Goal: Task Accomplishment & Management: Complete application form

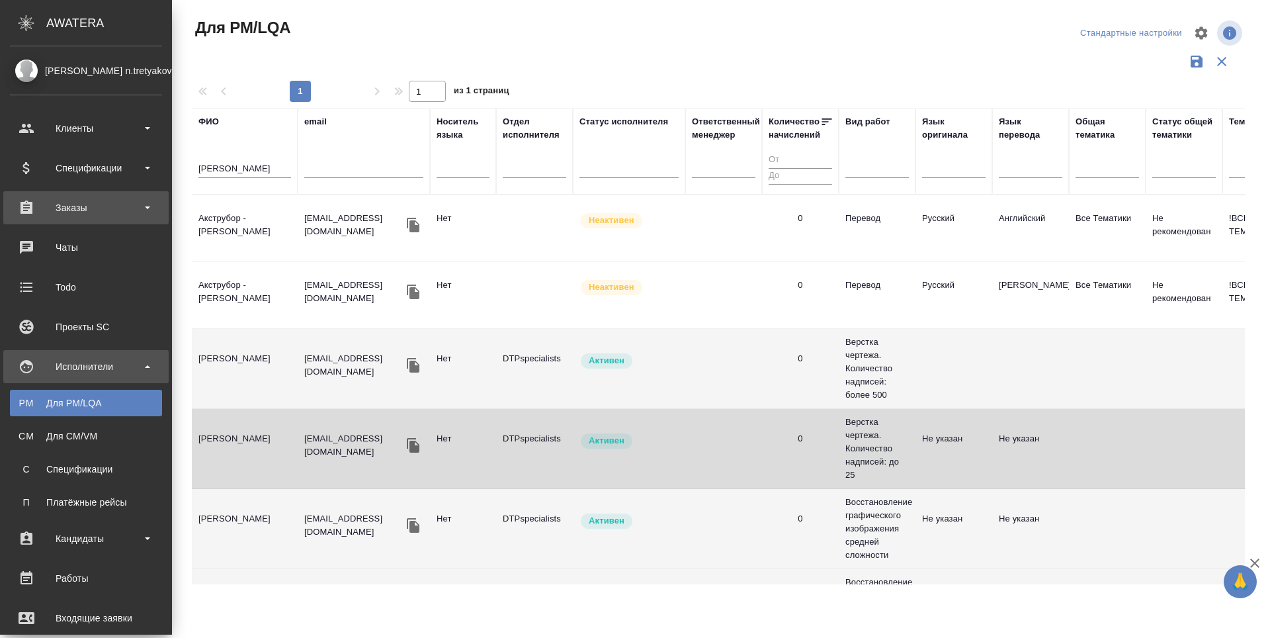
click at [45, 207] on div "Заказы" at bounding box center [86, 208] width 152 height 20
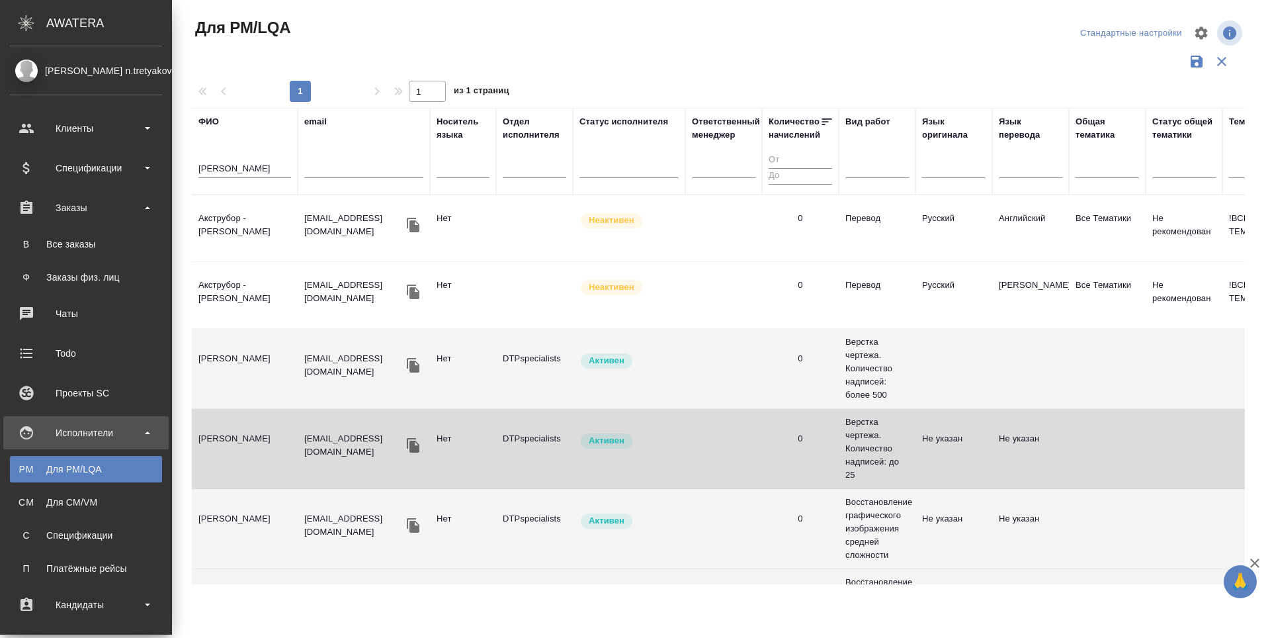
click at [46, 230] on ul "В Все заказы Ф Заказы физ. лиц" at bounding box center [86, 257] width 172 height 66
click at [45, 241] on div "Все заказы" at bounding box center [86, 243] width 139 height 13
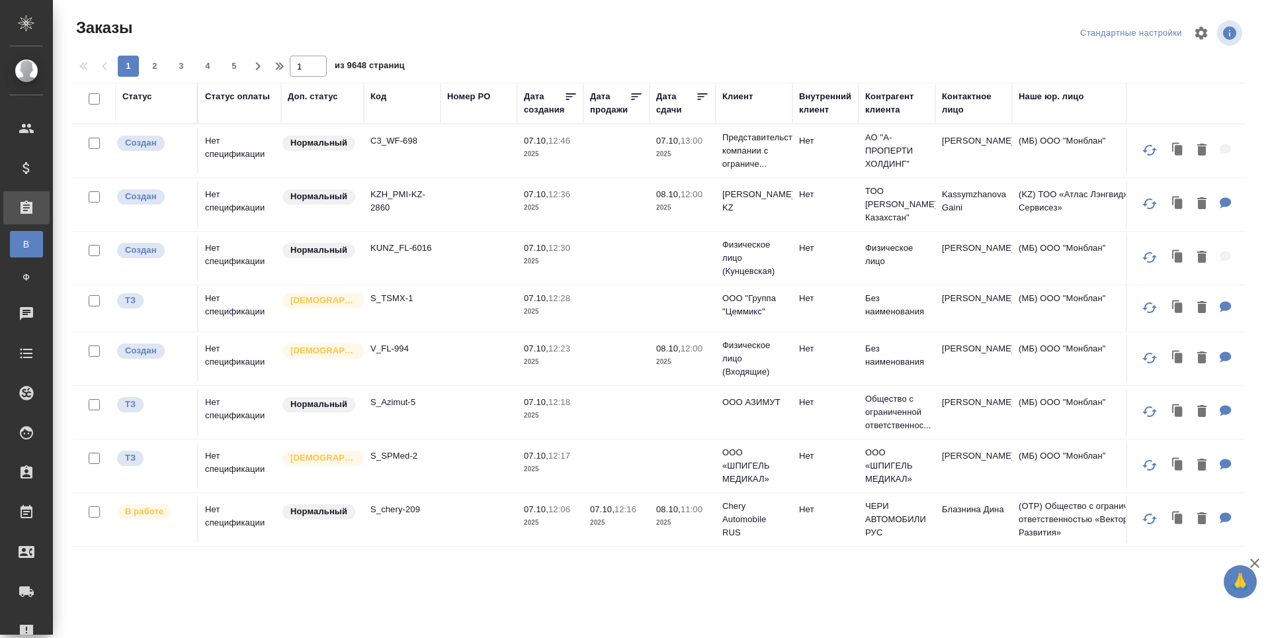
click at [377, 99] on div "Код" at bounding box center [378, 96] width 16 height 13
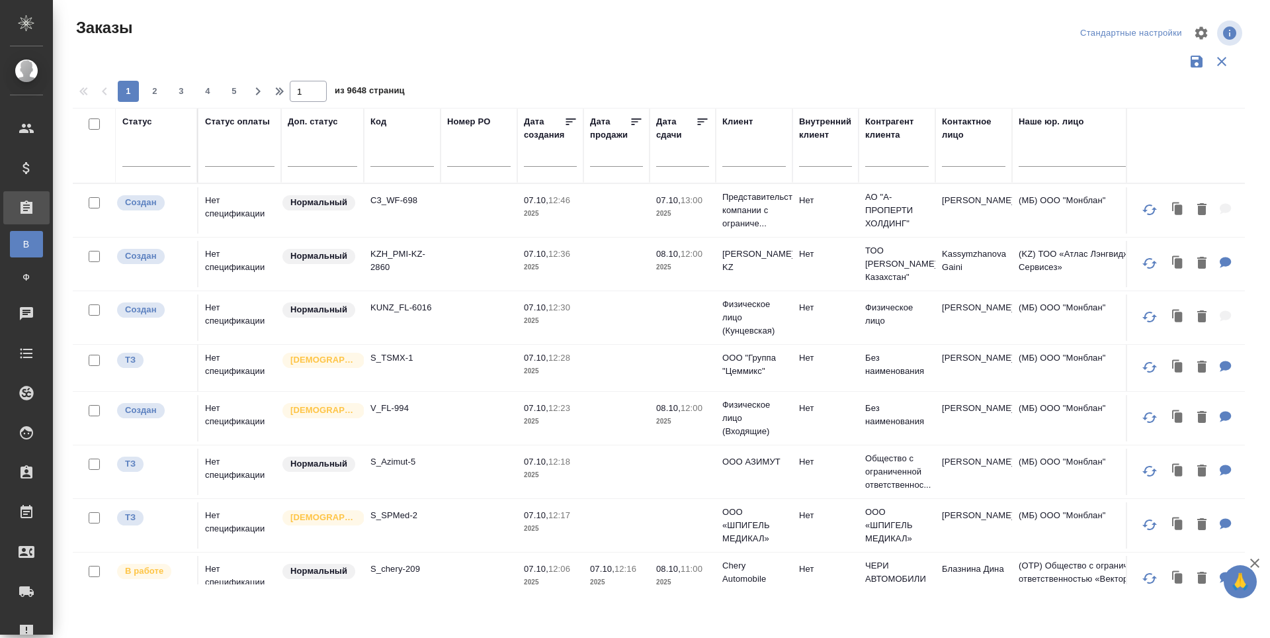
click at [392, 165] on input "text" at bounding box center [401, 158] width 63 height 17
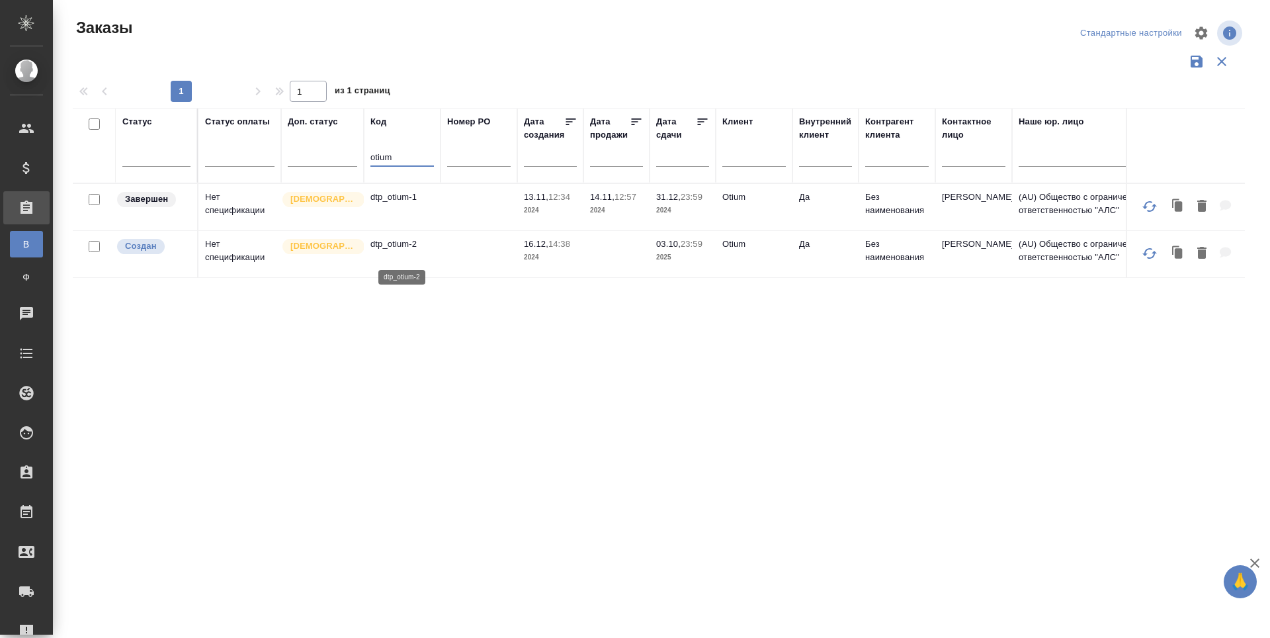
type input "otium"
click at [412, 251] on p "dtp_otium-2" at bounding box center [401, 243] width 63 height 13
click at [386, 216] on td "dtp_otium-1" at bounding box center [402, 207] width 77 height 46
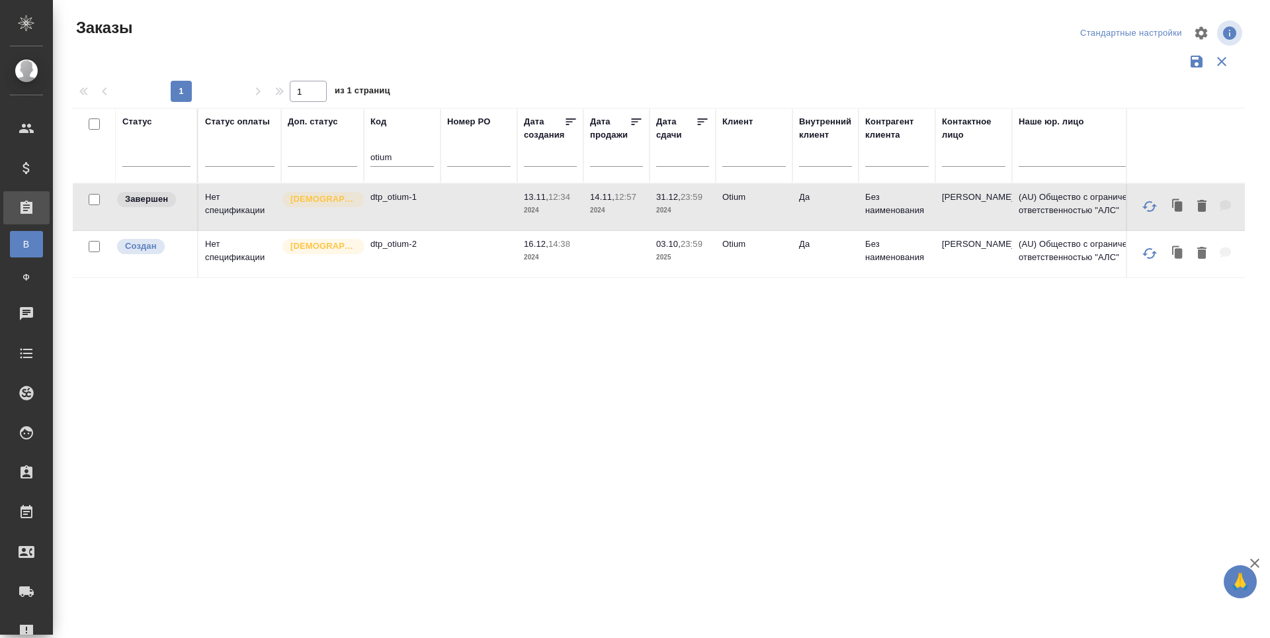
click at [386, 216] on td "dtp_otium-1" at bounding box center [402, 207] width 77 height 46
click at [416, 268] on td "dtp_otium-2" at bounding box center [402, 254] width 77 height 46
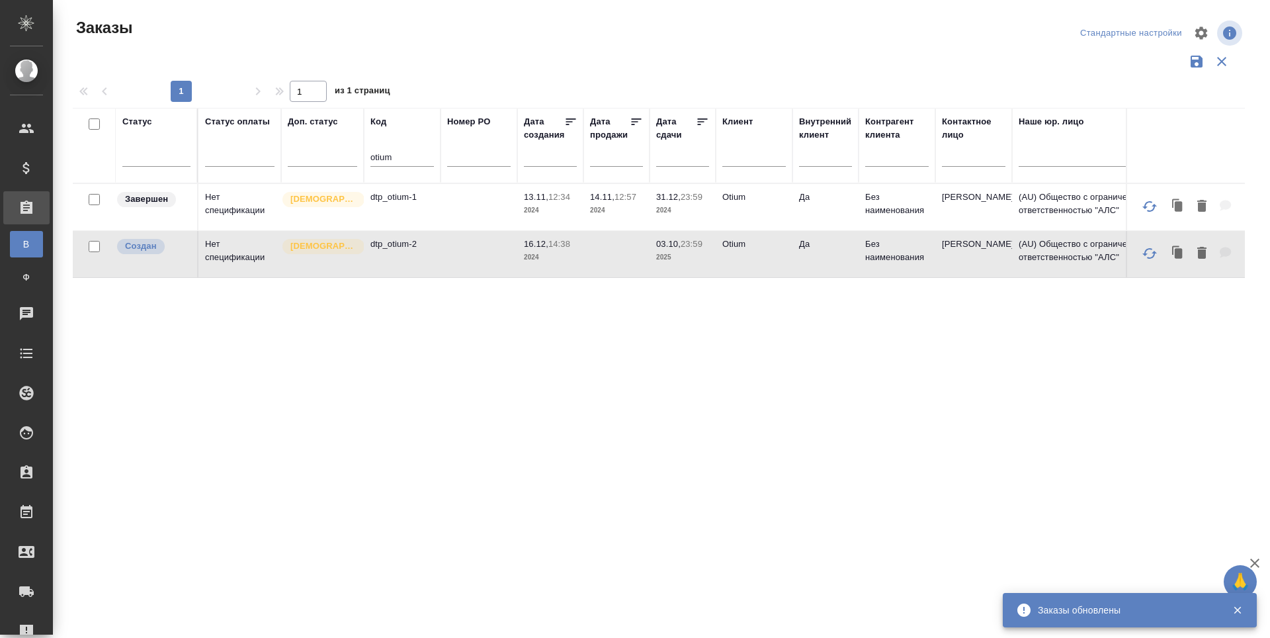
click at [392, 267] on td "dtp_otium-2" at bounding box center [402, 254] width 77 height 46
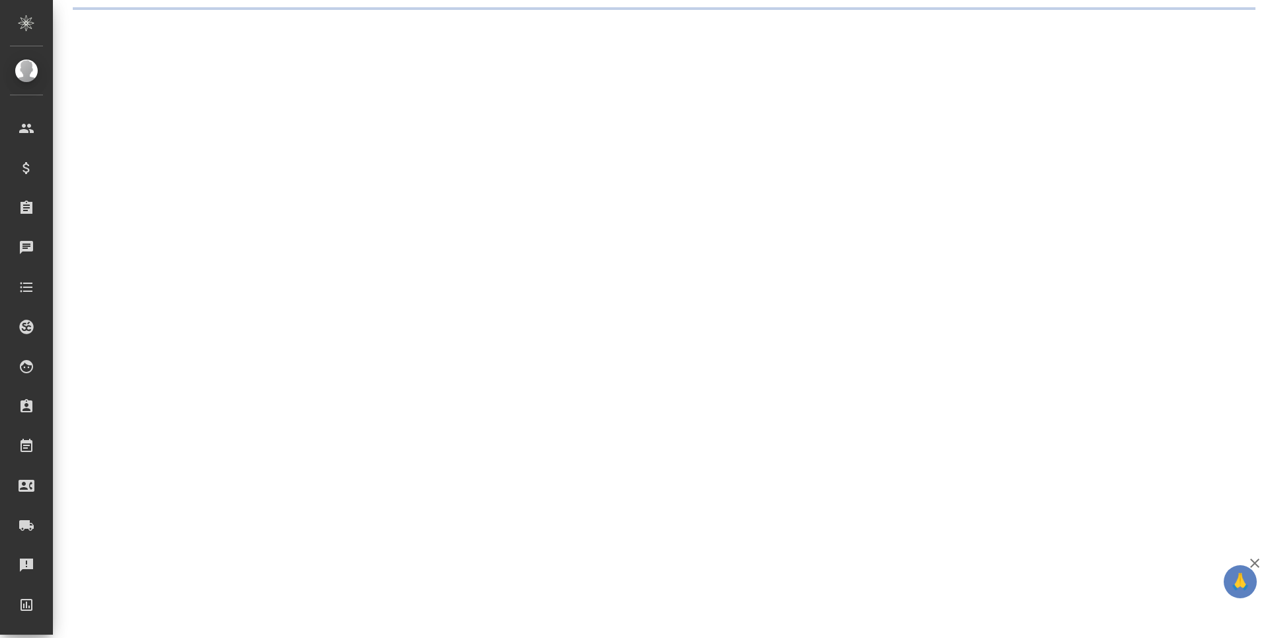
select select "RU"
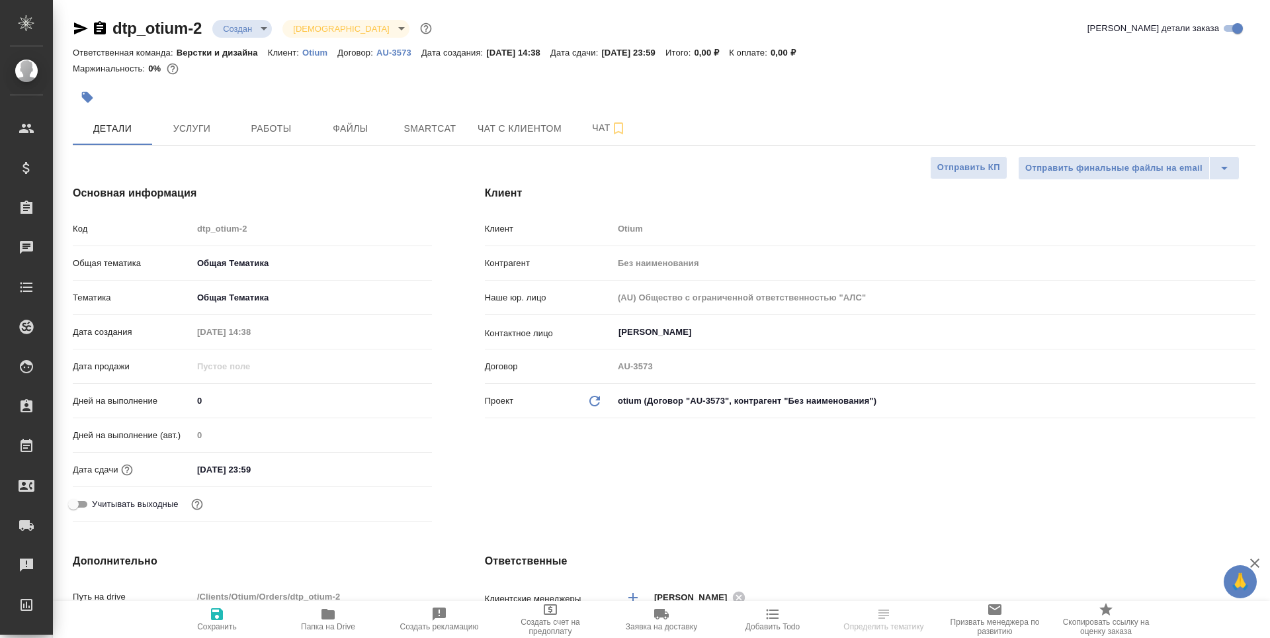
type textarea "x"
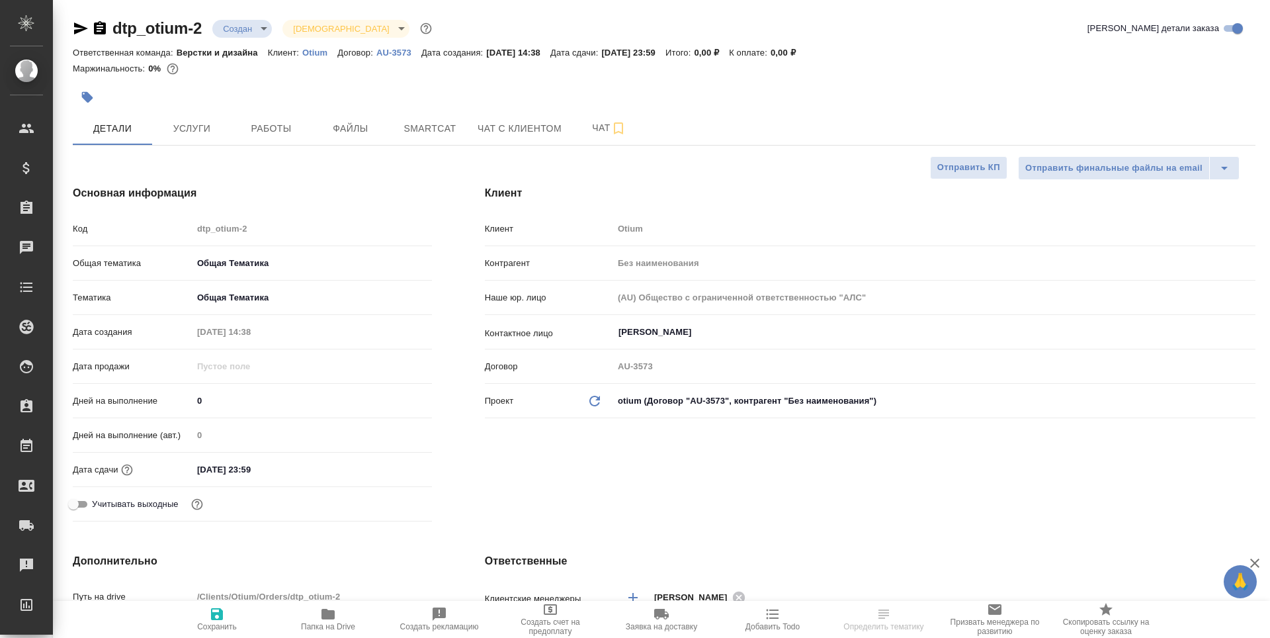
type textarea "x"
click at [284, 130] on span "Работы" at bounding box center [270, 128] width 63 height 17
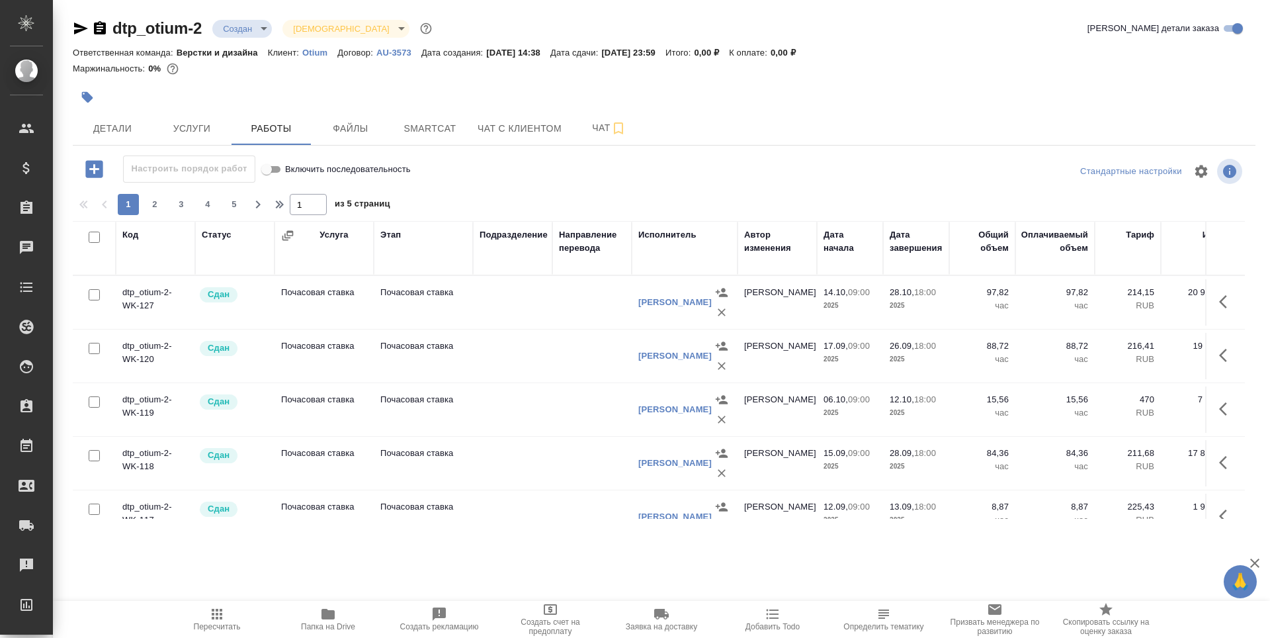
click at [419, 308] on td "Почасовая ставка" at bounding box center [423, 302] width 99 height 46
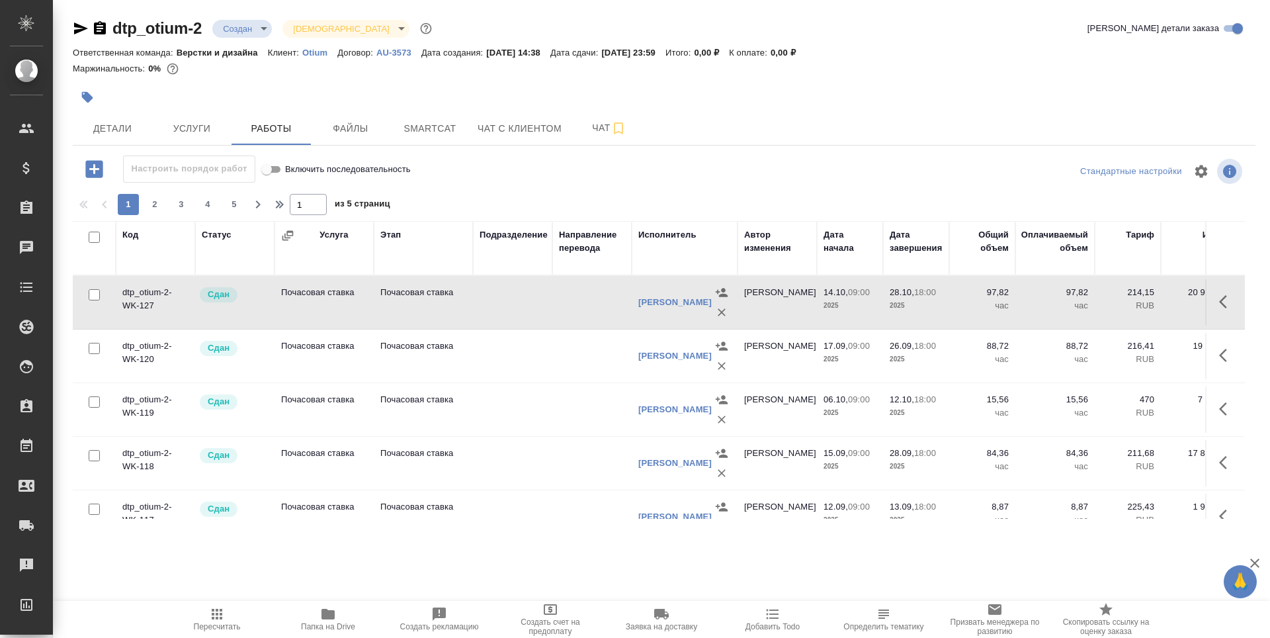
click at [667, 421] on div "Янченко Полина" at bounding box center [684, 410] width 93 height 40
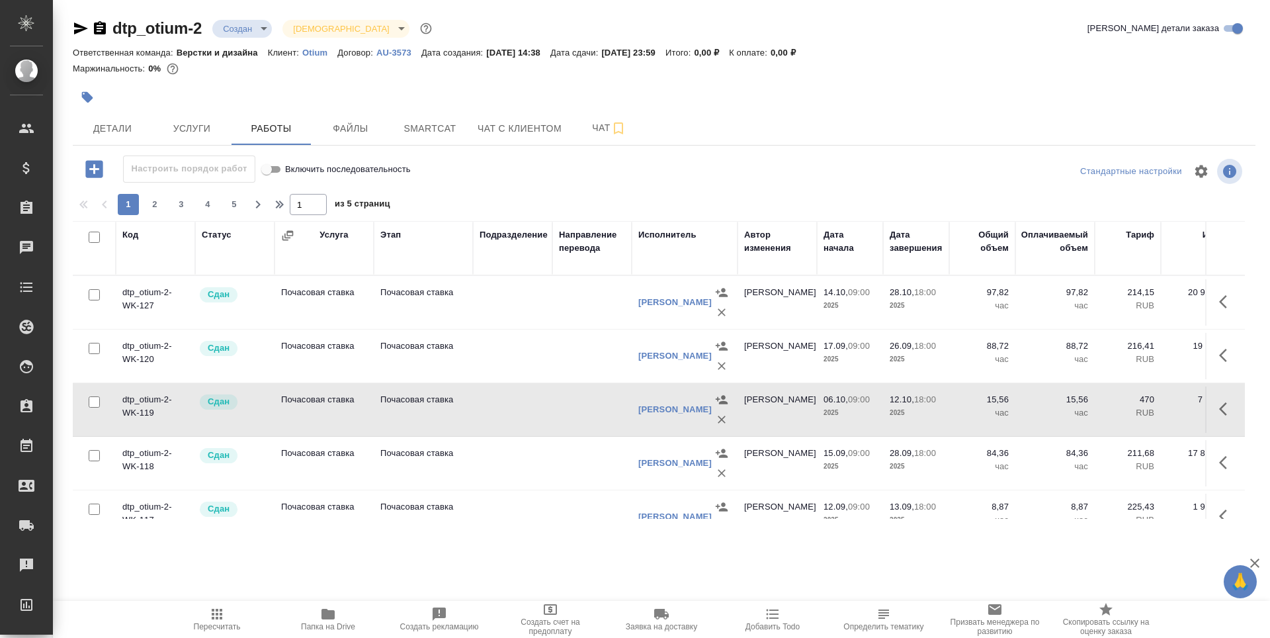
click at [667, 421] on div "[PERSON_NAME]" at bounding box center [684, 410] width 93 height 40
click at [667, 421] on div "Янченко Полина" at bounding box center [684, 410] width 93 height 40
click at [630, 462] on td at bounding box center [591, 463] width 79 height 46
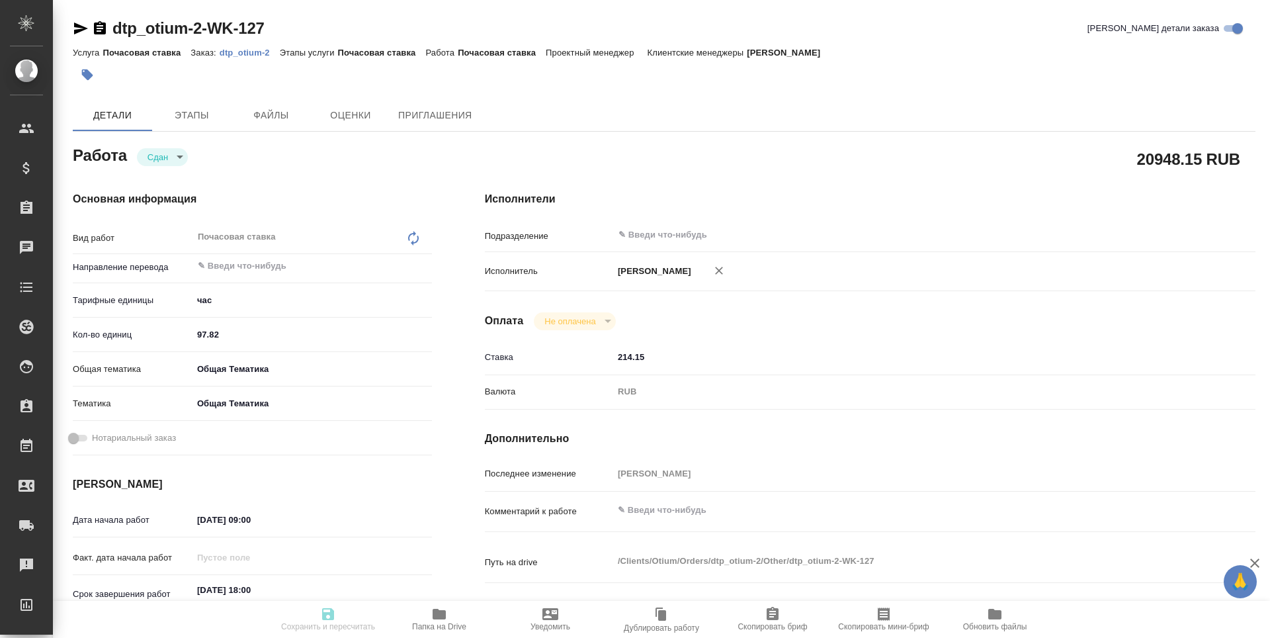
type textarea "x"
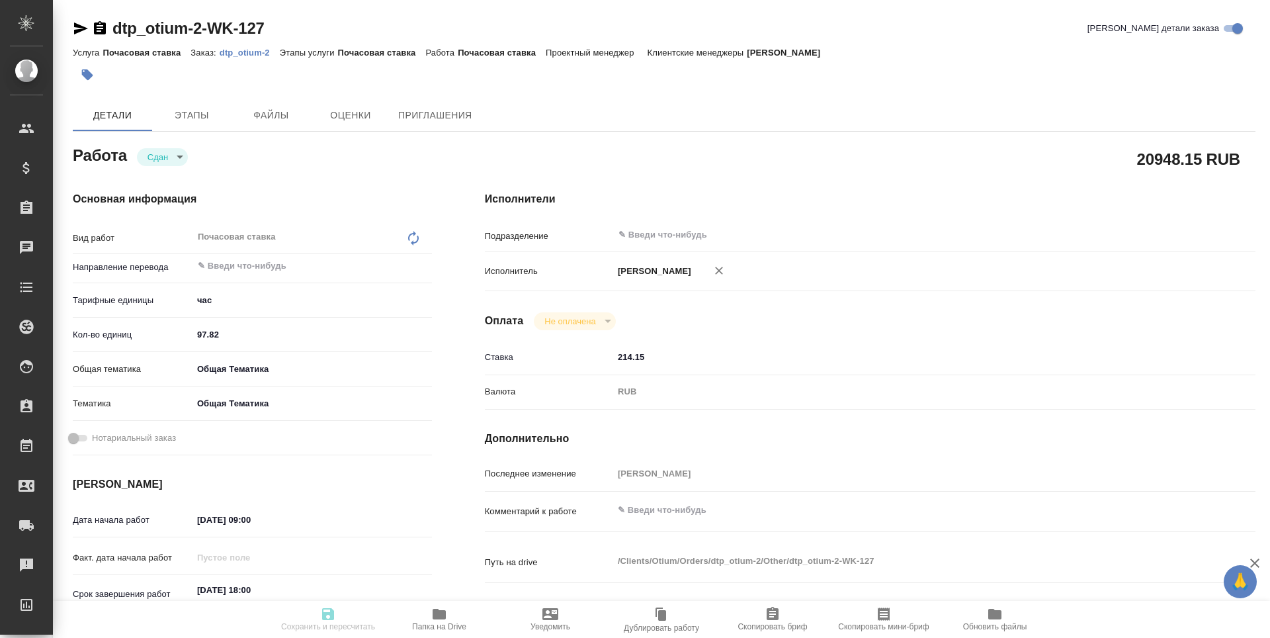
type textarea "x"
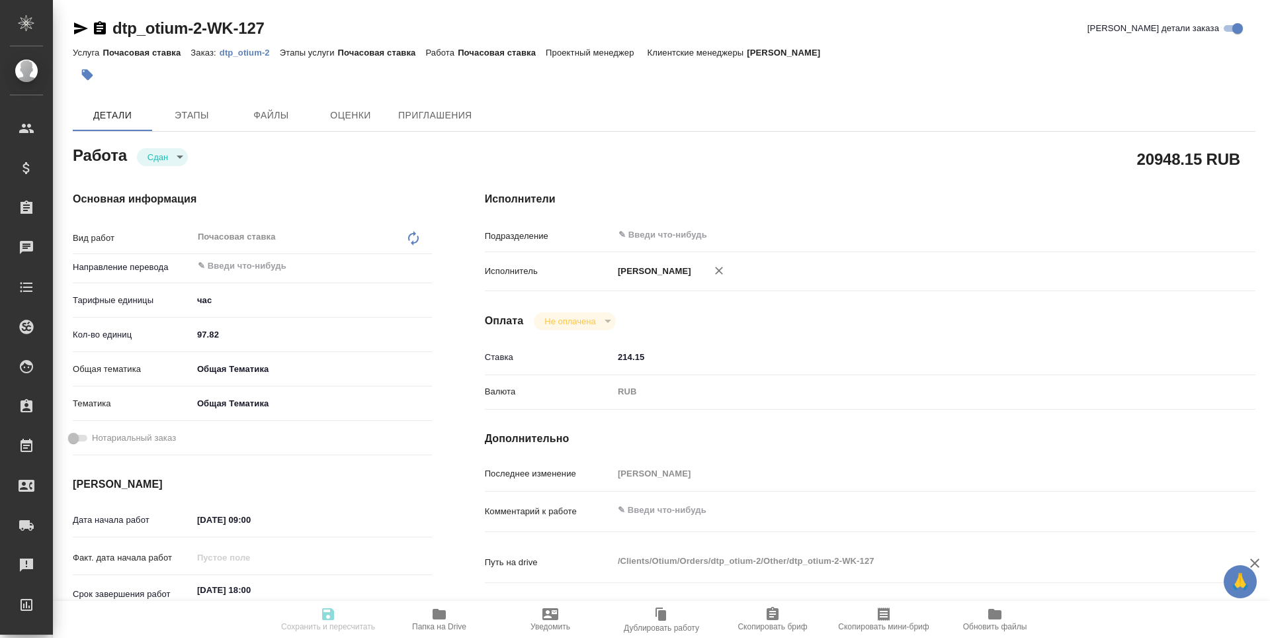
scroll to position [66, 0]
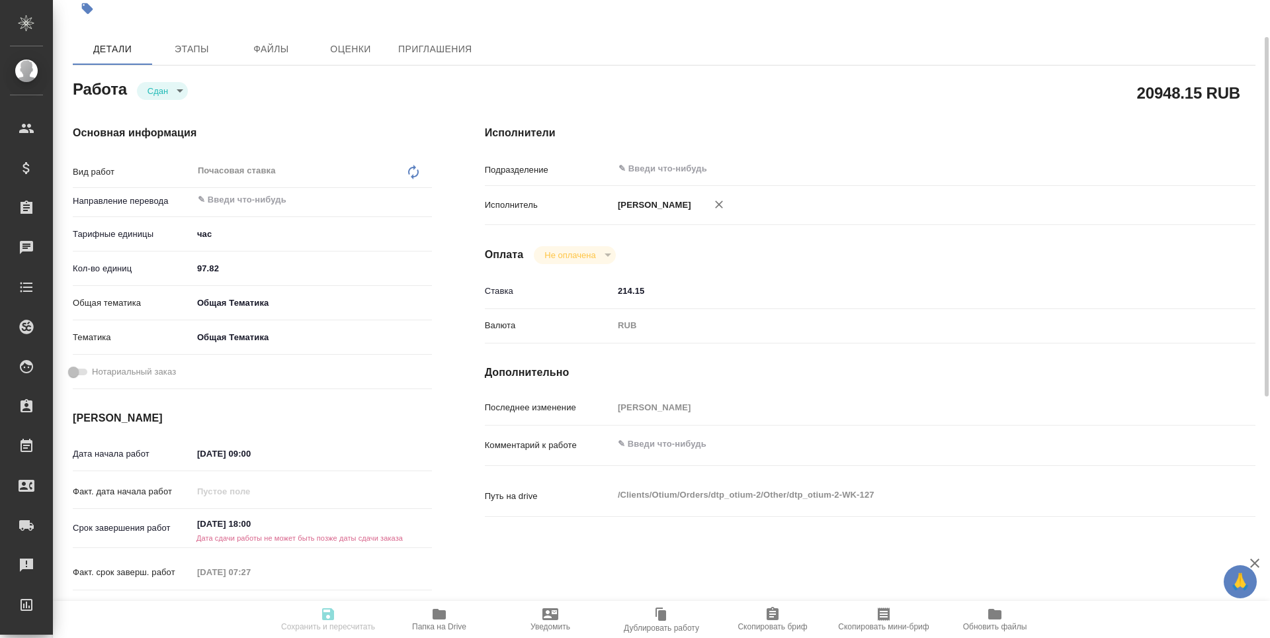
type textarea "x"
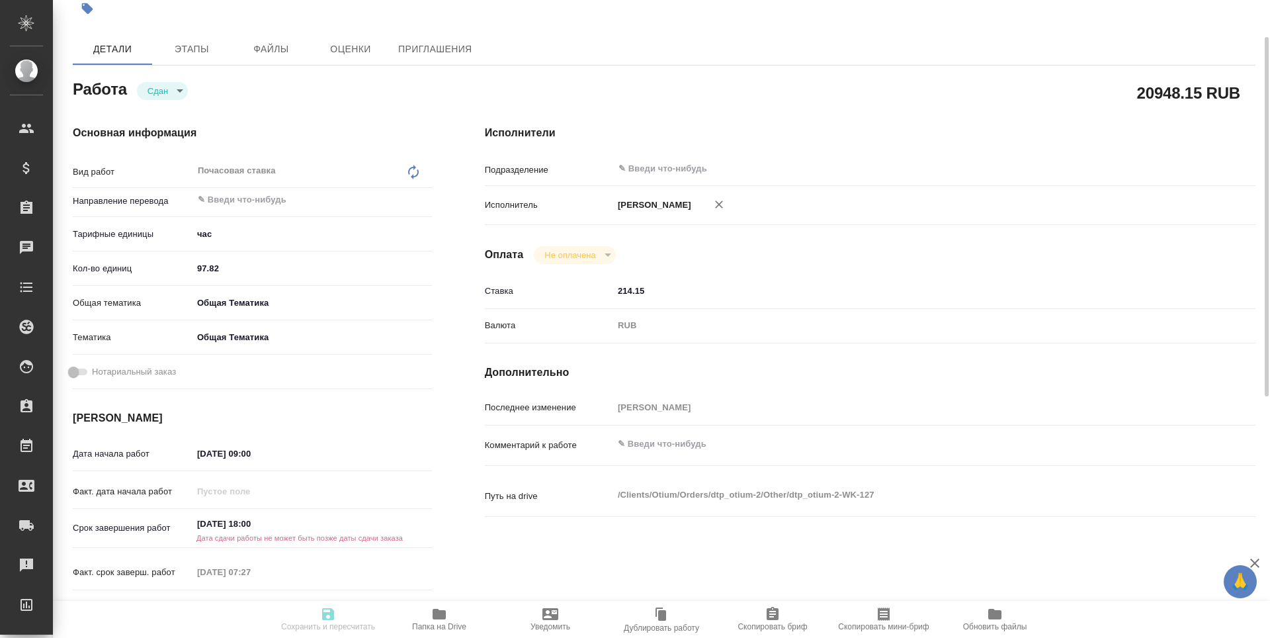
type textarea "x"
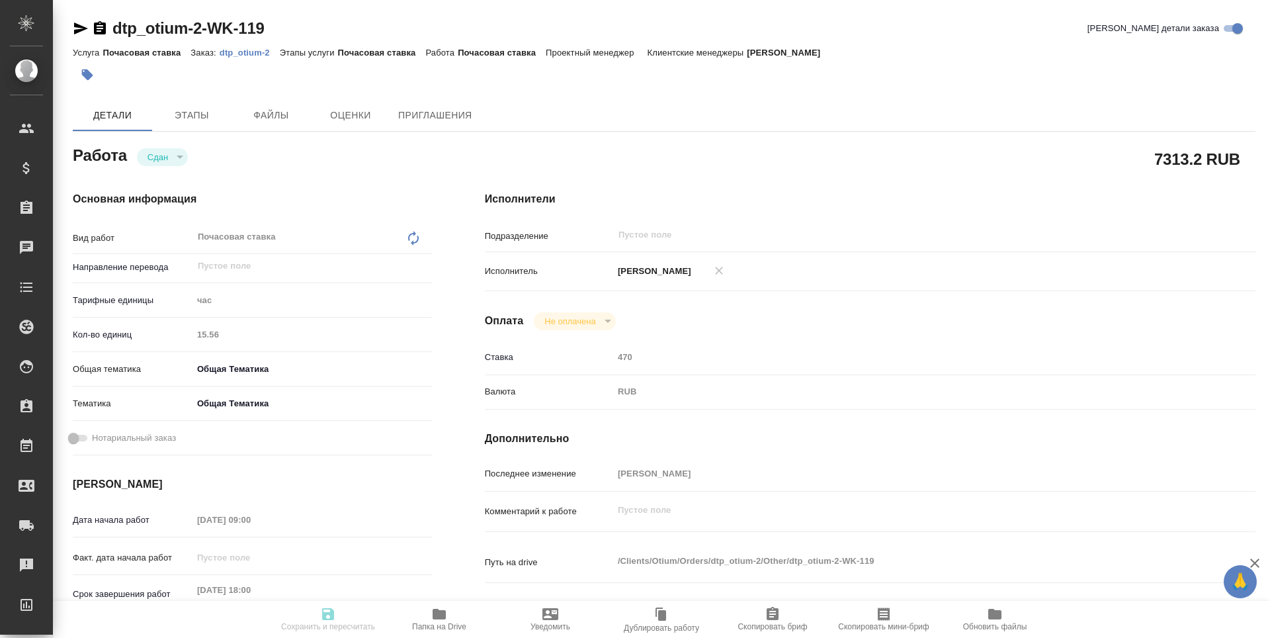
type textarea "x"
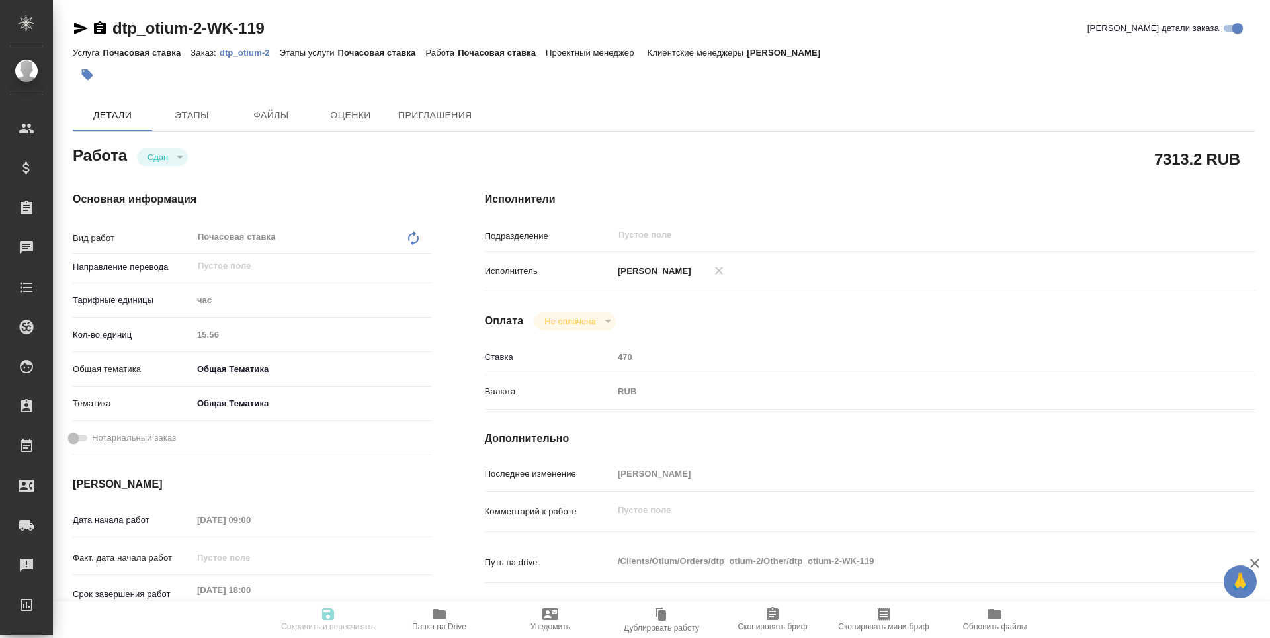
type textarea "x"
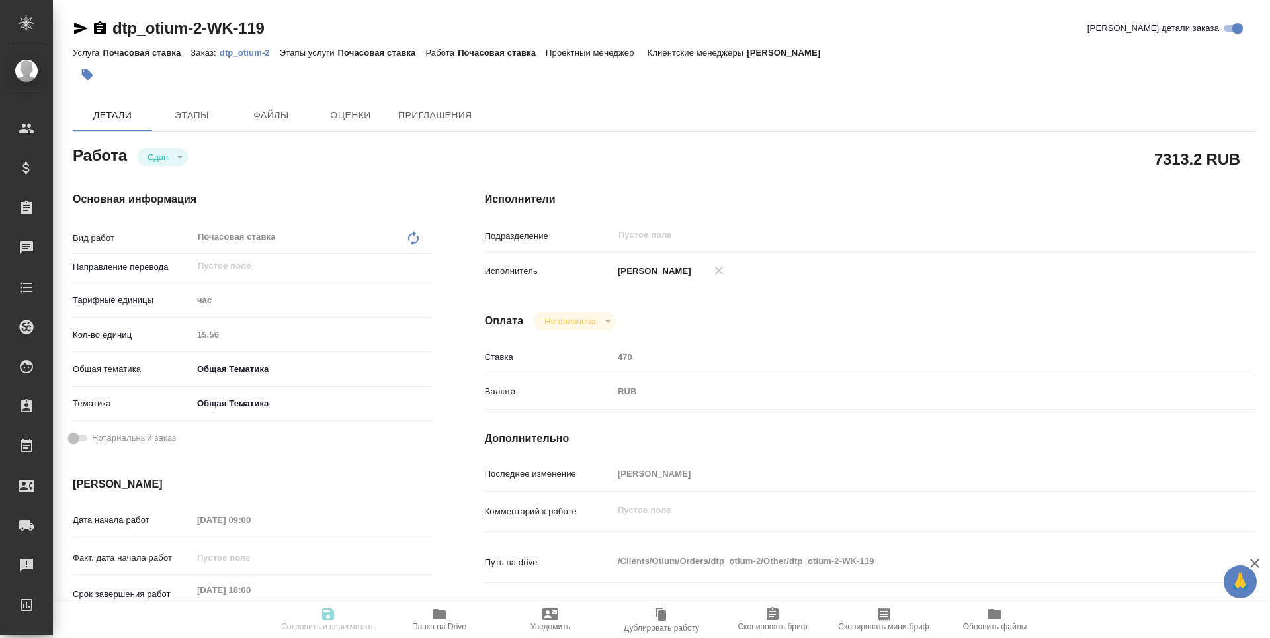
type textarea "x"
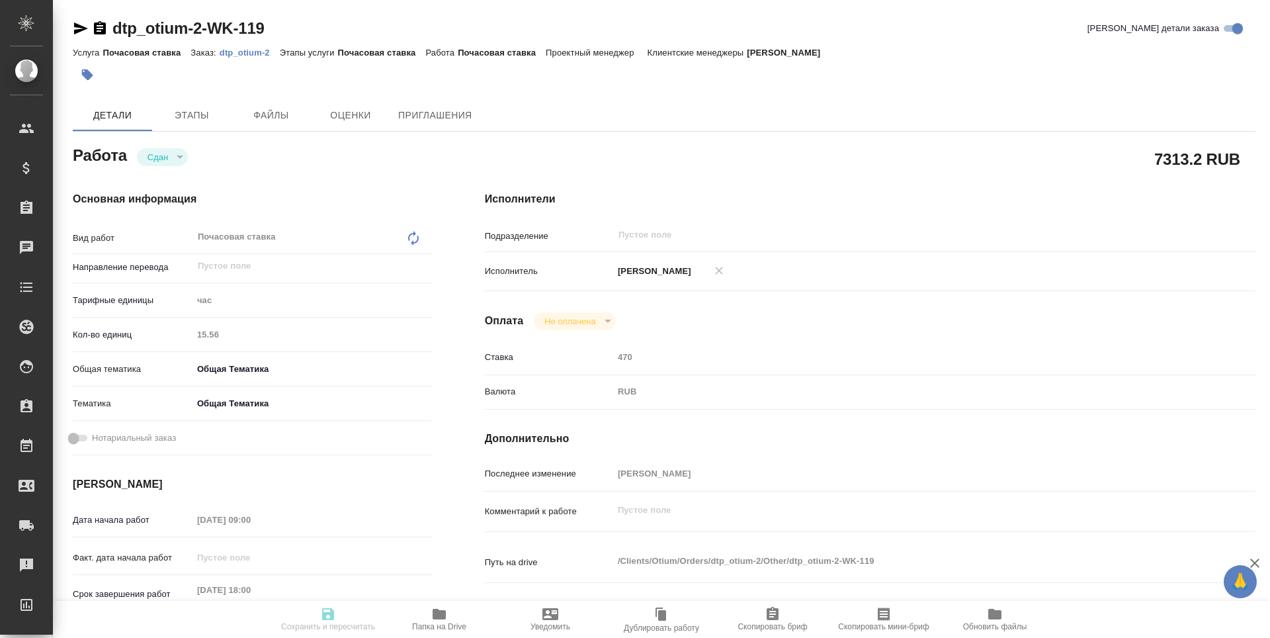
type textarea "x"
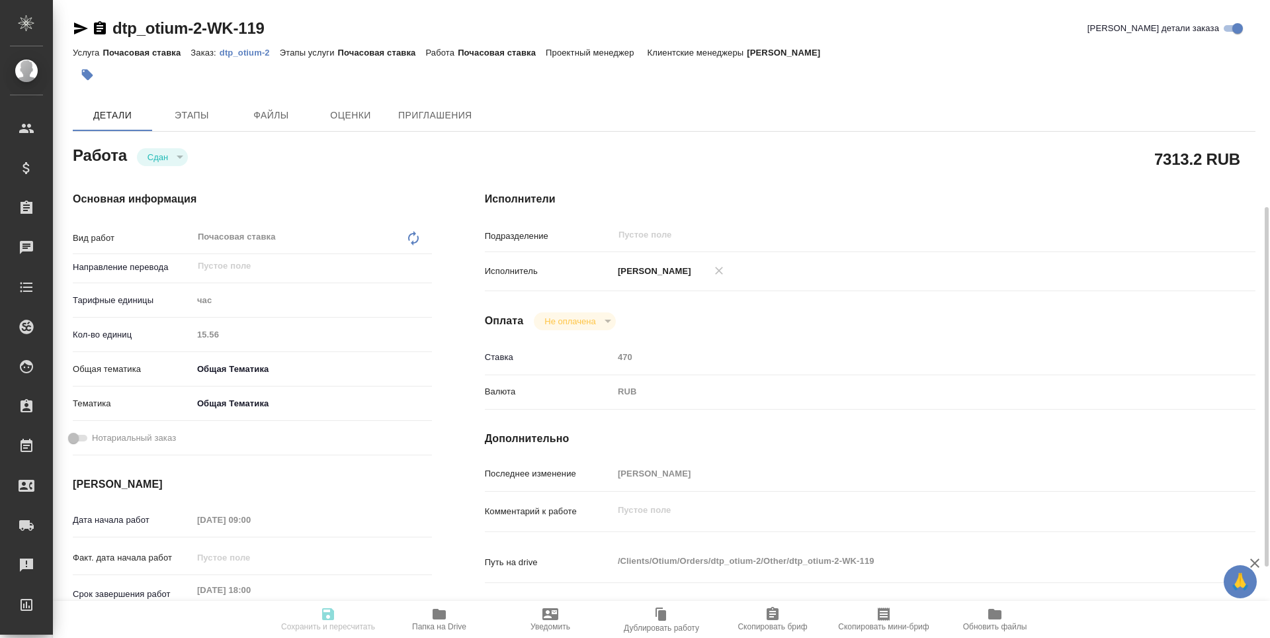
scroll to position [132, 0]
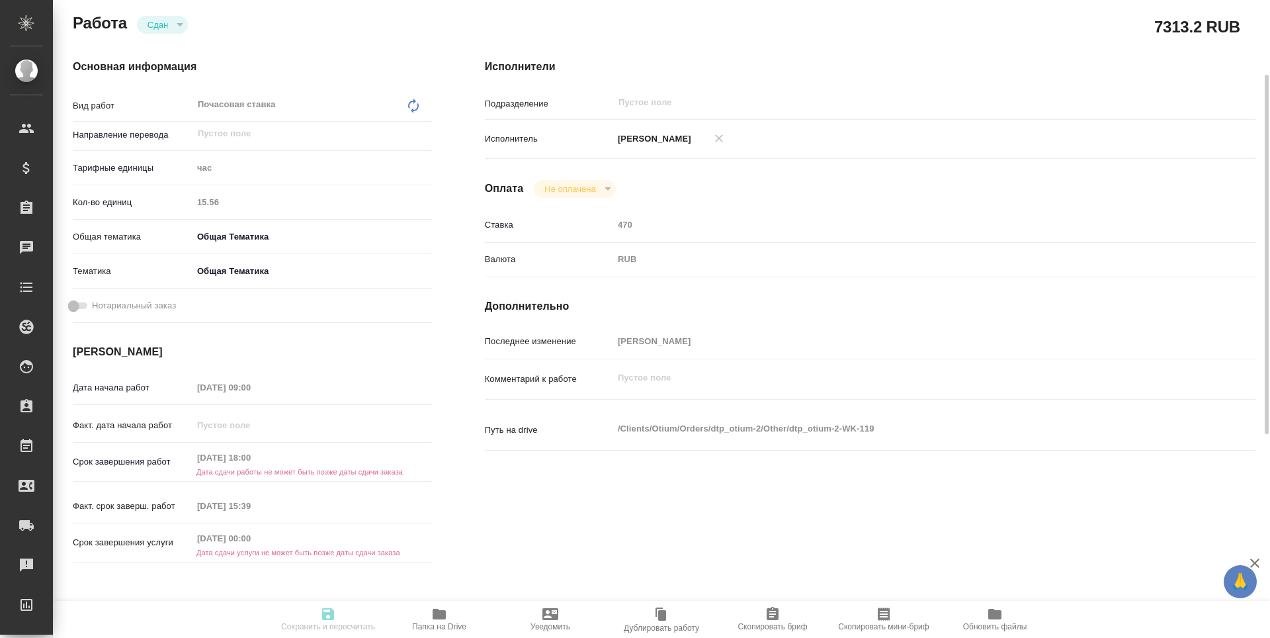
type textarea "x"
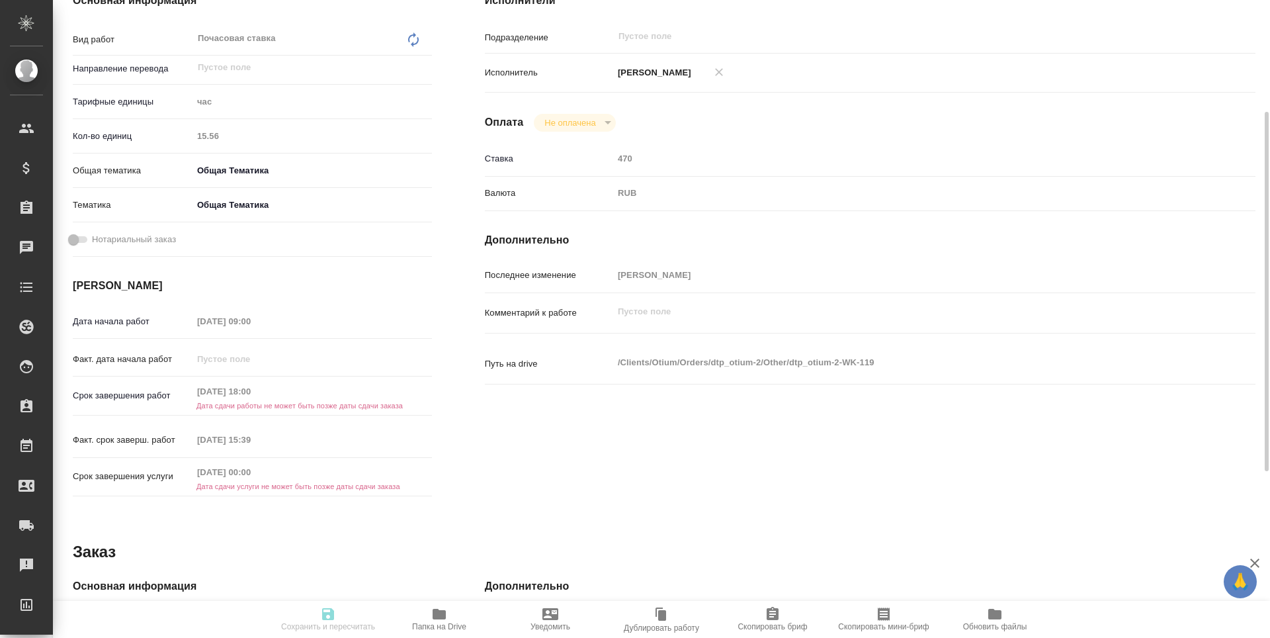
scroll to position [0, 0]
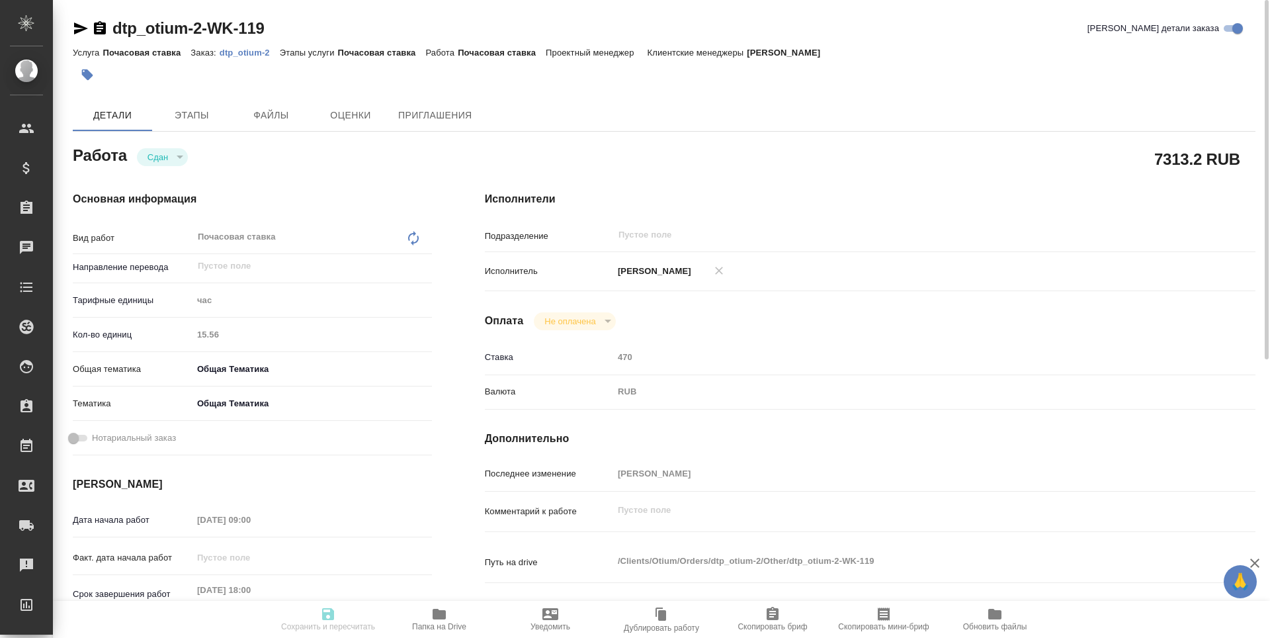
click at [77, 27] on icon "button" at bounding box center [81, 28] width 14 height 12
type textarea "x"
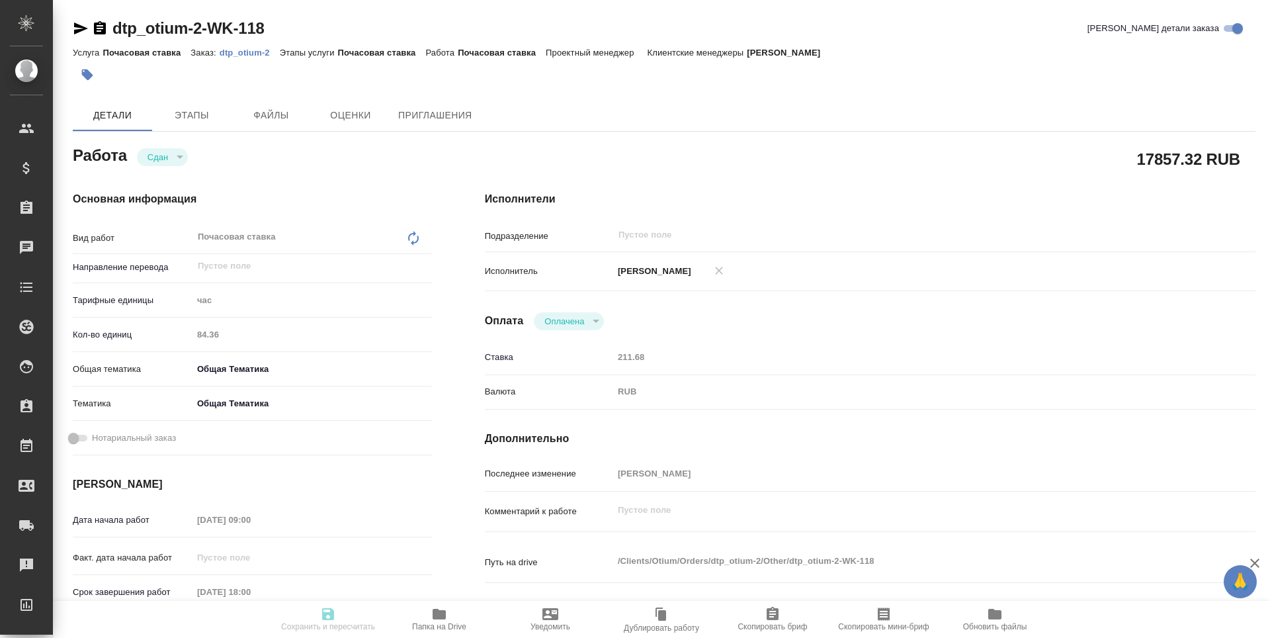
type textarea "x"
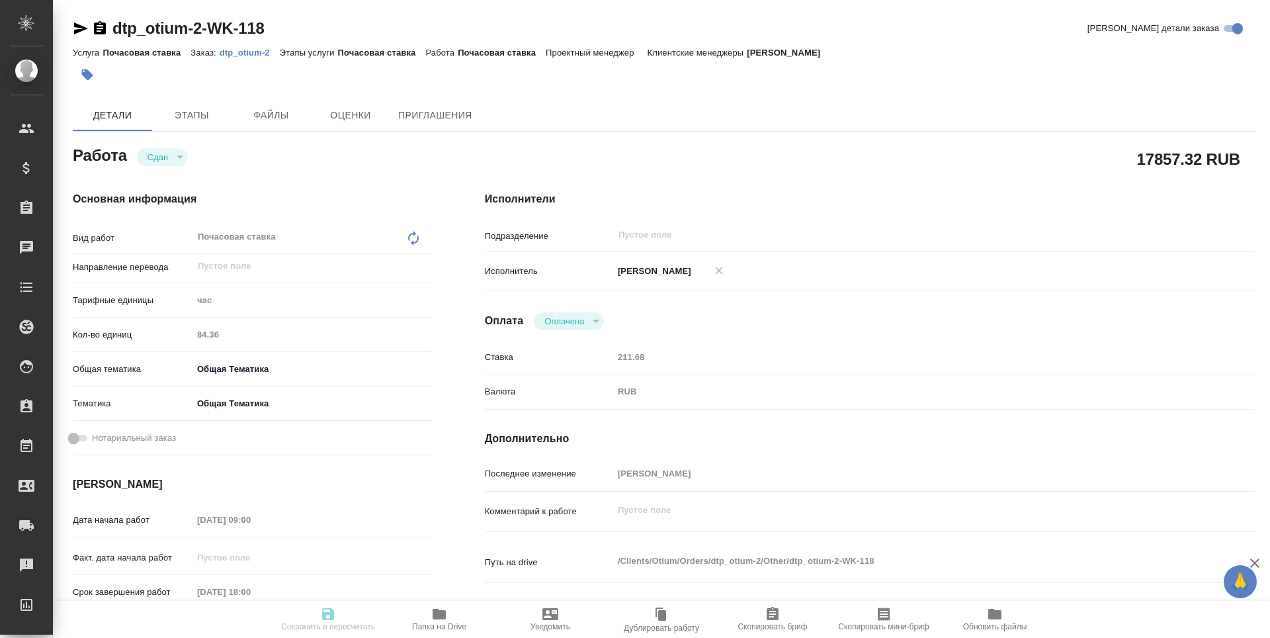
type textarea "x"
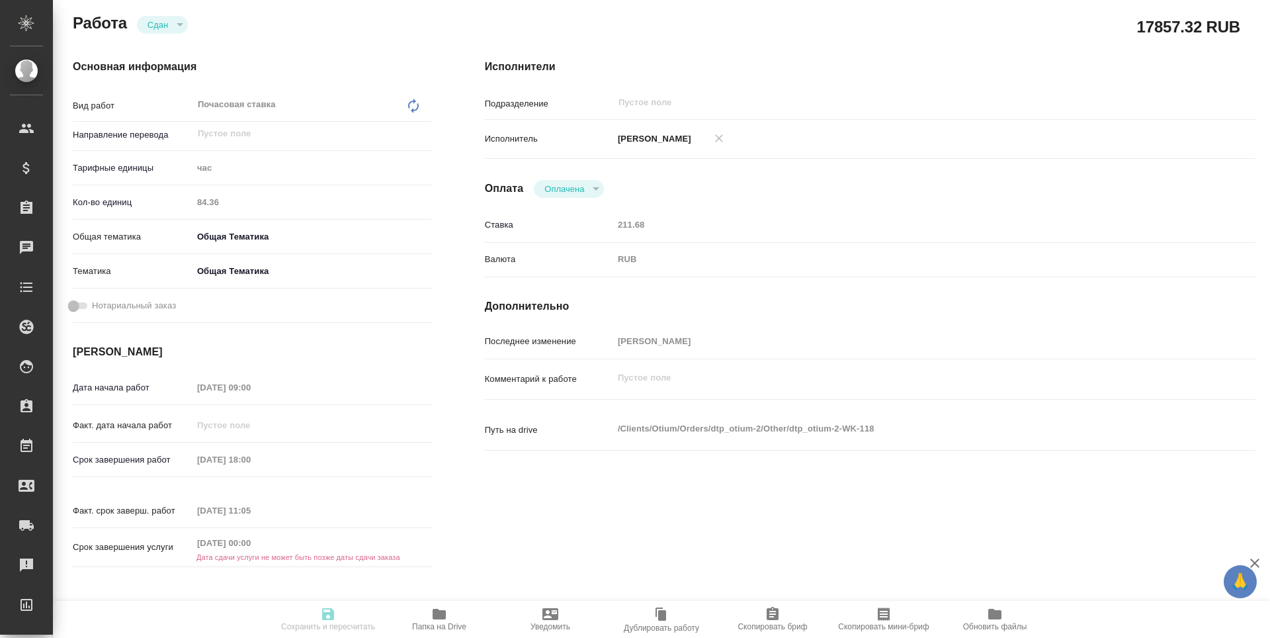
type textarea "x"
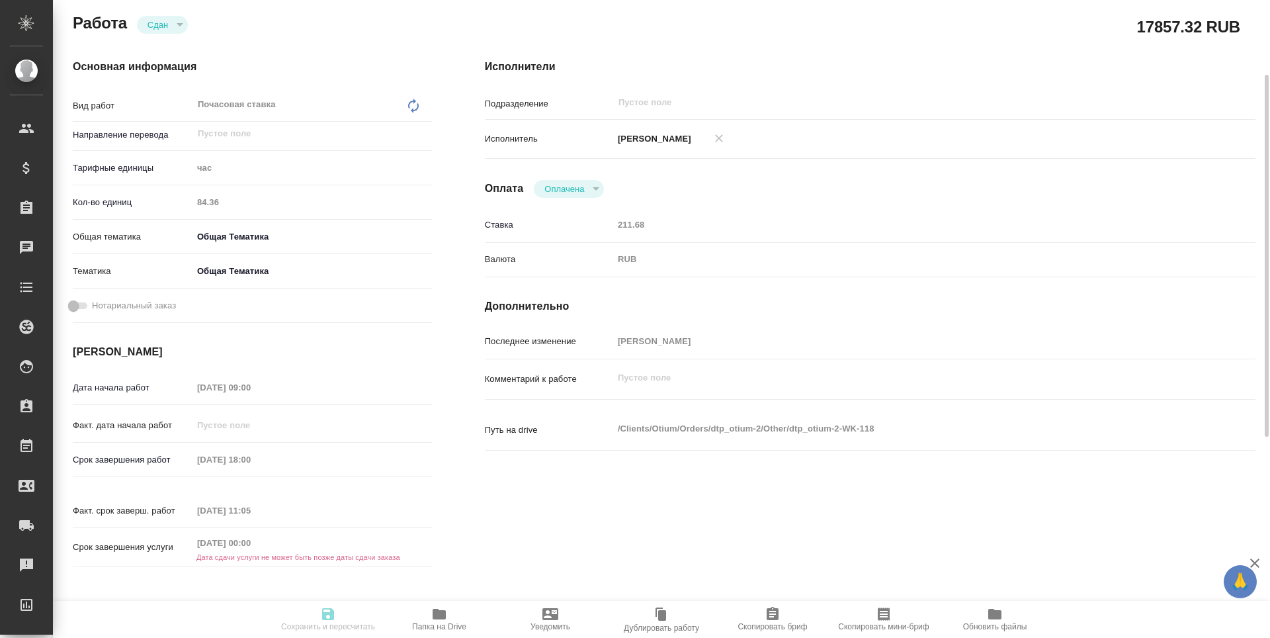
type textarea "x"
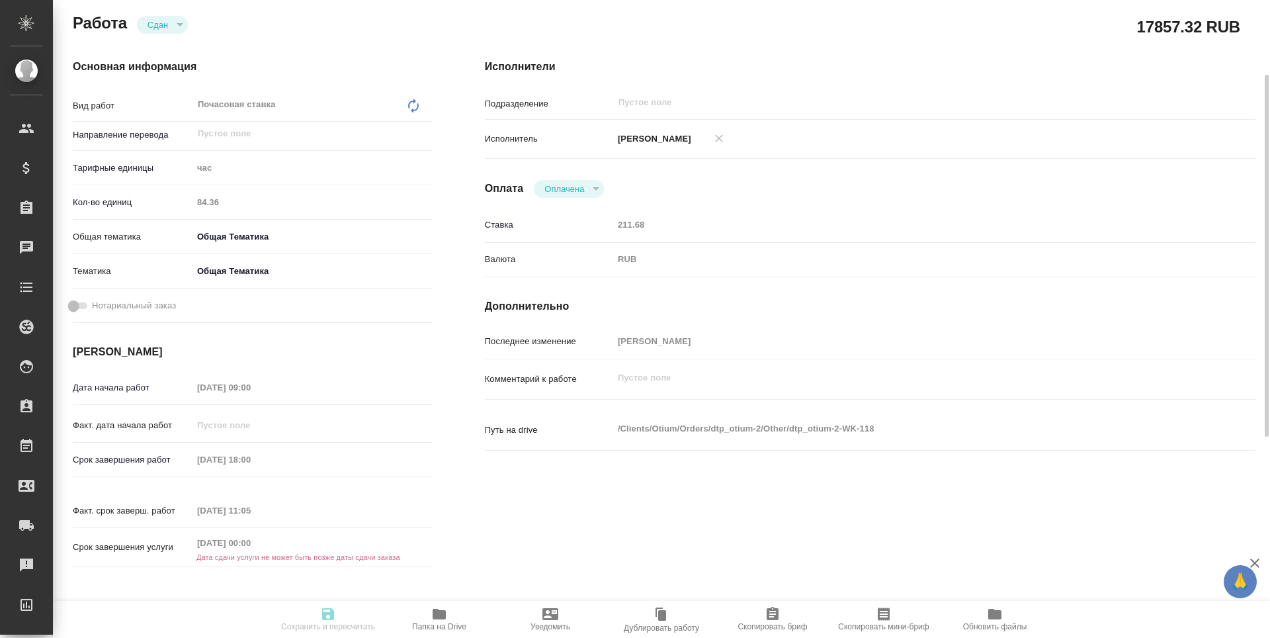
type textarea "x"
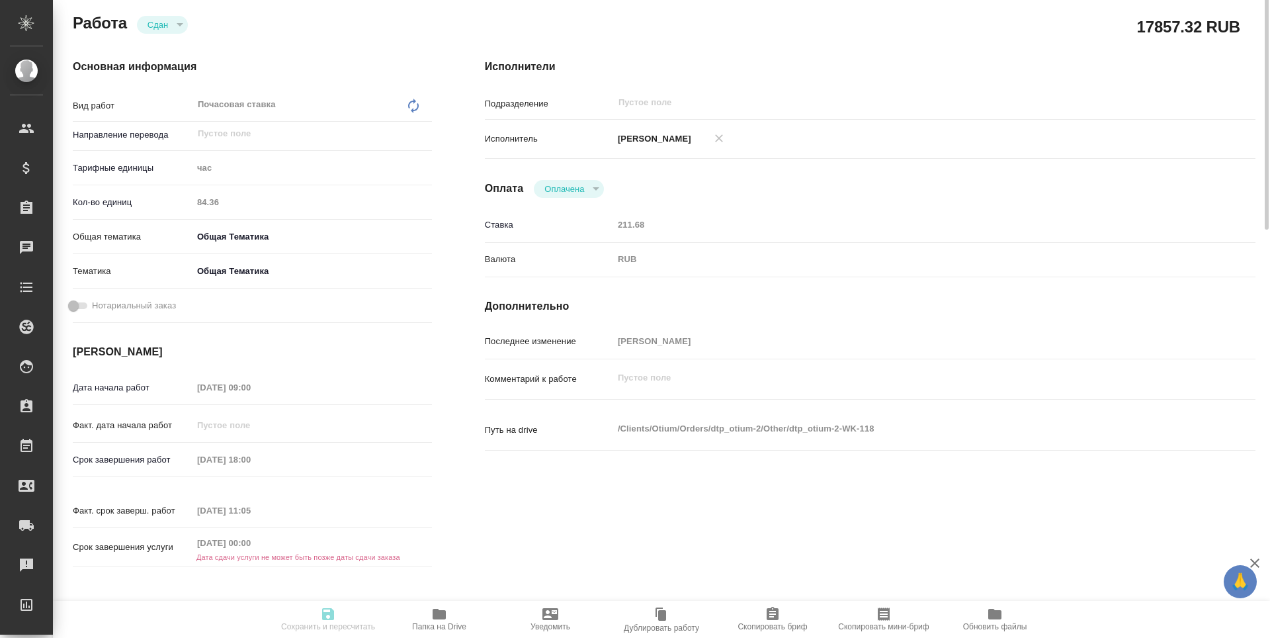
scroll to position [0, 0]
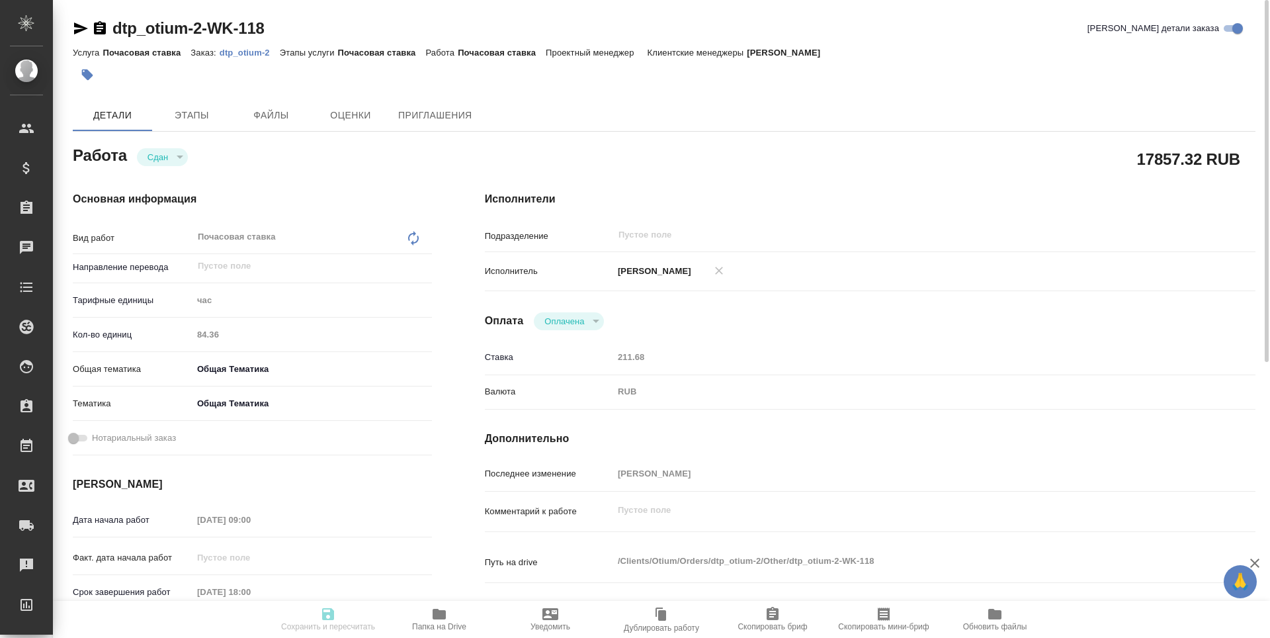
click at [81, 27] on icon "button" at bounding box center [81, 28] width 14 height 12
type textarea "x"
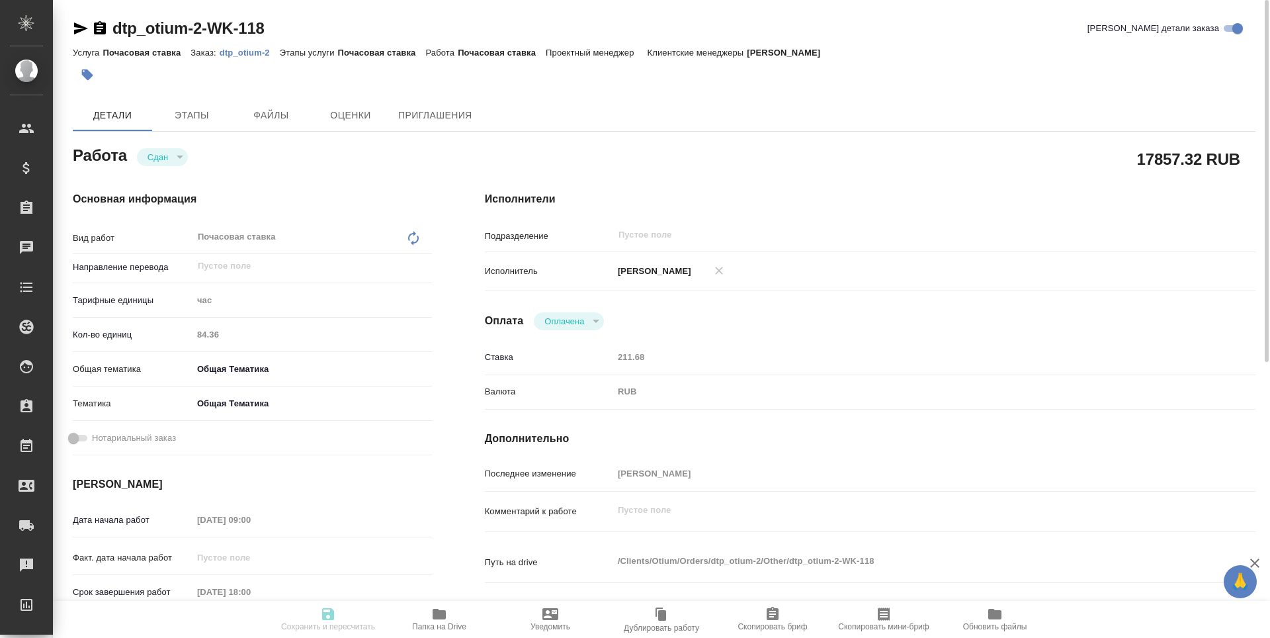
type textarea "x"
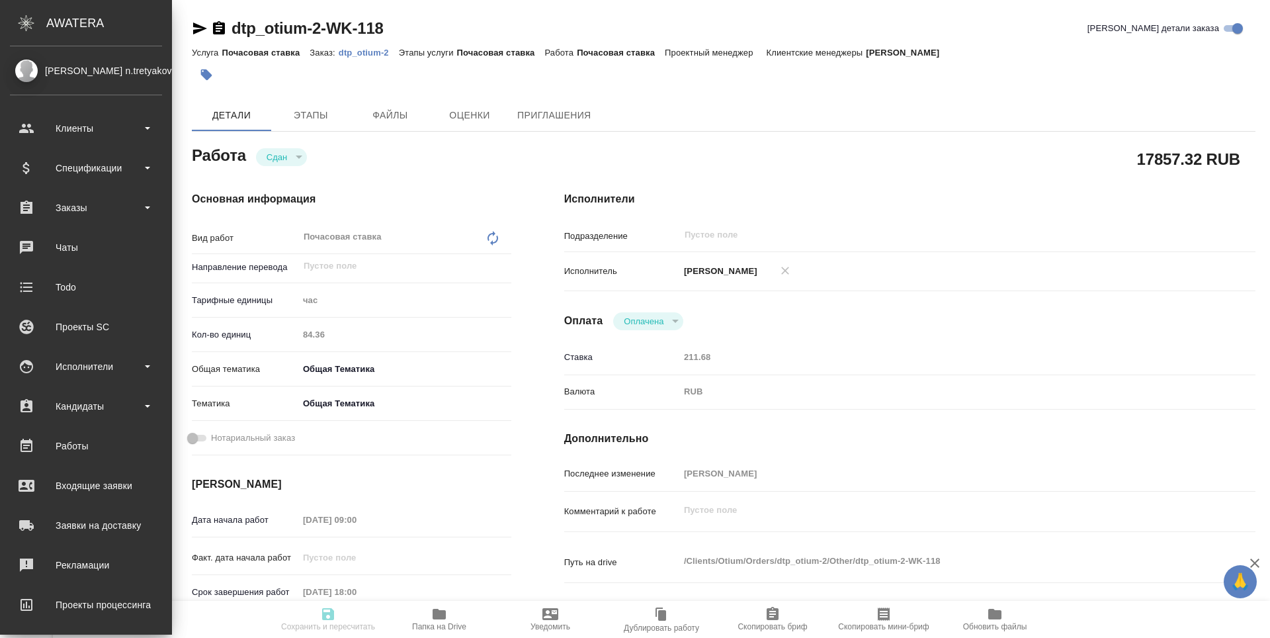
type textarea "x"
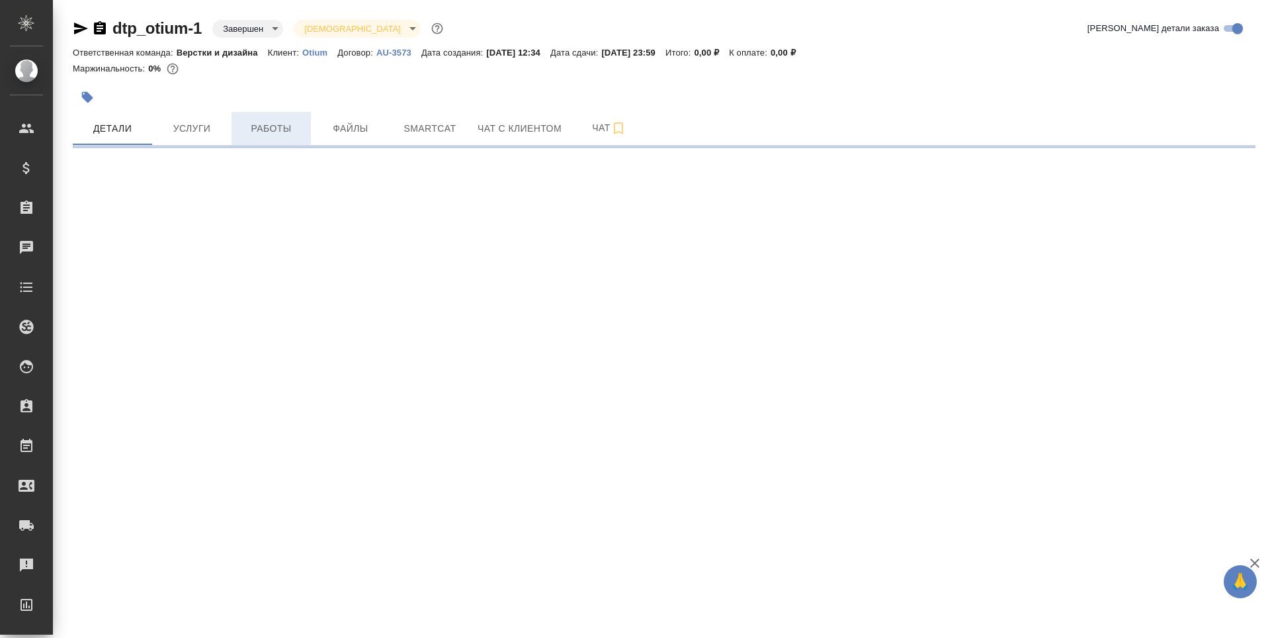
click at [283, 127] on span "Работы" at bounding box center [270, 128] width 63 height 17
select select "RU"
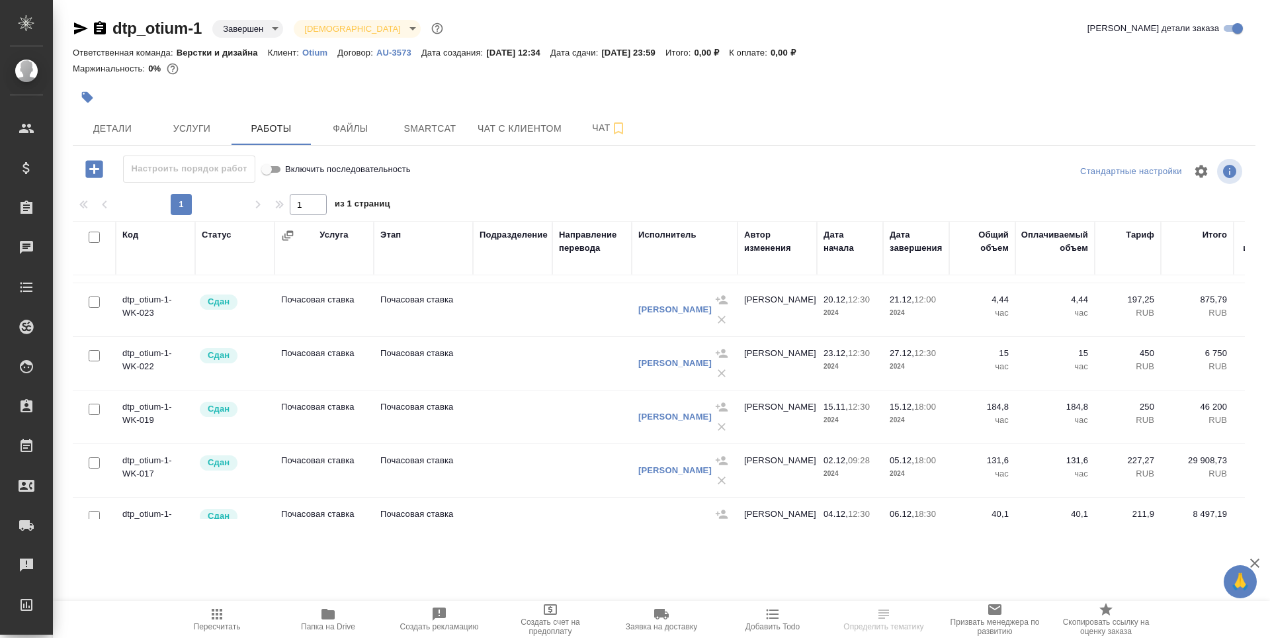
scroll to position [66, 0]
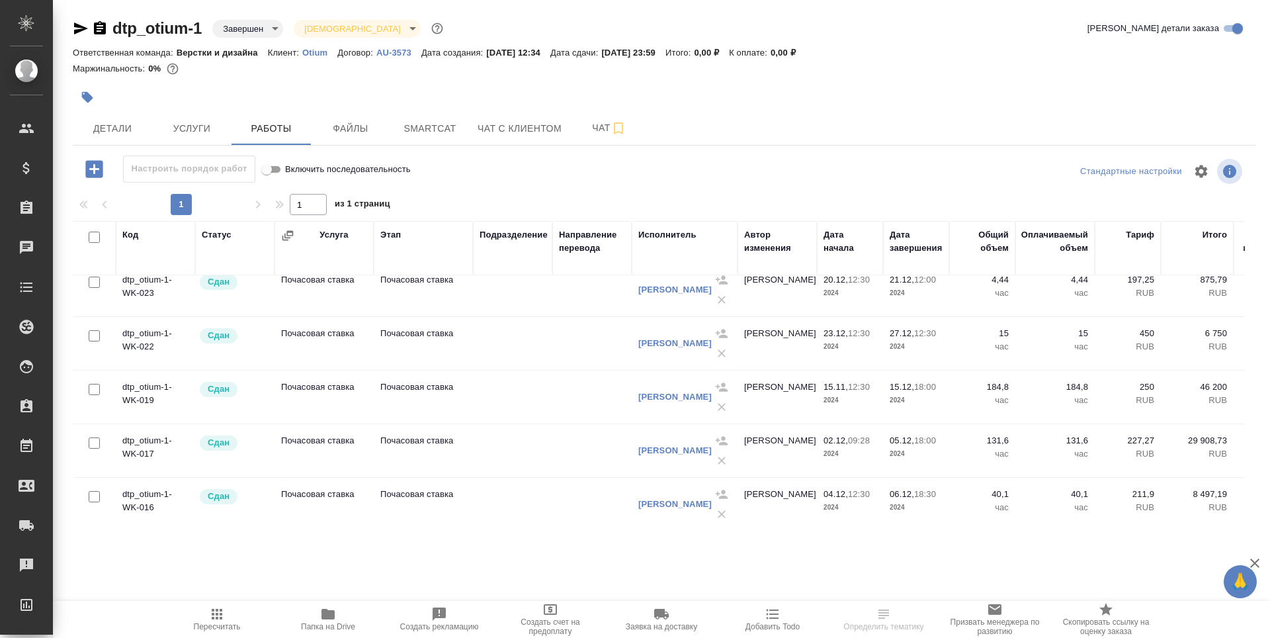
click at [315, 394] on td "Почасовая ставка" at bounding box center [323, 397] width 99 height 46
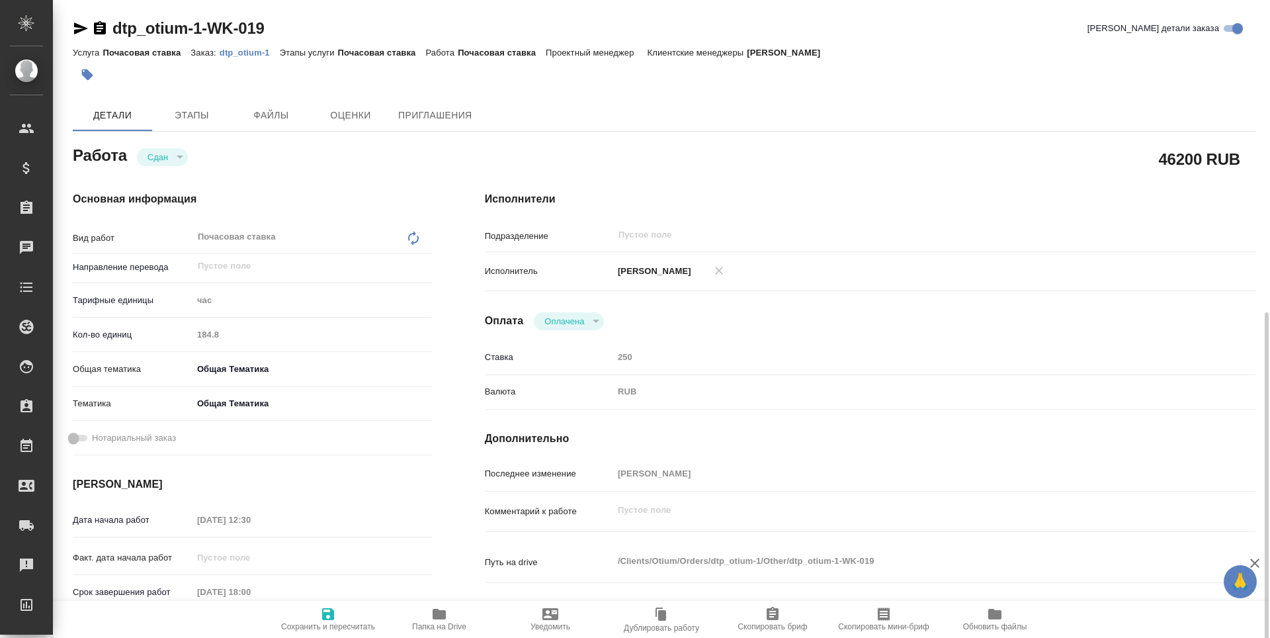
type textarea "x"
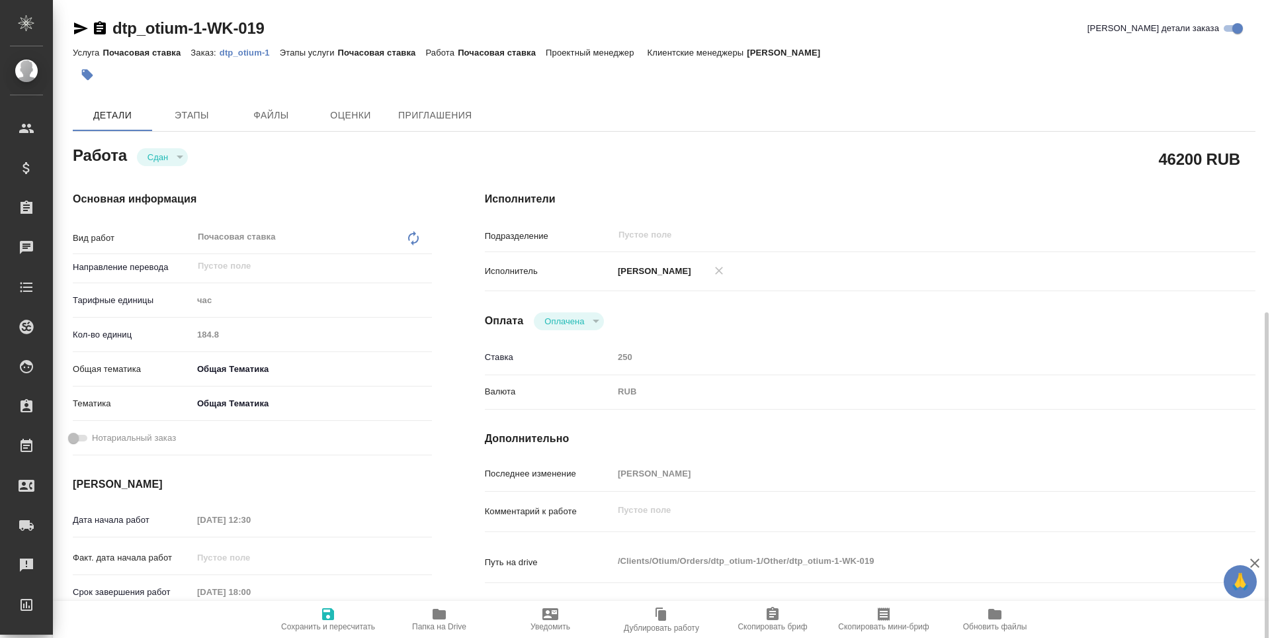
scroll to position [198, 0]
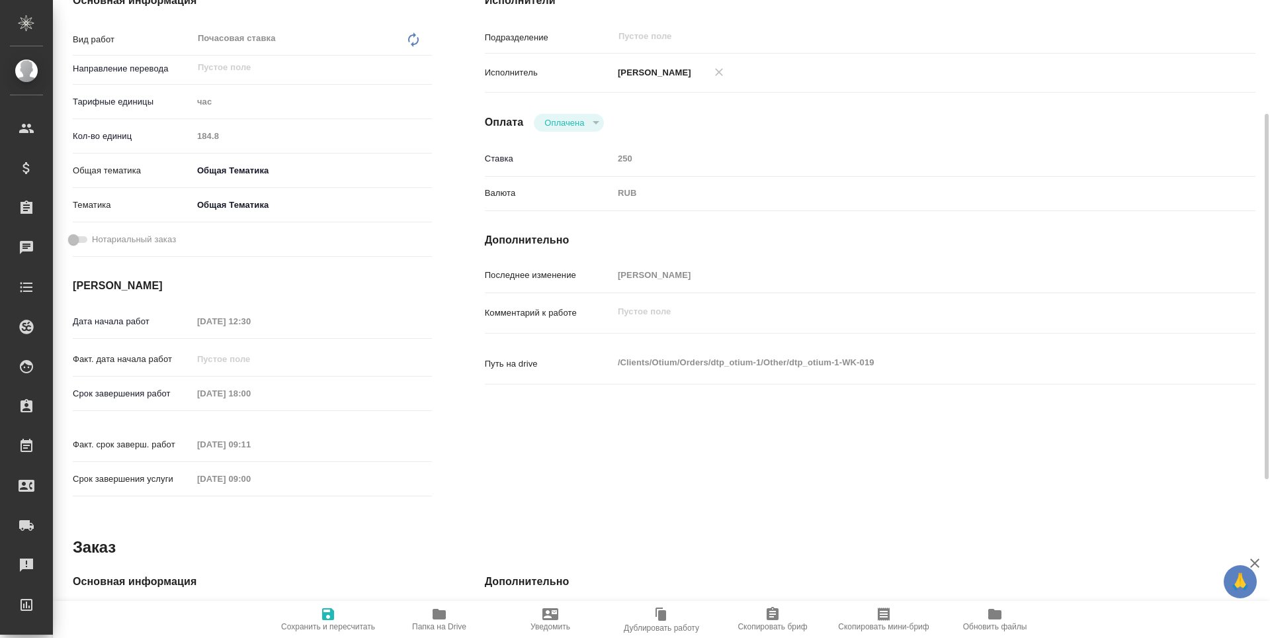
type textarea "x"
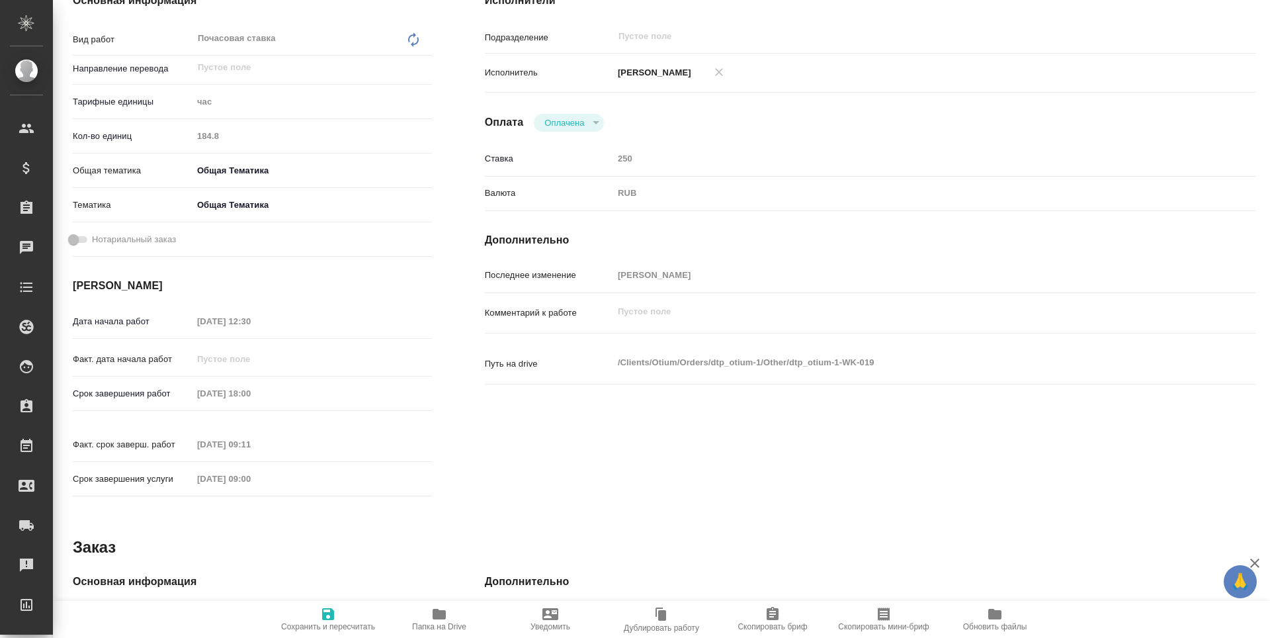
type textarea "x"
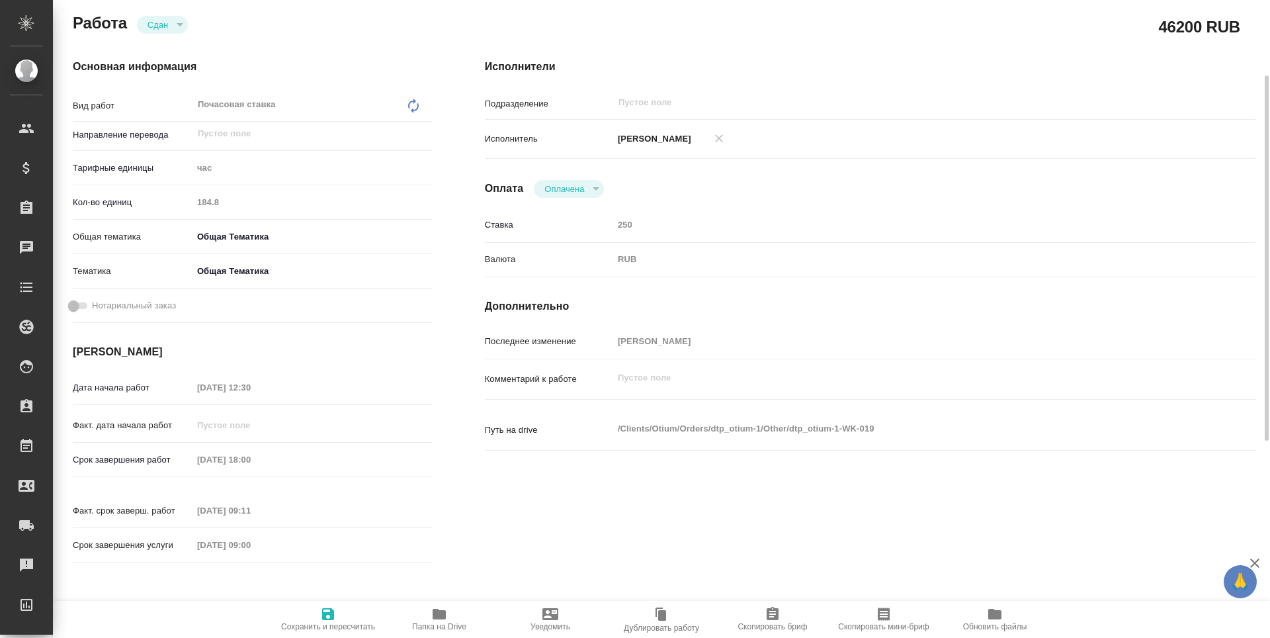
scroll to position [0, 0]
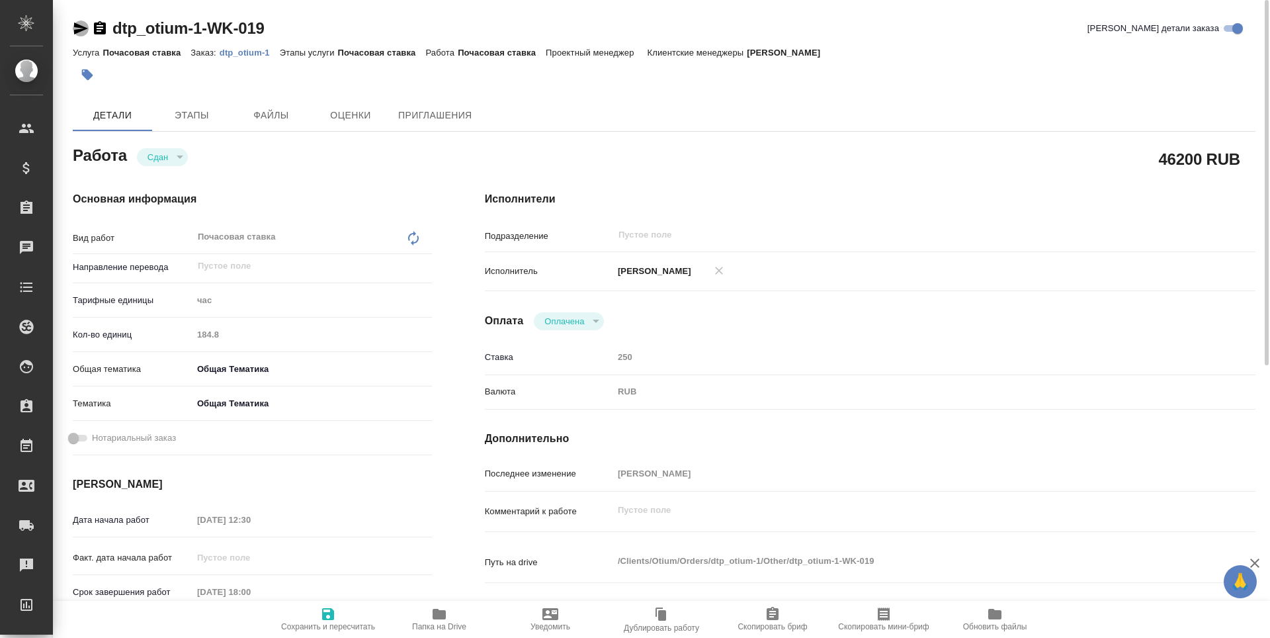
click at [75, 30] on icon "button" at bounding box center [81, 28] width 14 height 12
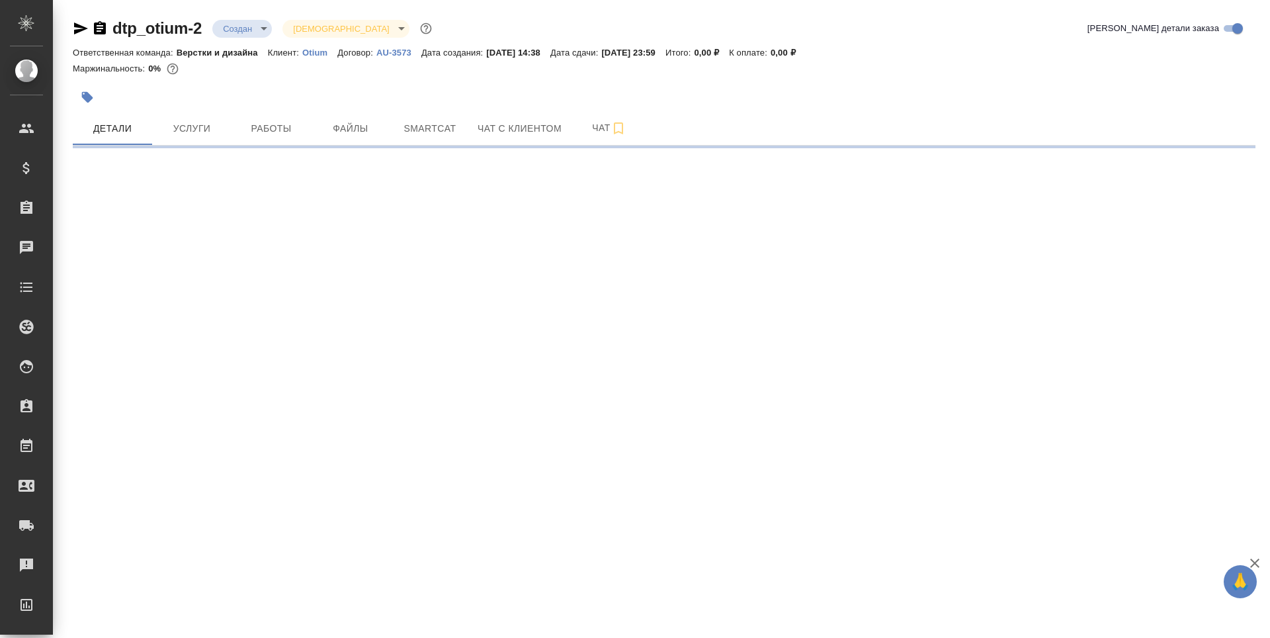
select select "RU"
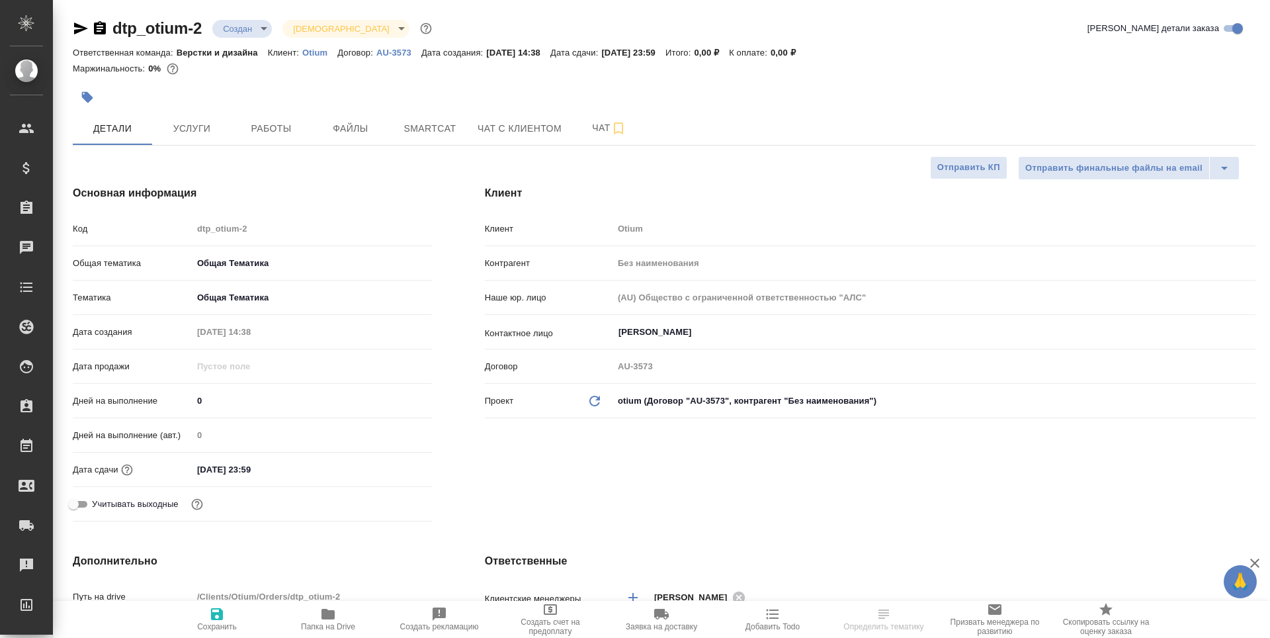
type textarea "x"
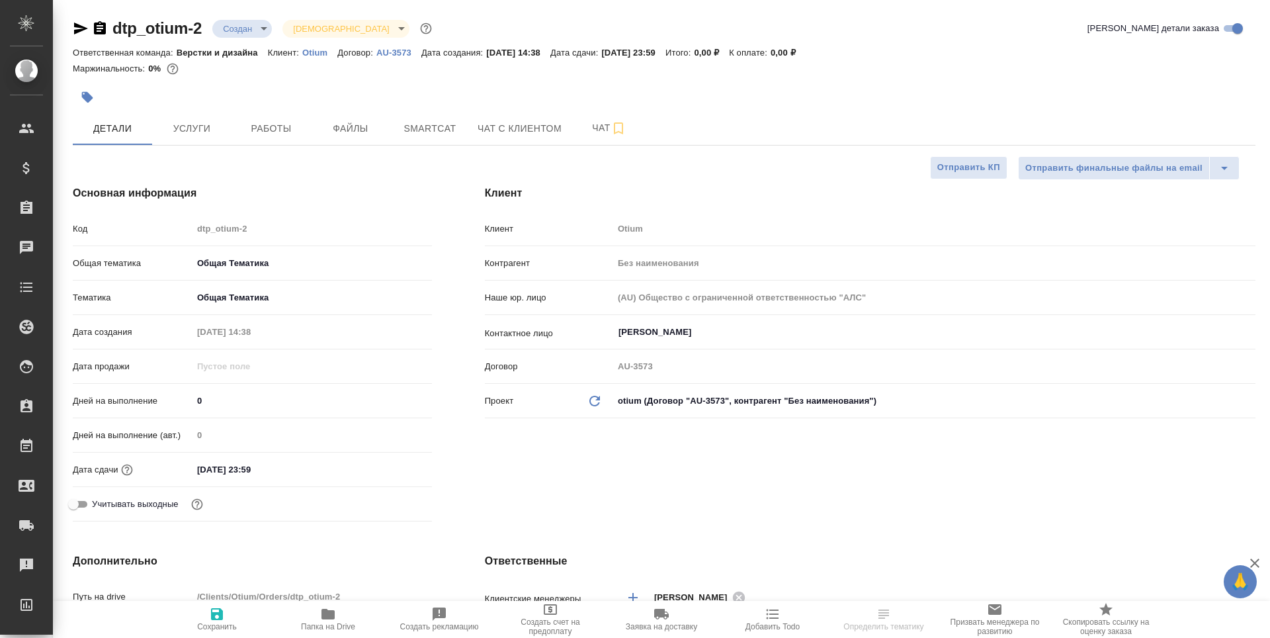
type textarea "x"
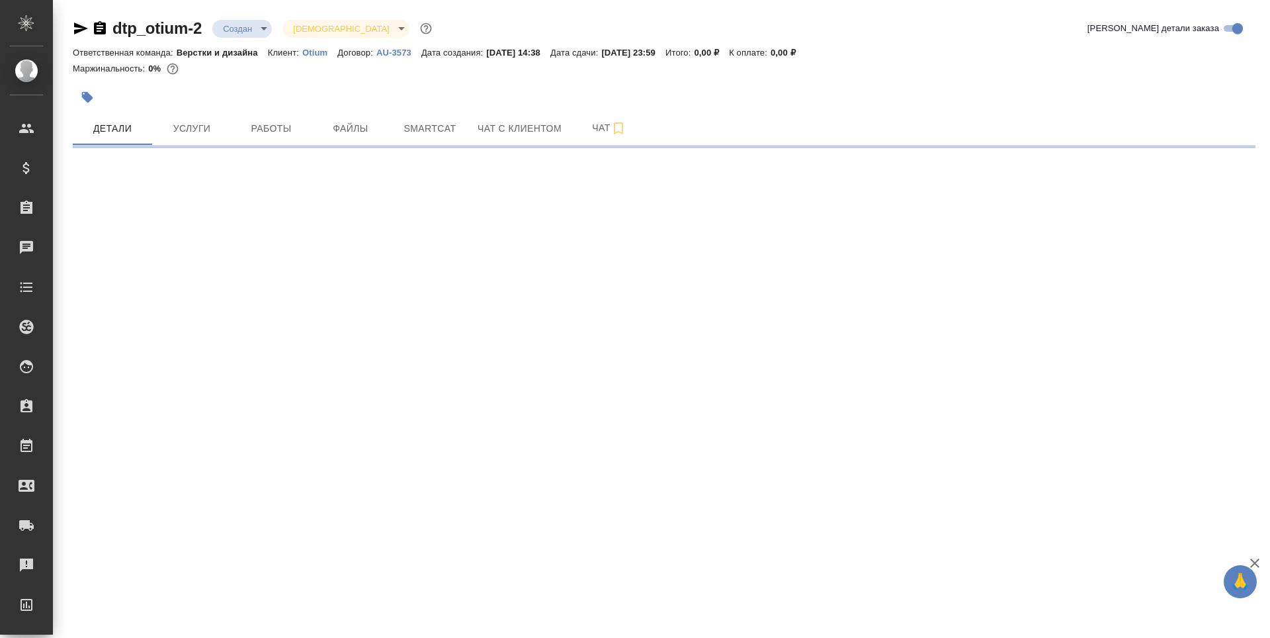
select select "RU"
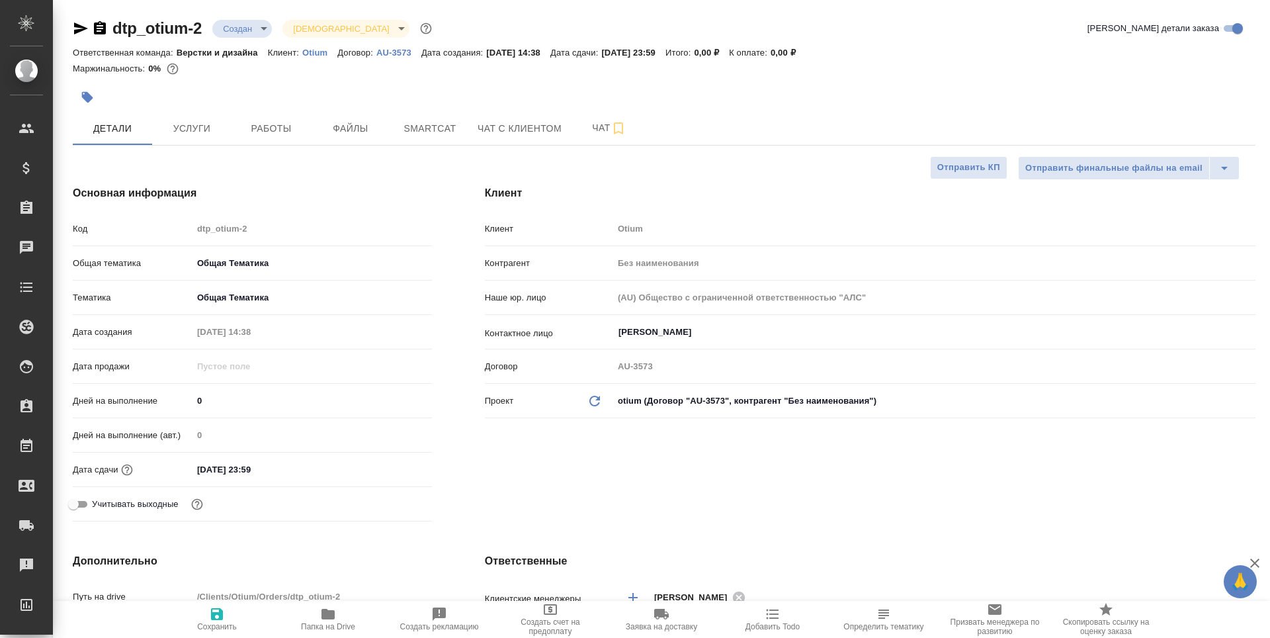
type textarea "x"
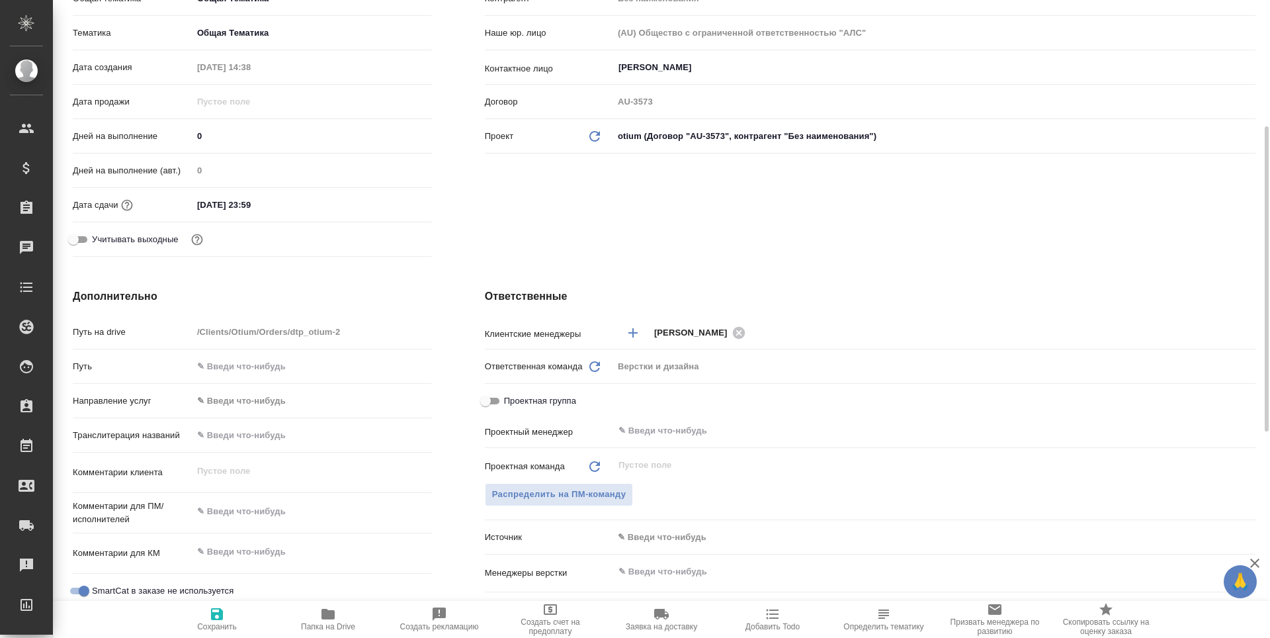
scroll to position [397, 0]
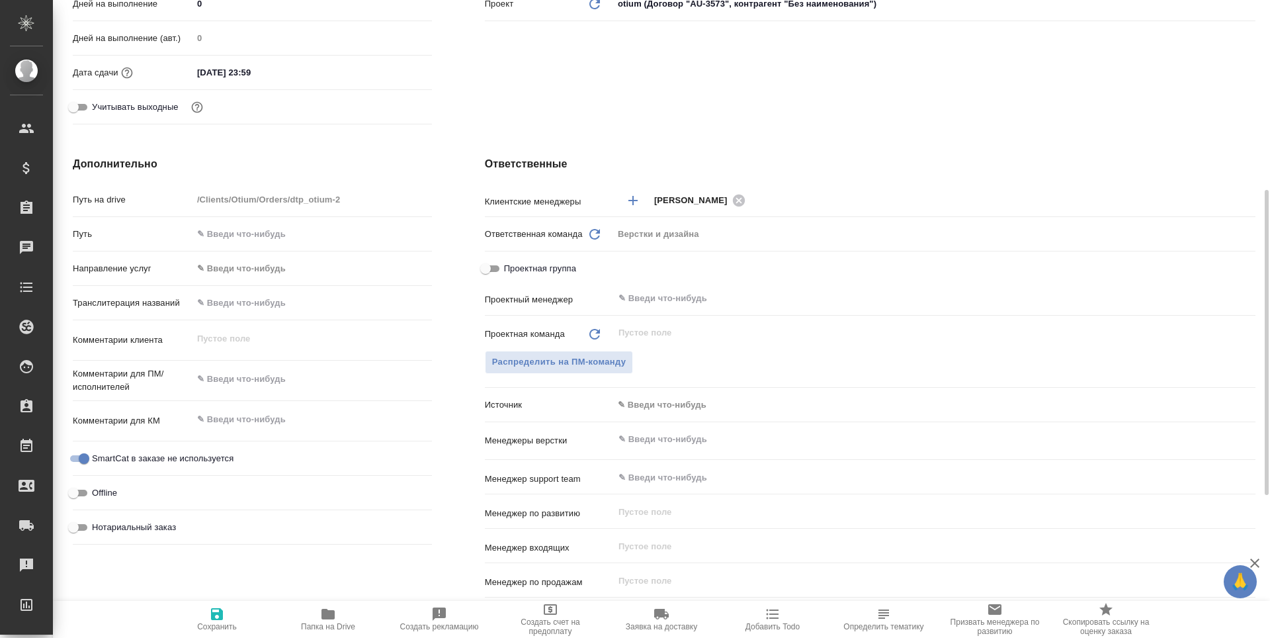
type textarea "x"
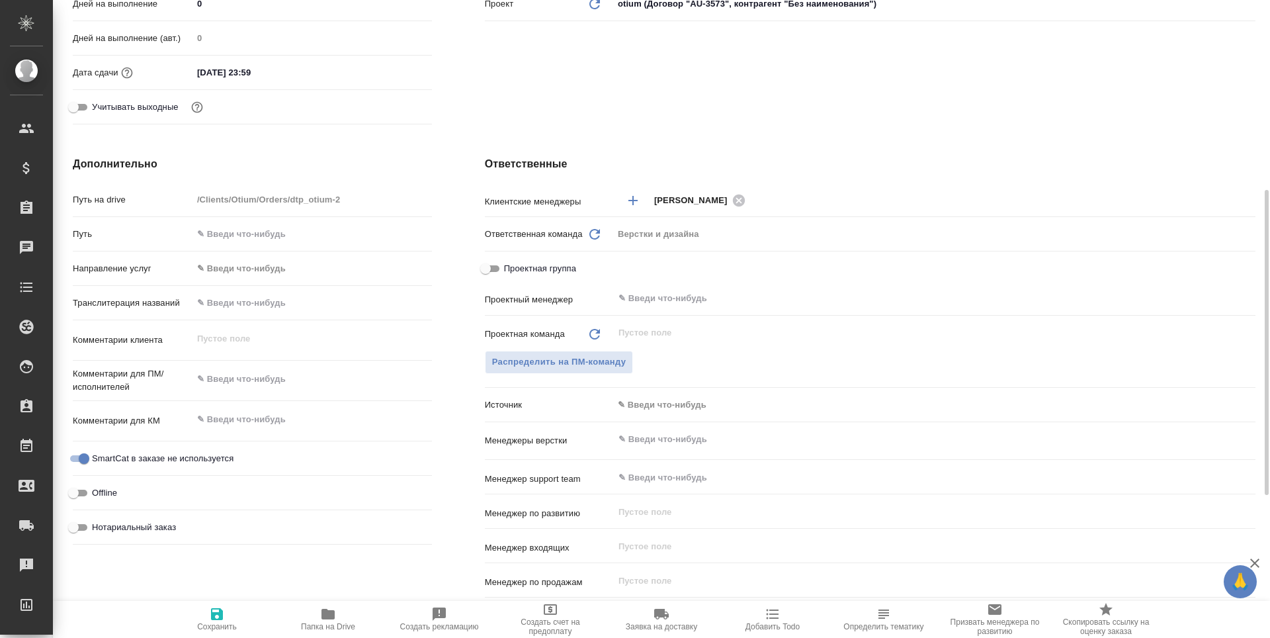
type textarea "x"
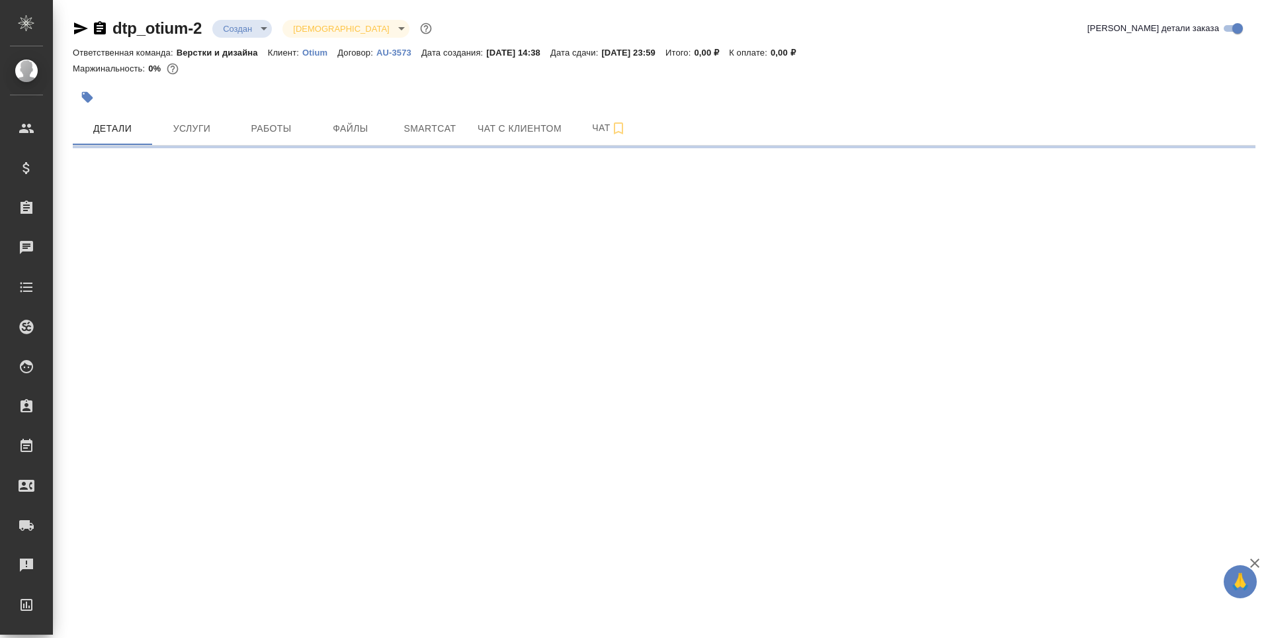
select select "RU"
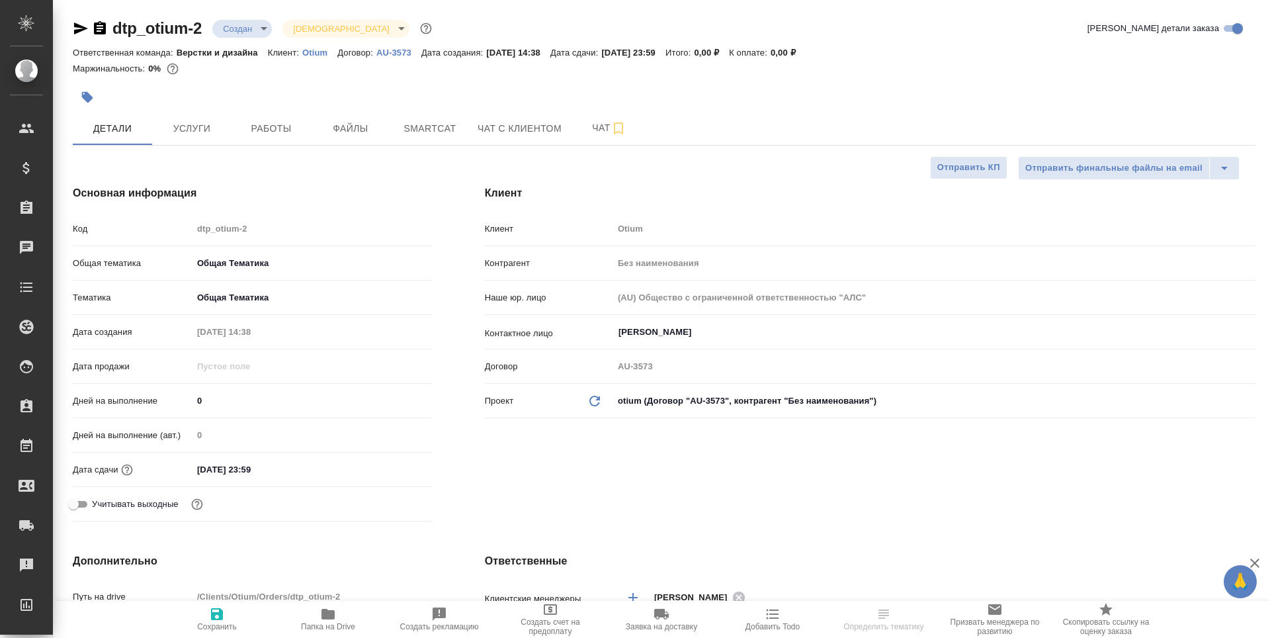
type textarea "x"
click at [263, 128] on span "Работы" at bounding box center [270, 128] width 63 height 17
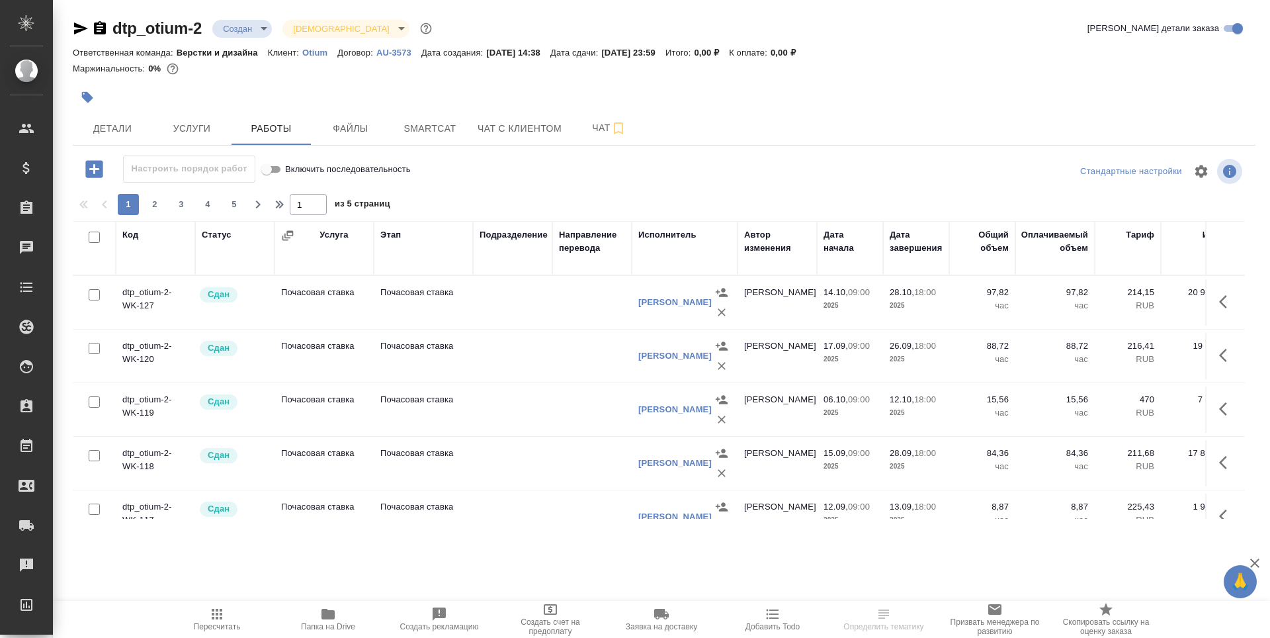
click at [1219, 300] on icon "button" at bounding box center [1227, 302] width 16 height 16
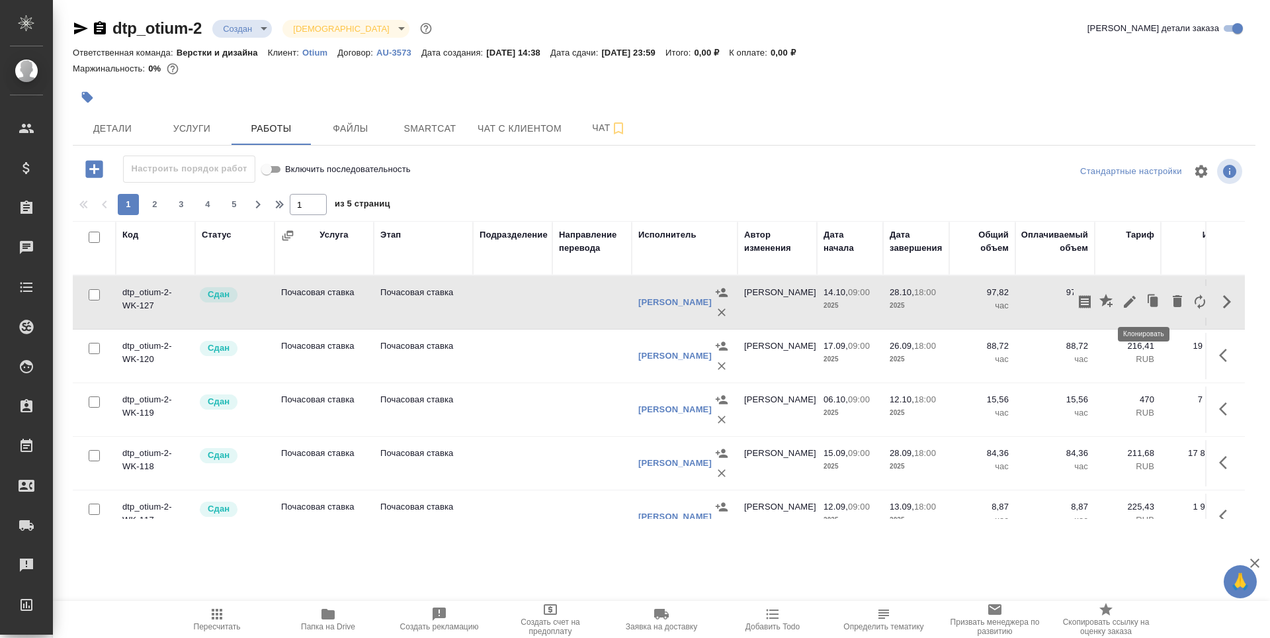
click at [1144, 302] on icon "button" at bounding box center [1153, 301] width 19 height 19
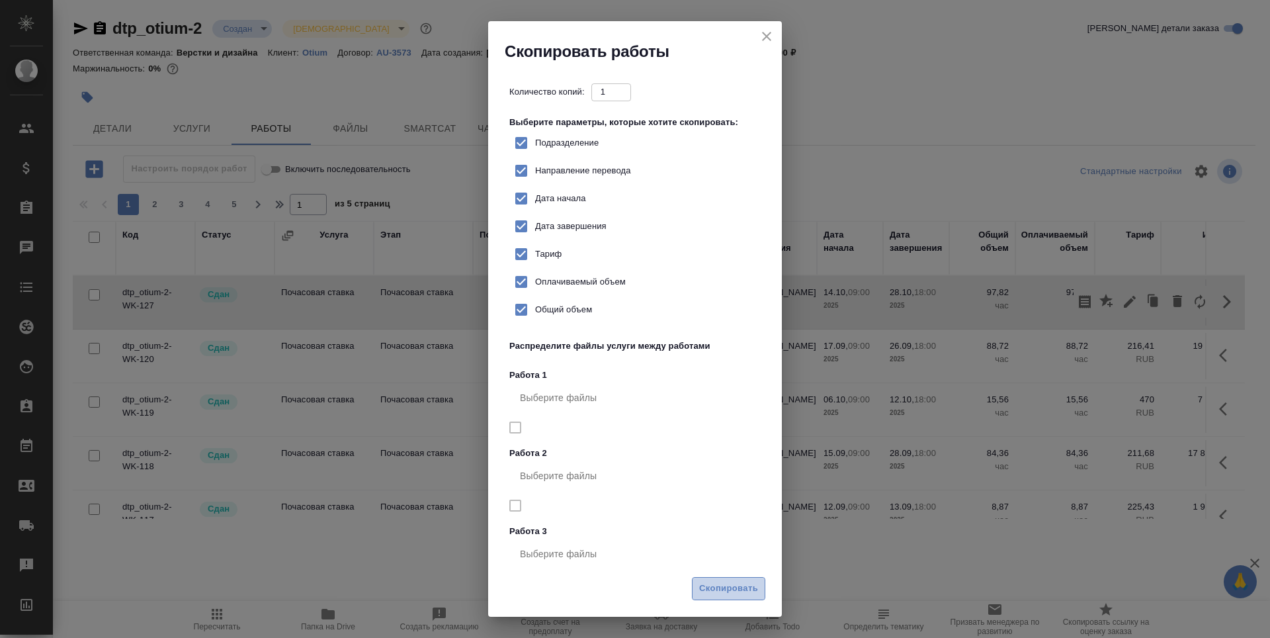
click at [727, 590] on span "Скопировать" at bounding box center [728, 588] width 59 height 15
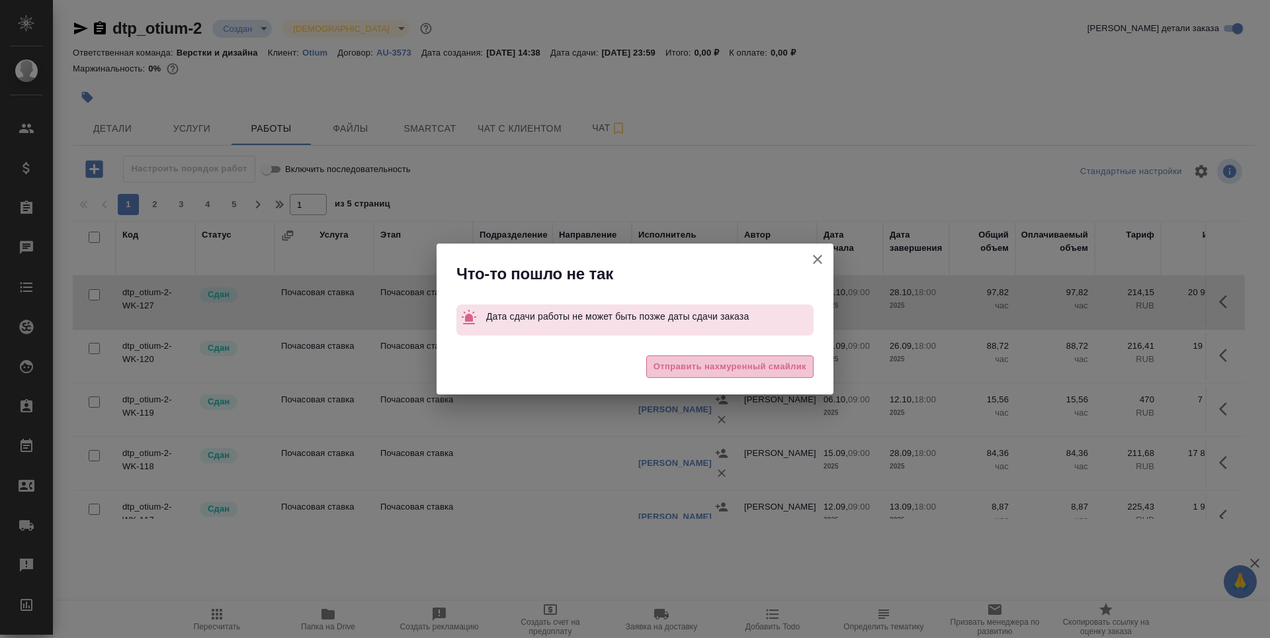
click at [762, 367] on span "Отправить нахмуренный смайлик" at bounding box center [729, 366] width 153 height 15
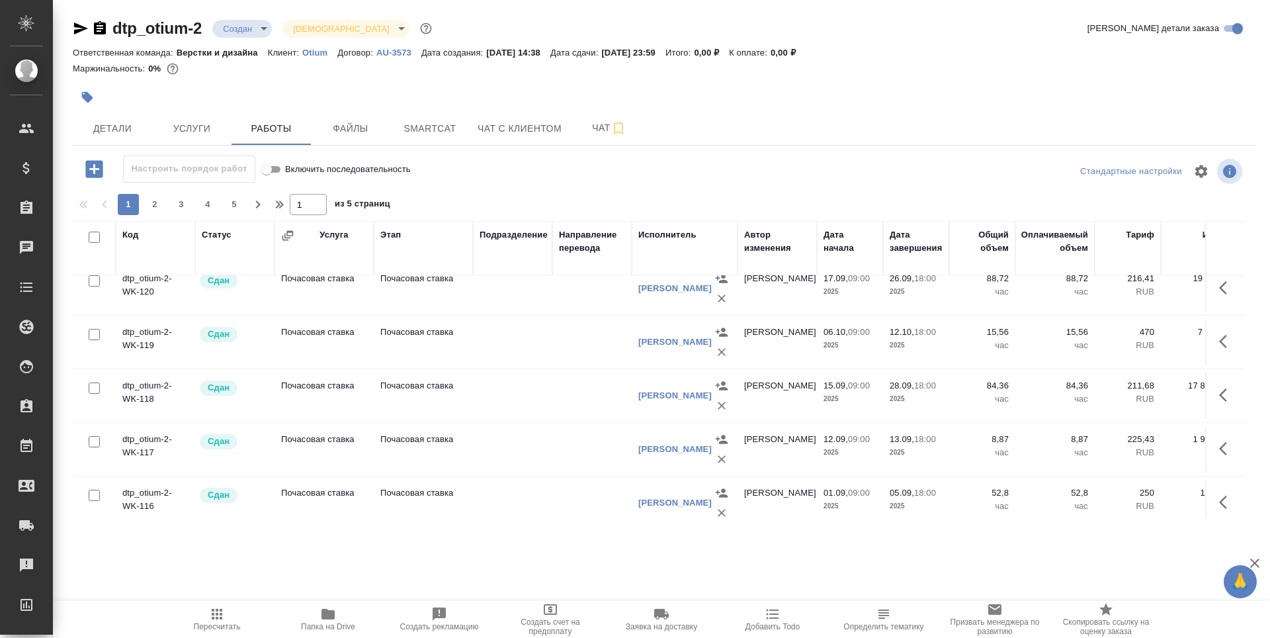
scroll to position [66, 0]
click at [1219, 447] on icon "button" at bounding box center [1227, 450] width 16 height 16
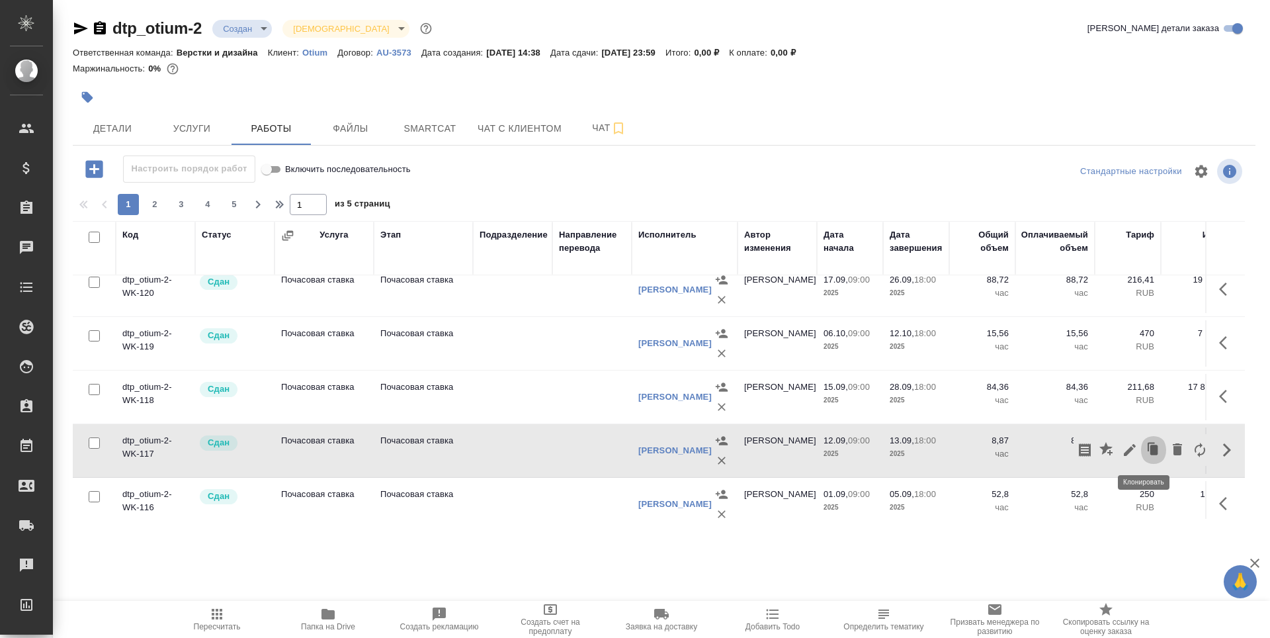
click at [1150, 449] on icon "button" at bounding box center [1154, 449] width 8 height 10
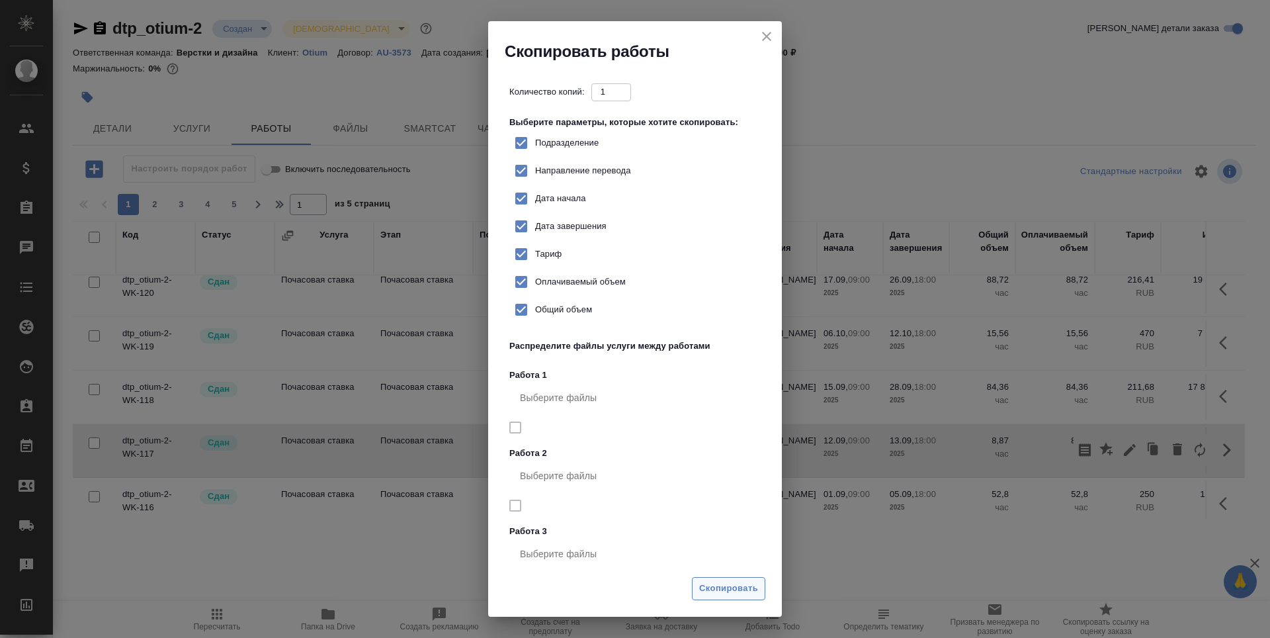
click at [718, 585] on span "Скопировать" at bounding box center [728, 588] width 59 height 15
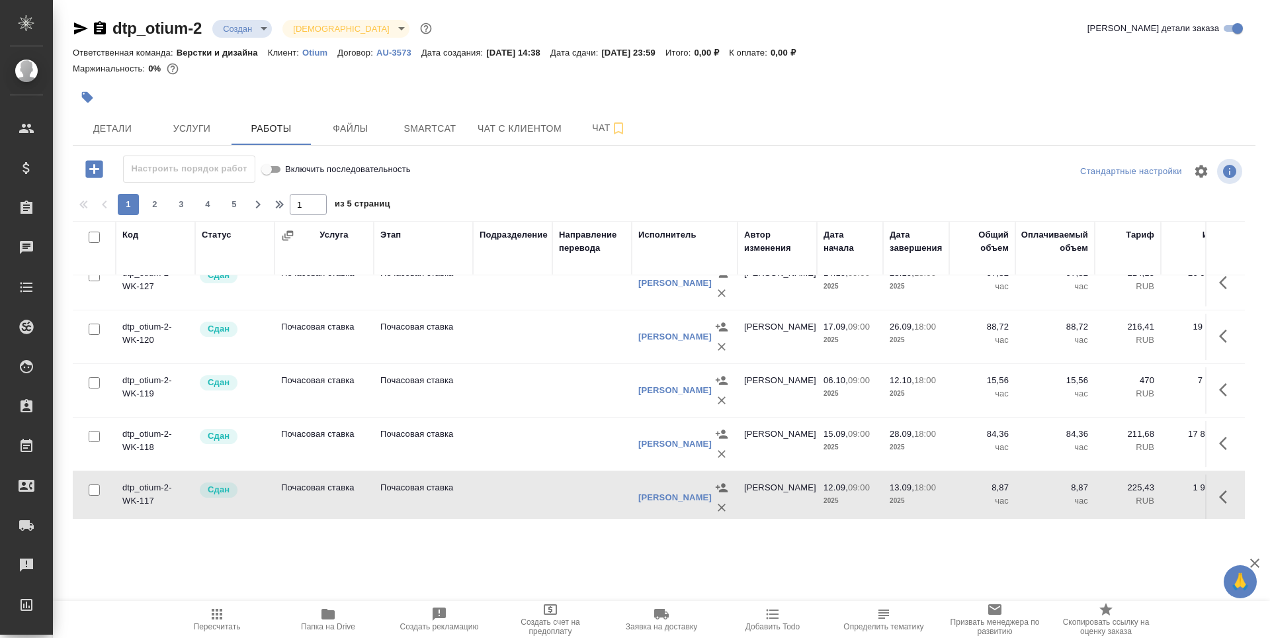
scroll to position [0, 0]
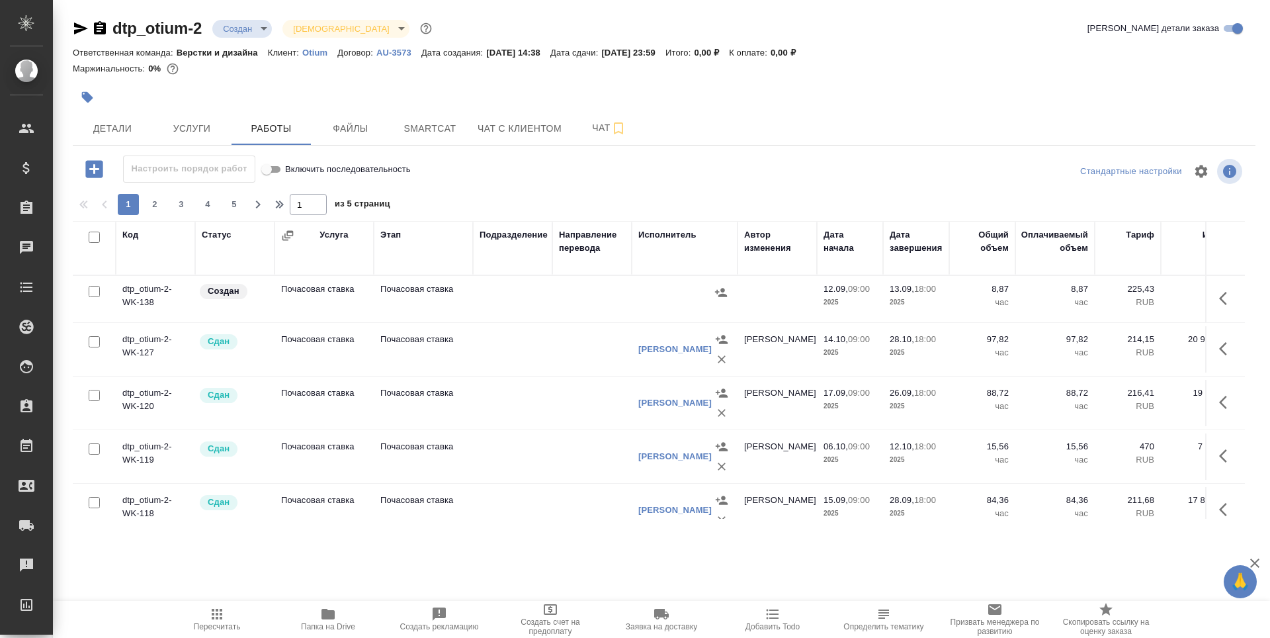
click at [157, 293] on td "dtp_otium-2-WK-138" at bounding box center [155, 299] width 79 height 46
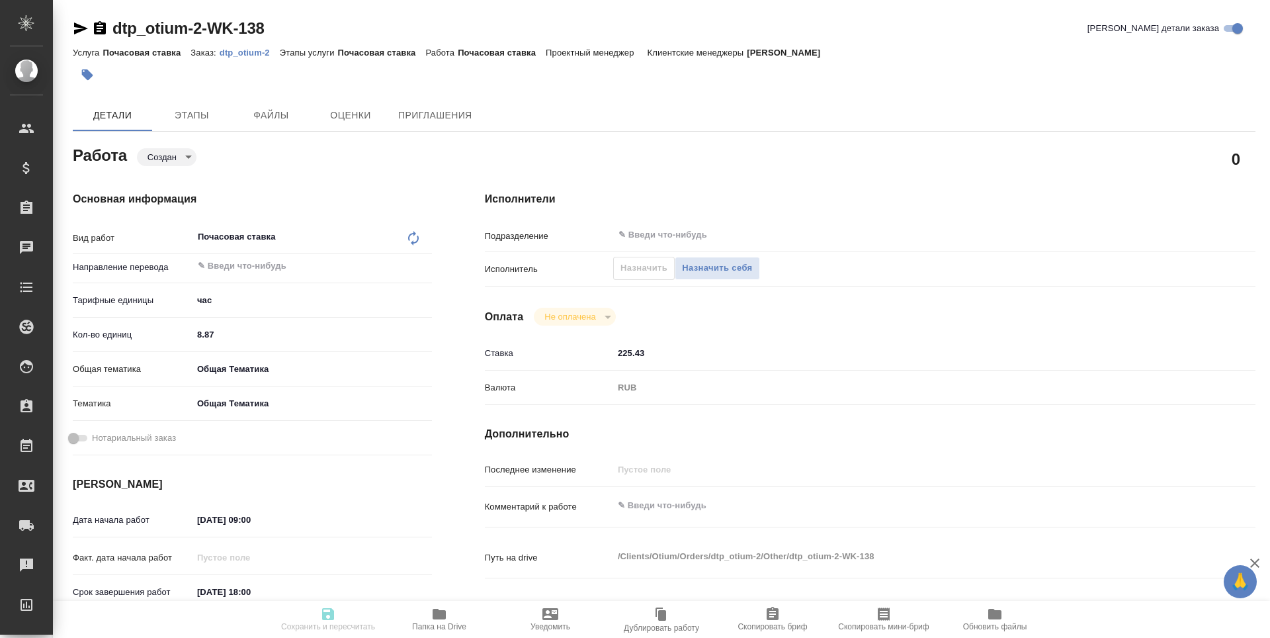
type textarea "x"
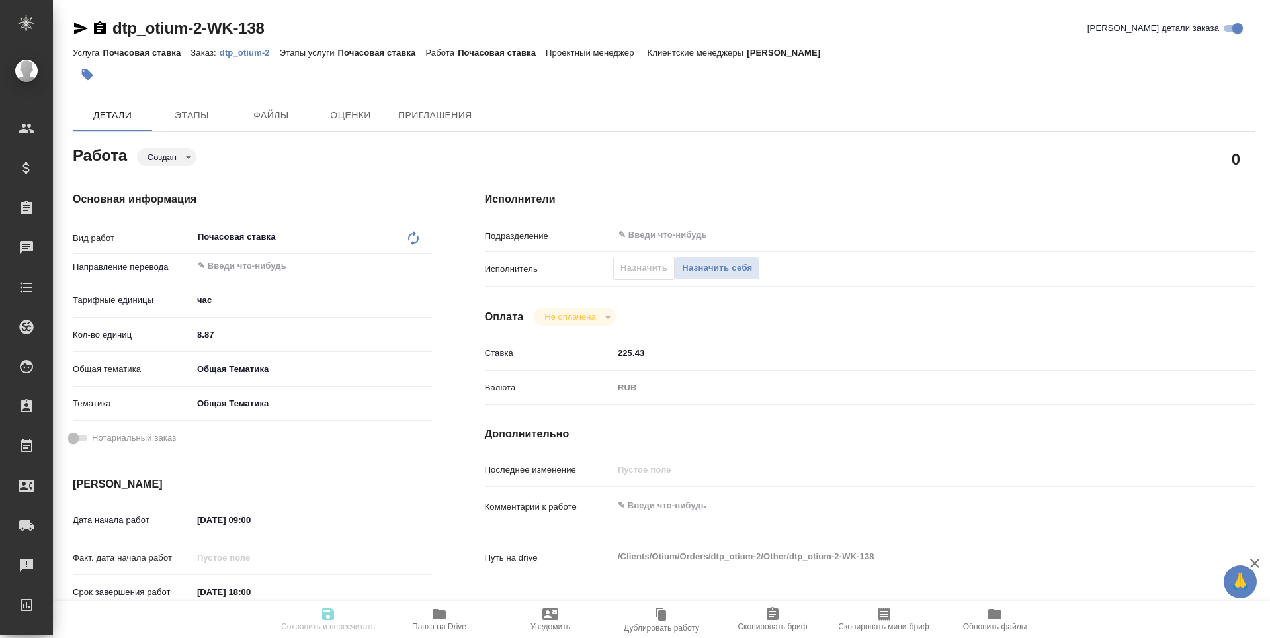
type textarea "x"
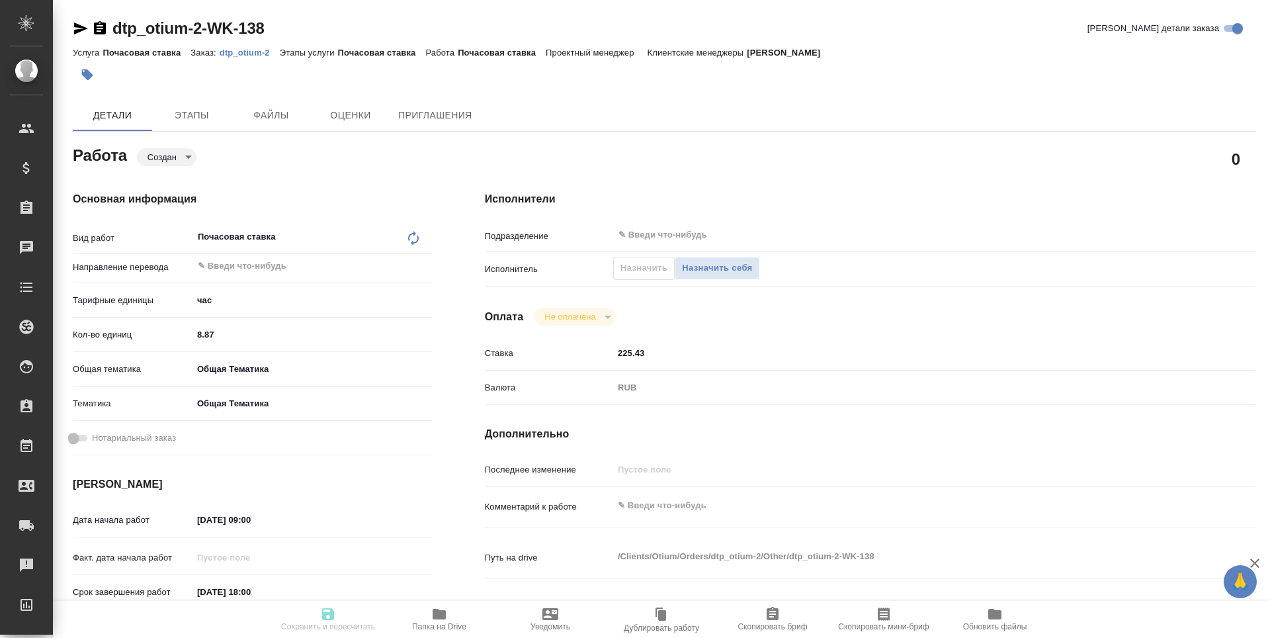
type textarea "x"
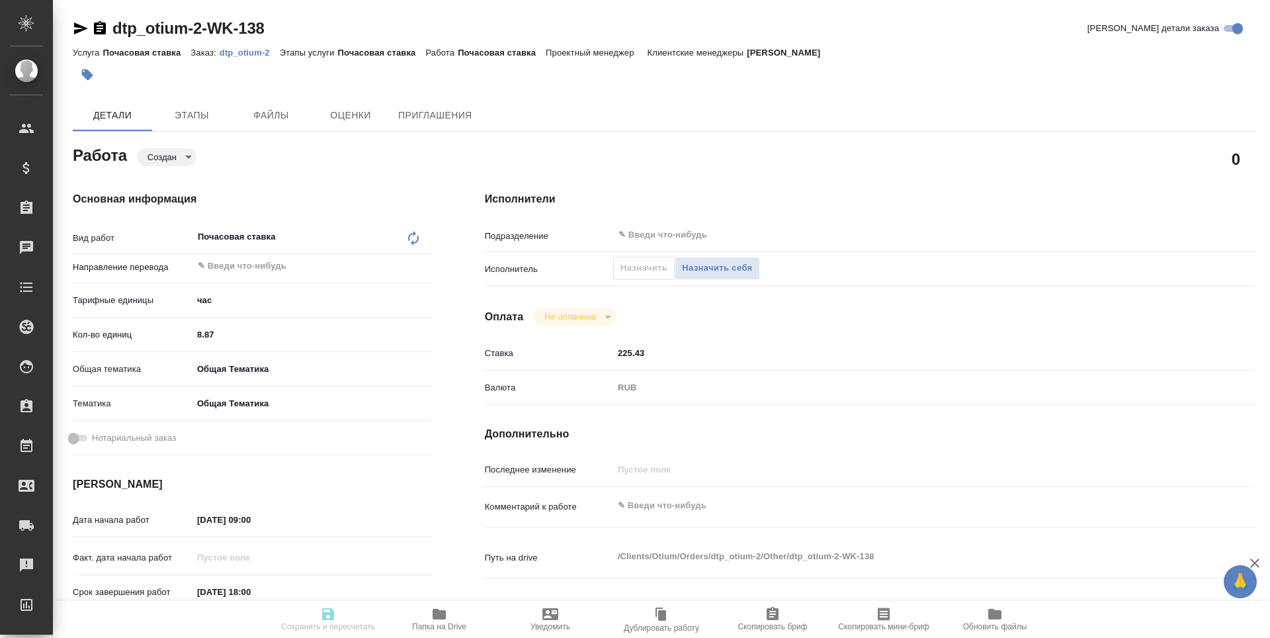
type textarea "x"
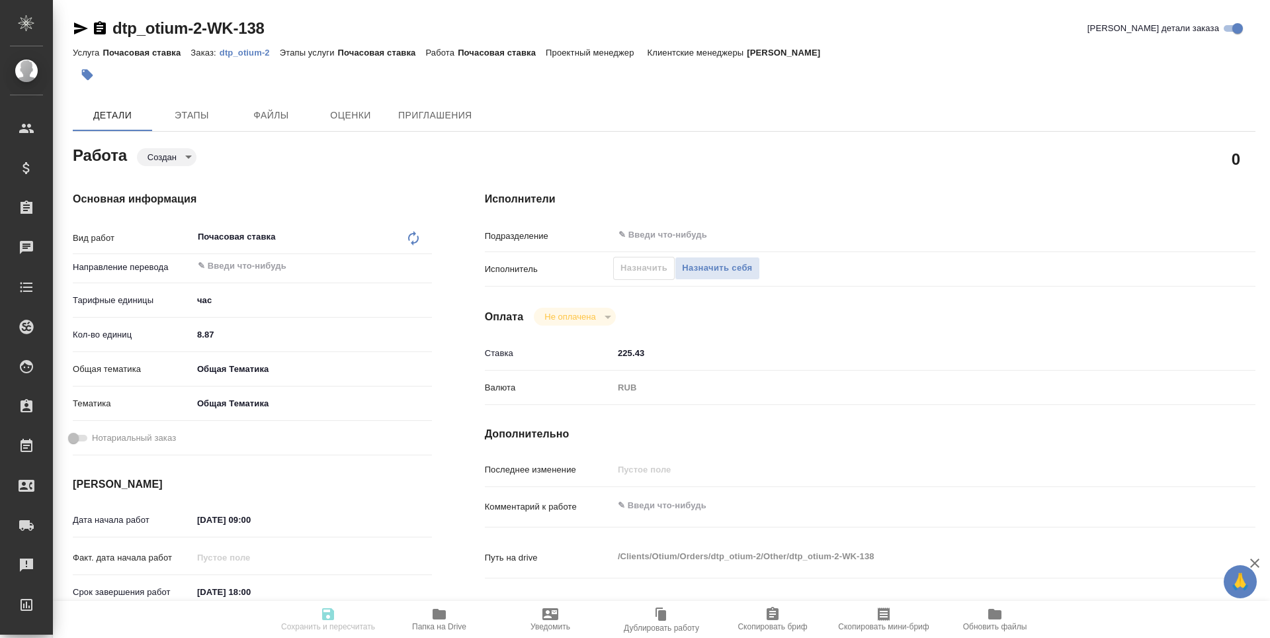
click at [233, 334] on input "8.87" at bounding box center [311, 334] width 239 height 19
type input "8.8"
type textarea "x"
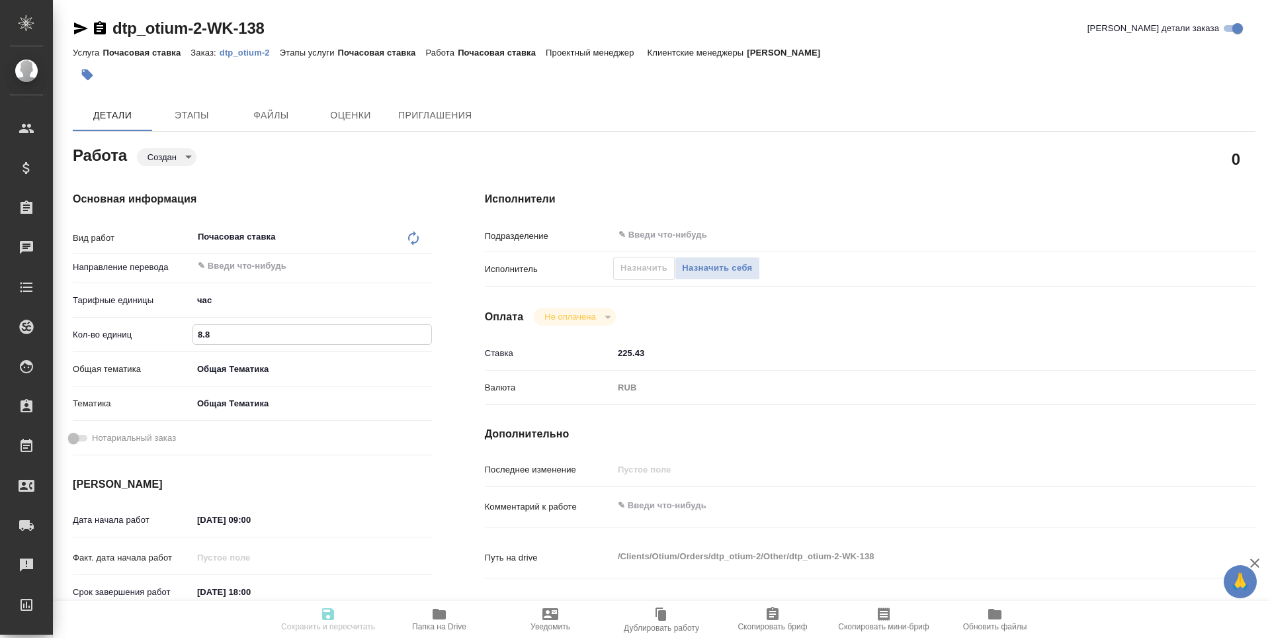
type textarea "x"
type input "8"
type textarea "x"
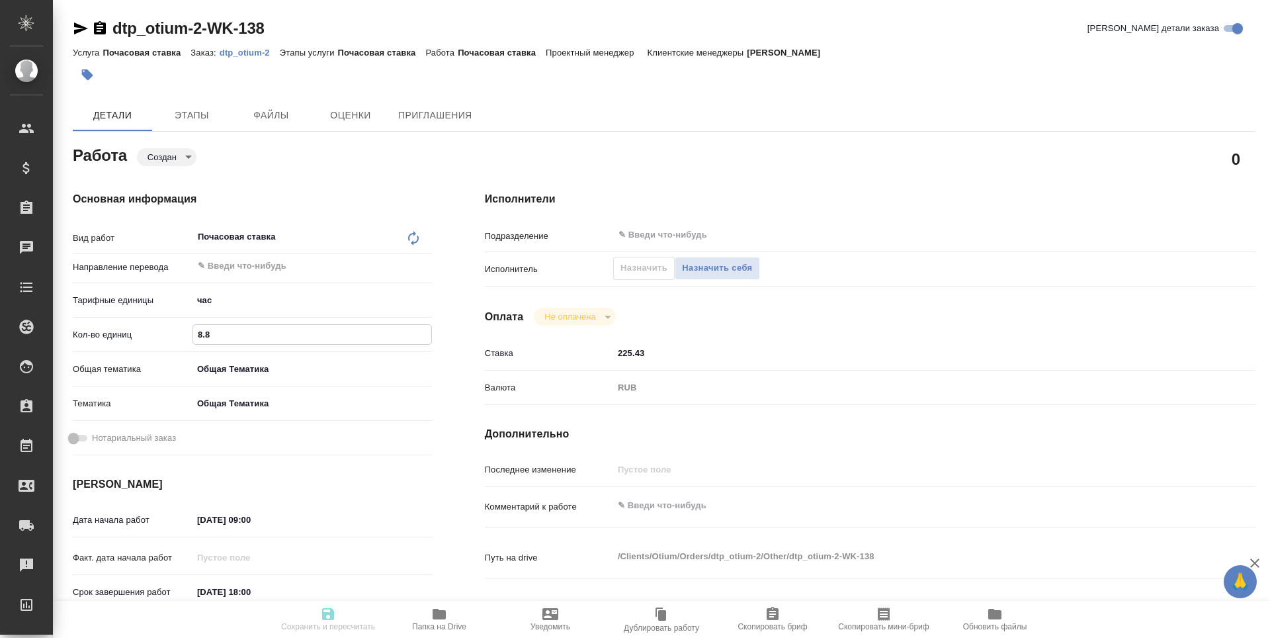
type textarea "x"
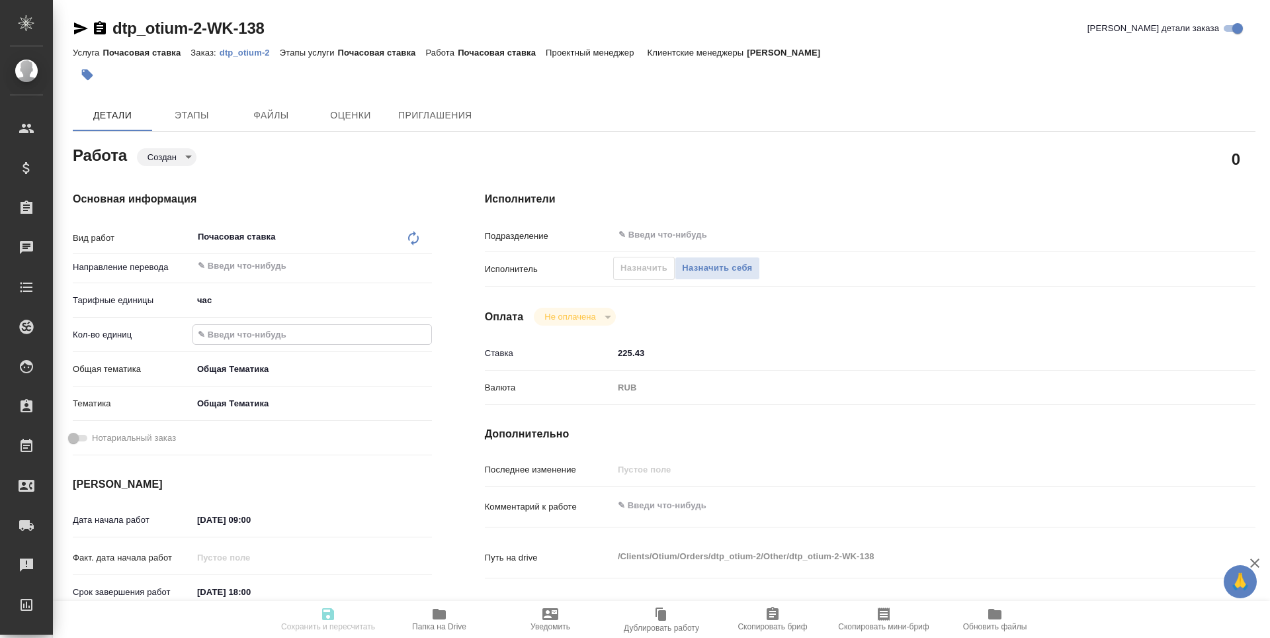
type textarea "x"
type input "2"
type textarea "x"
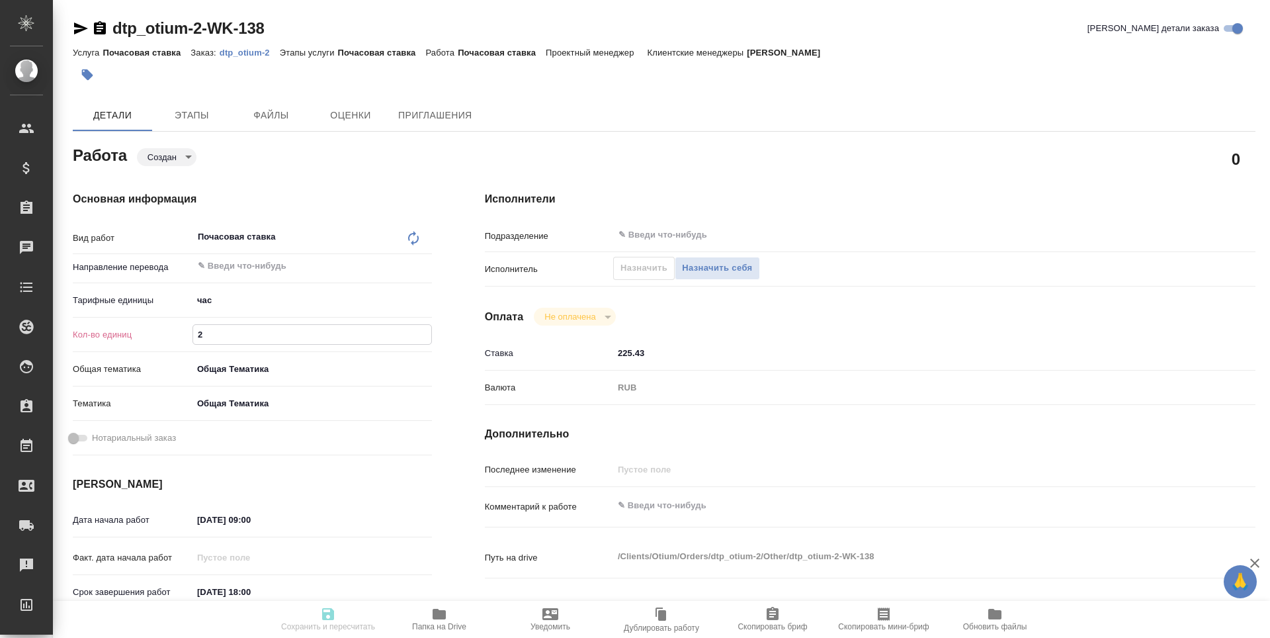
type textarea "x"
type input "21"
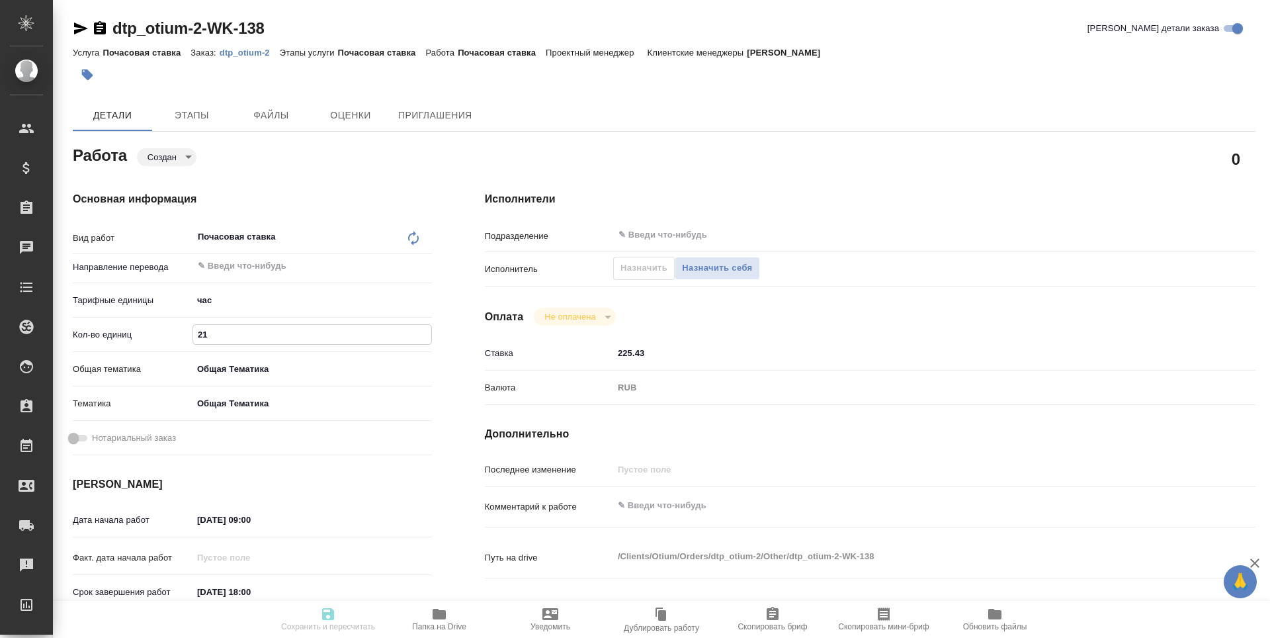
type textarea "x"
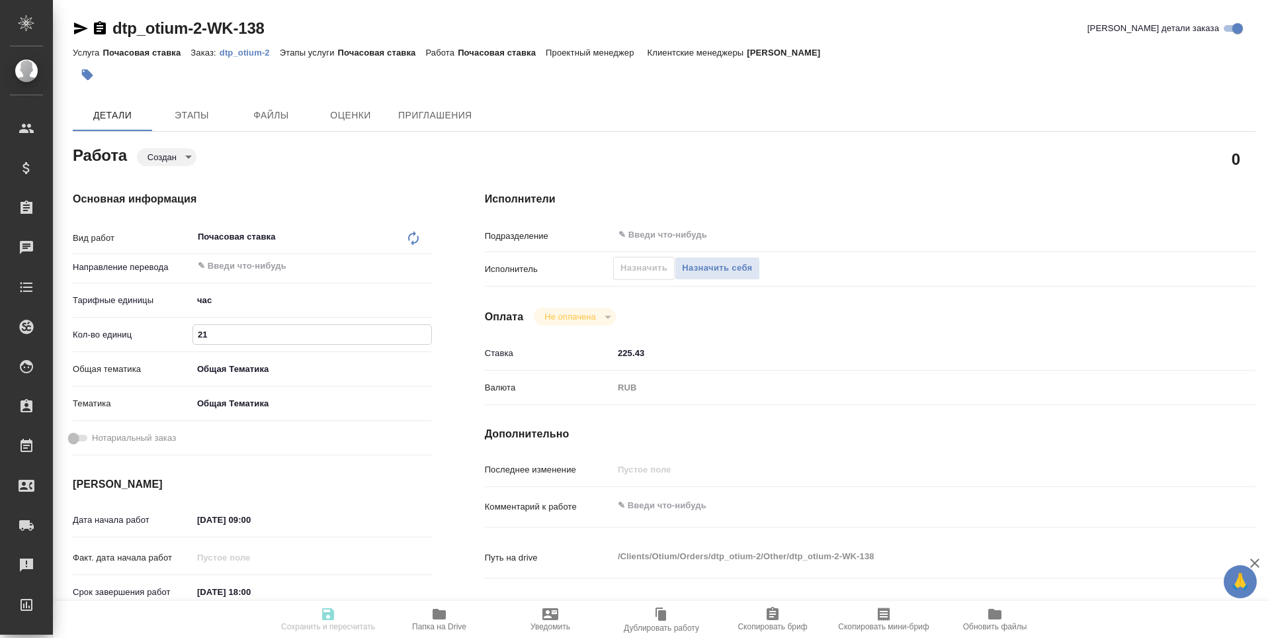
type input "21.1"
type textarea "x"
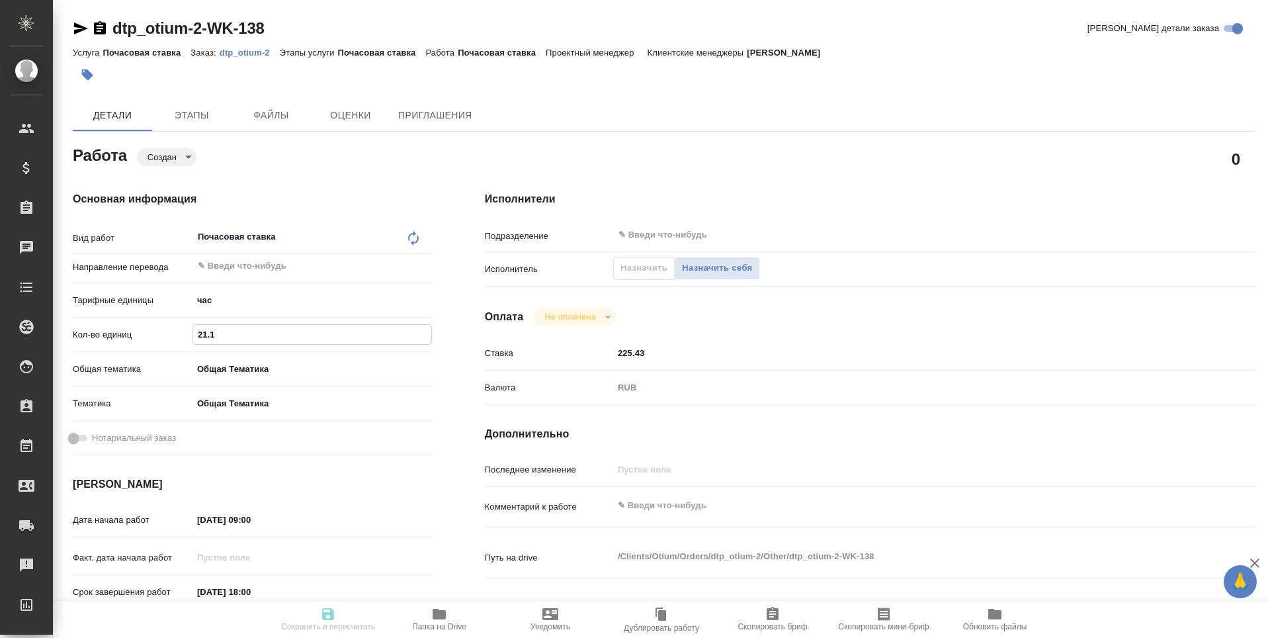
type textarea "x"
type input "21.16"
type textarea "x"
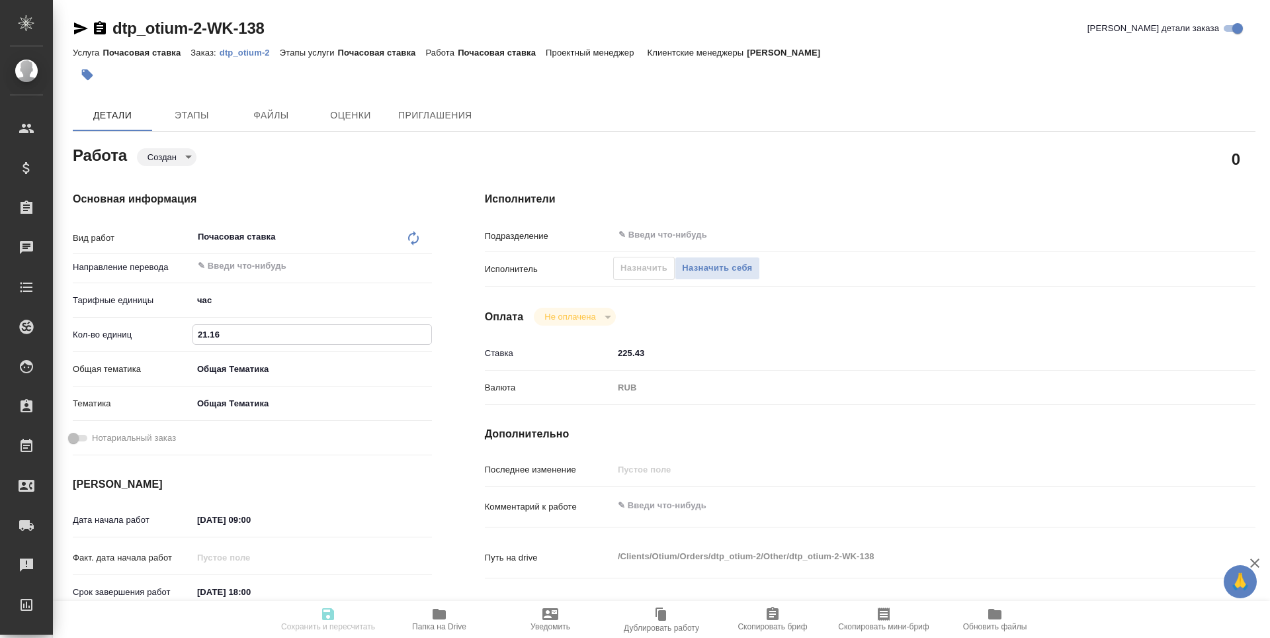
type textarea "x"
click at [335, 469] on div "Основная информация Вид работ Почасовая ставка x ​ Направление перевода ​ Тариф…" at bounding box center [252, 451] width 359 height 521
click at [220, 336] on input "21.16" at bounding box center [311, 334] width 239 height 19
type input "21.1"
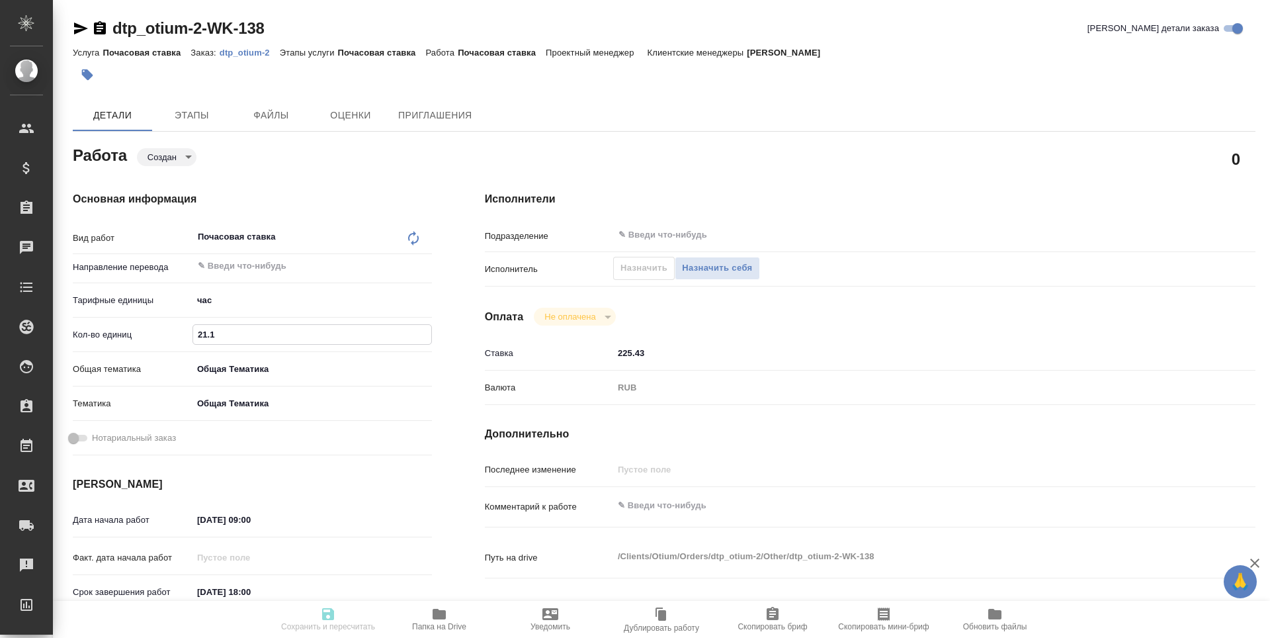
type textarea "x"
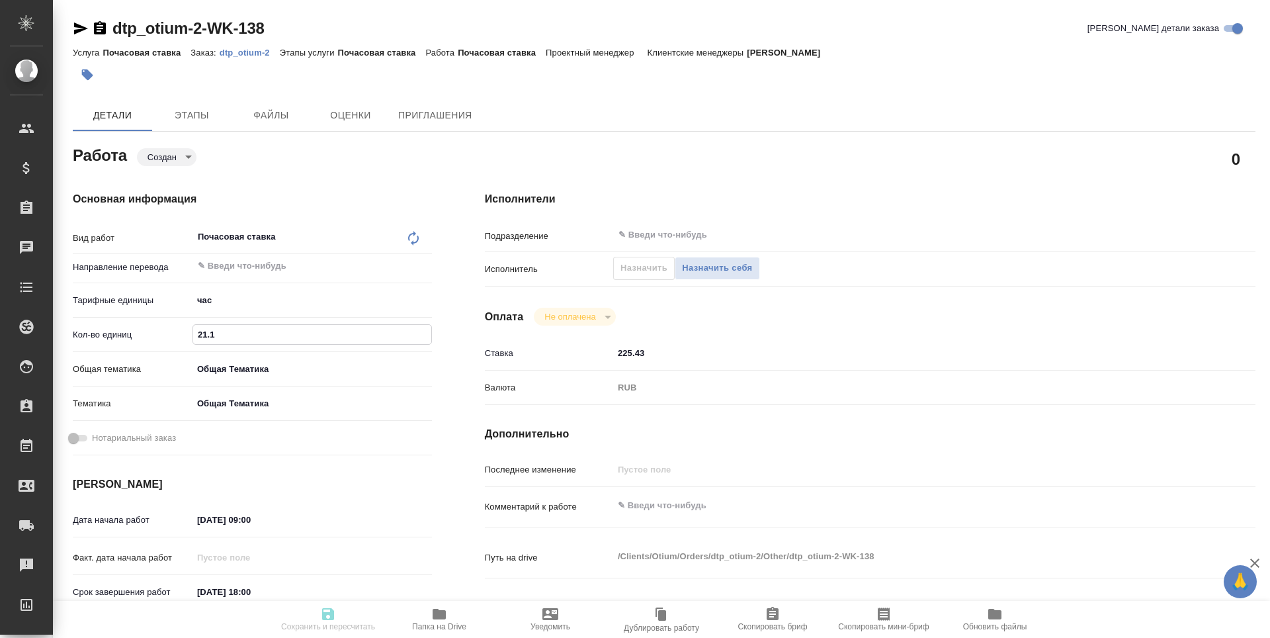
type input "21.17"
type textarea "x"
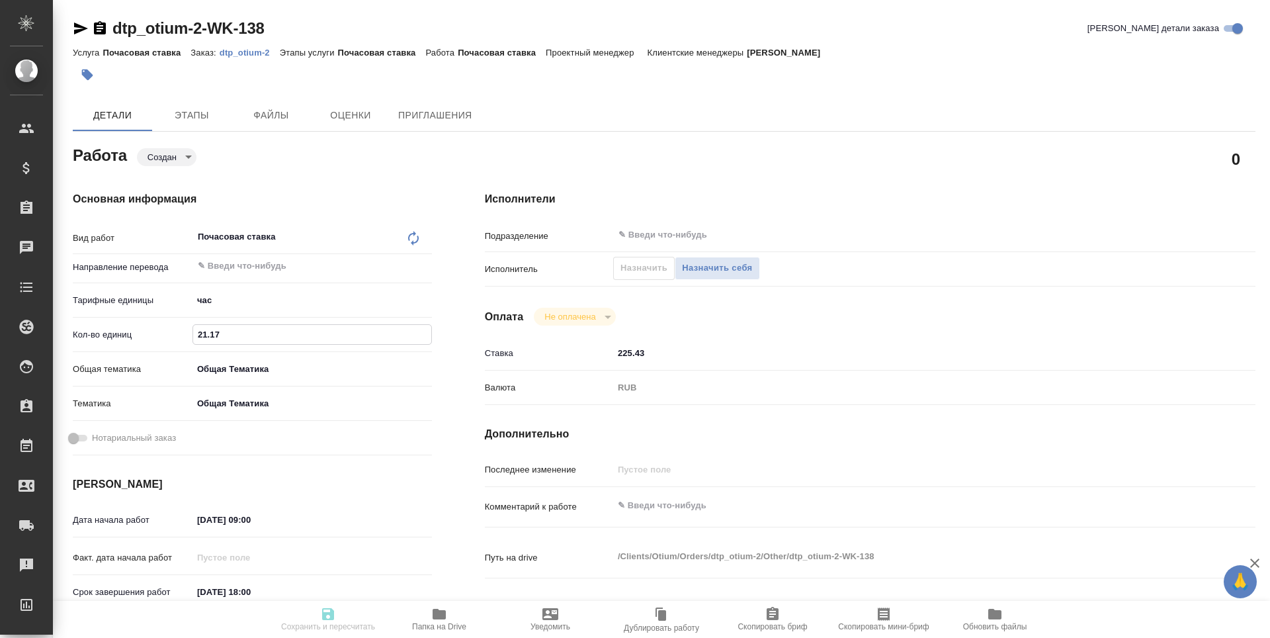
type textarea "x"
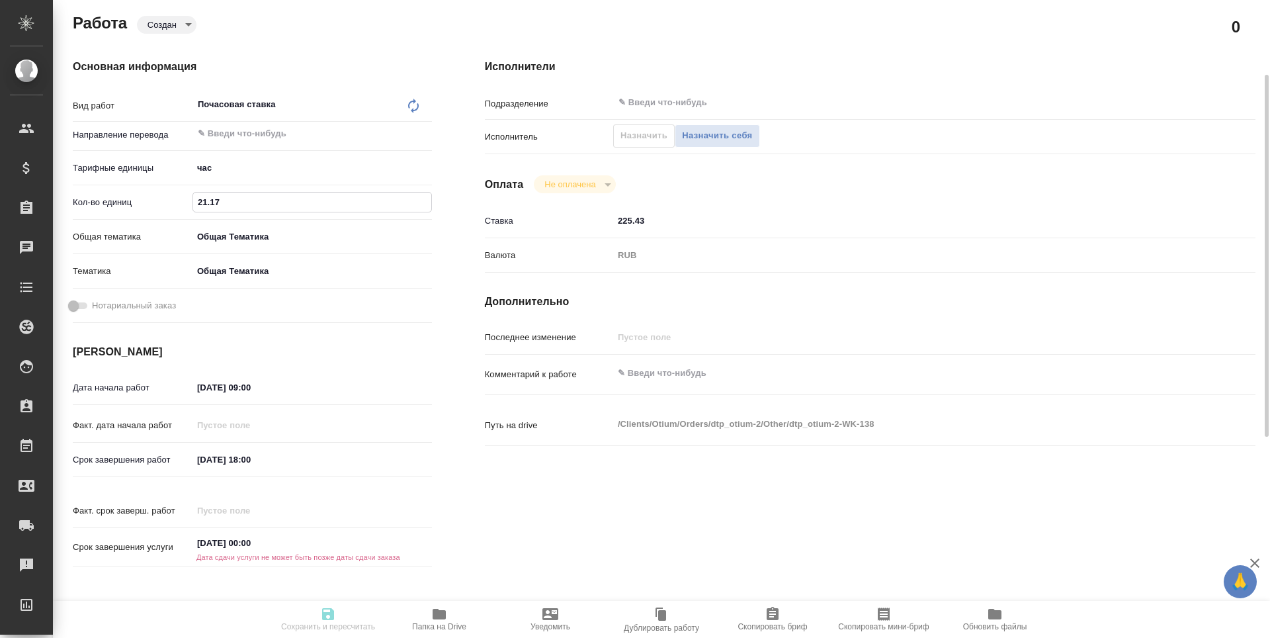
scroll to position [198, 0]
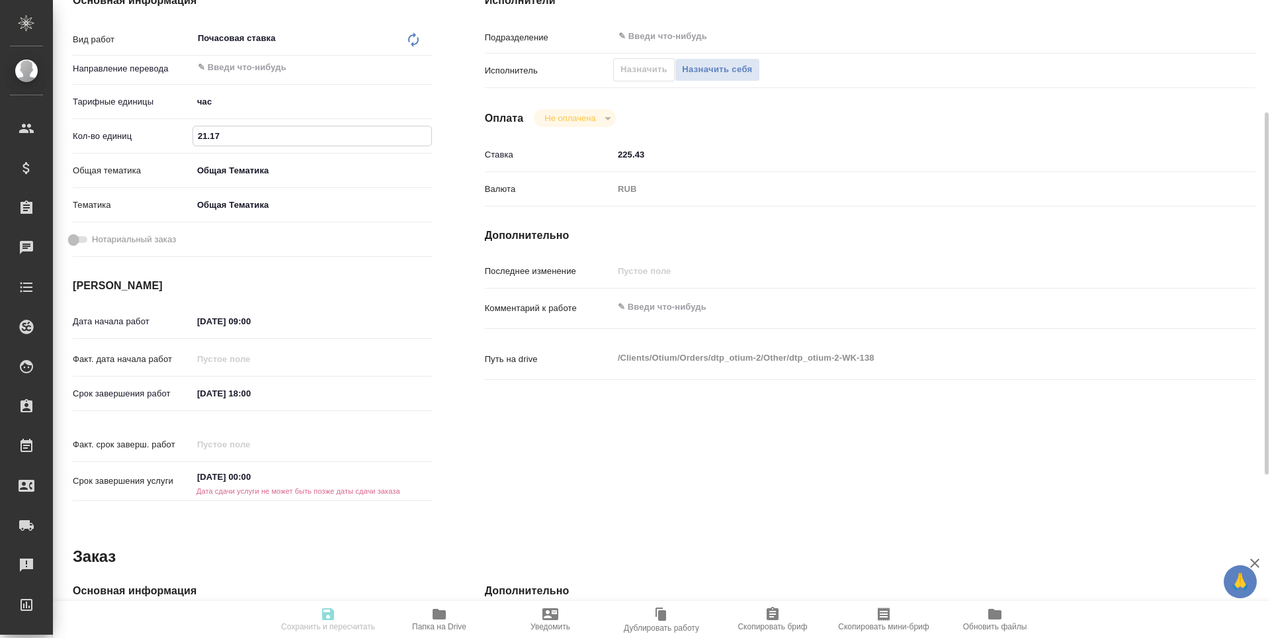
type input "21.17"
click at [221, 321] on input "[DATE] 09:00" at bounding box center [250, 321] width 116 height 19
click at [392, 319] on icon "button" at bounding box center [394, 320] width 16 height 16
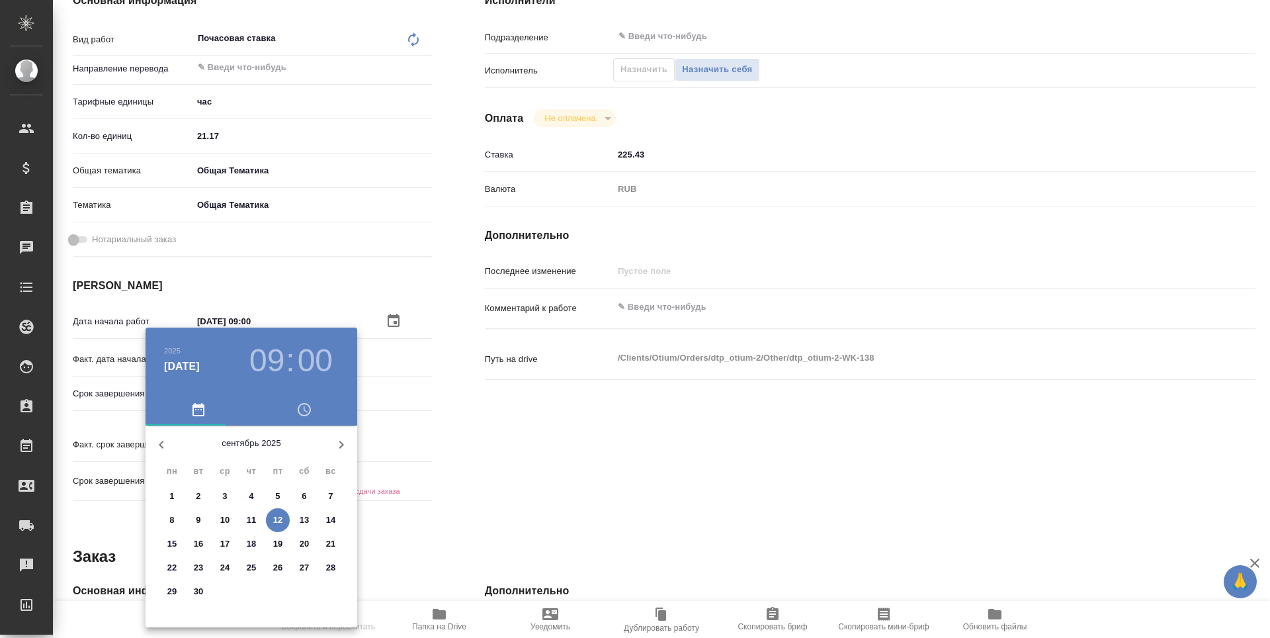
click at [323, 301] on div at bounding box center [635, 319] width 1270 height 638
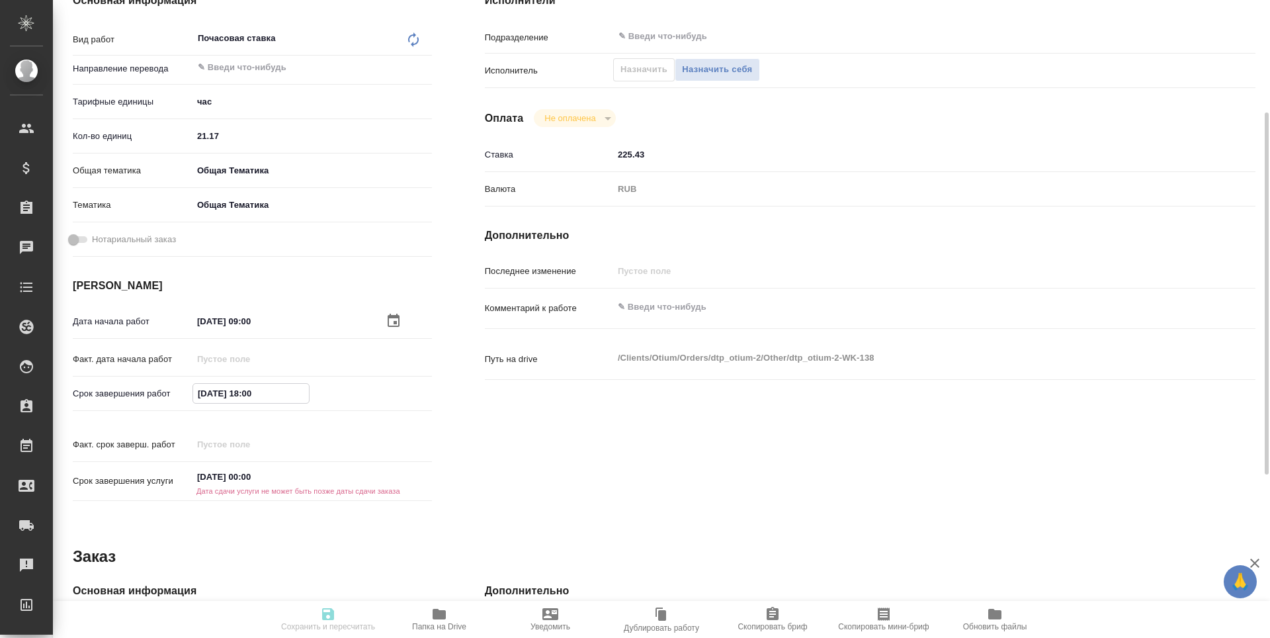
click at [257, 395] on input "[DATE] 18:00" at bounding box center [251, 393] width 116 height 19
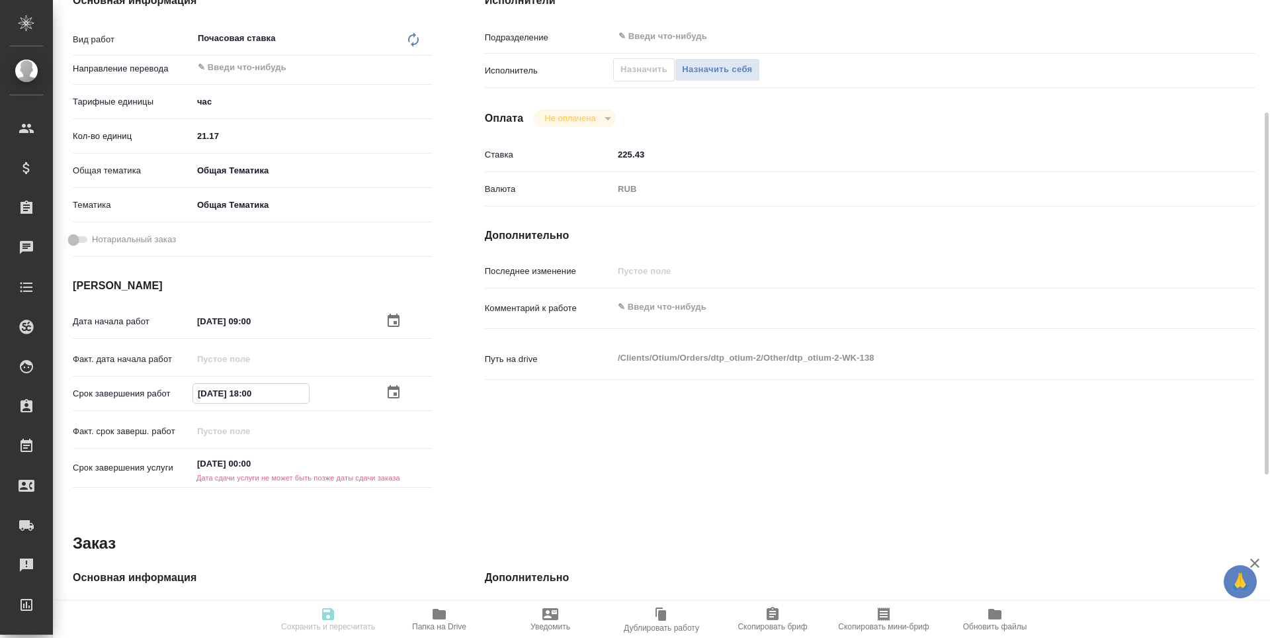
click at [396, 387] on icon "button" at bounding box center [394, 391] width 12 height 13
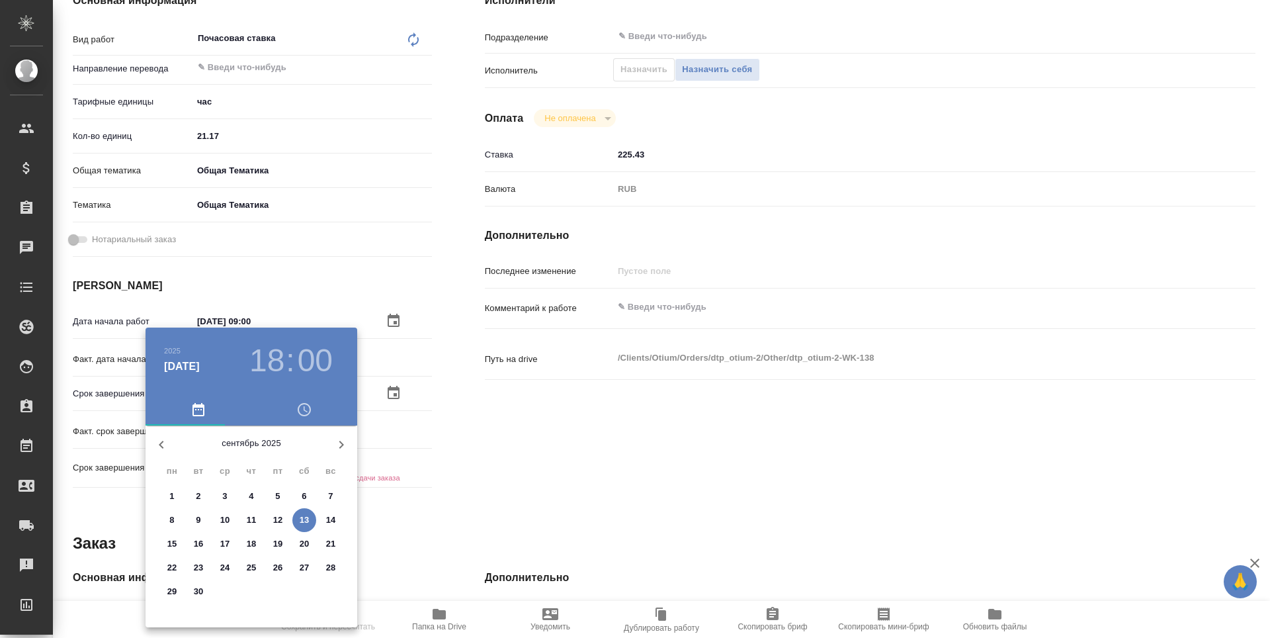
click at [343, 442] on icon "button" at bounding box center [341, 445] width 16 height 16
click at [277, 496] on p "3" at bounding box center [277, 495] width 5 height 13
type textarea "x"
type input "03.10.2025 18:00"
type textarea "x"
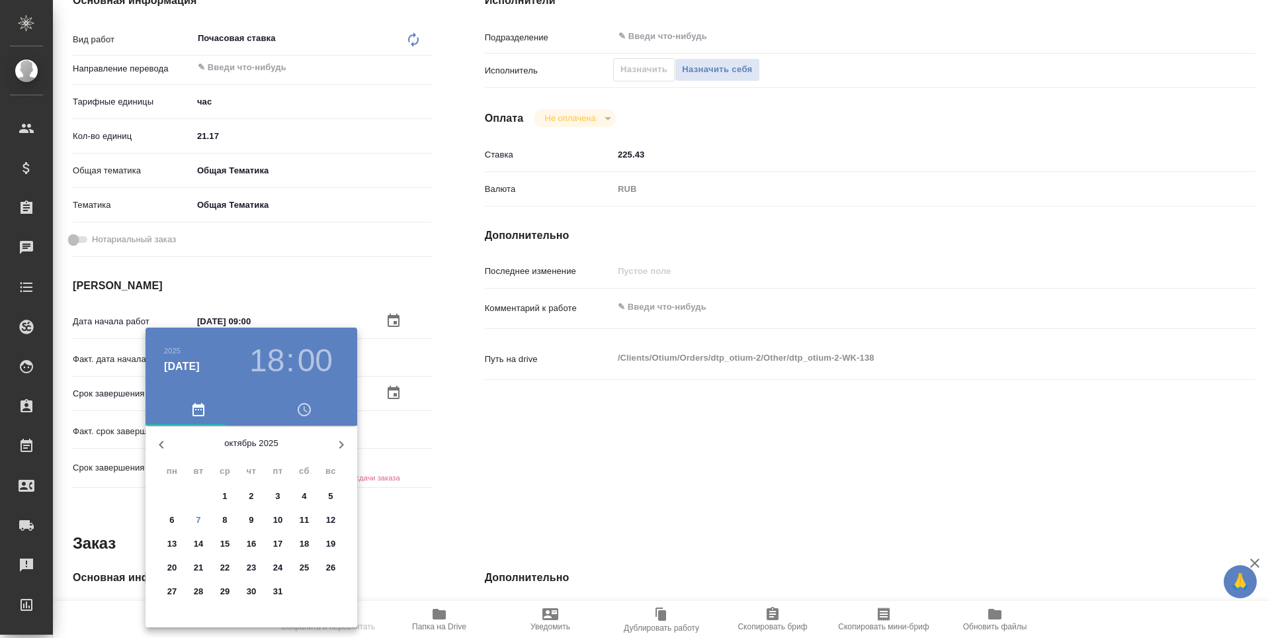
type textarea "x"
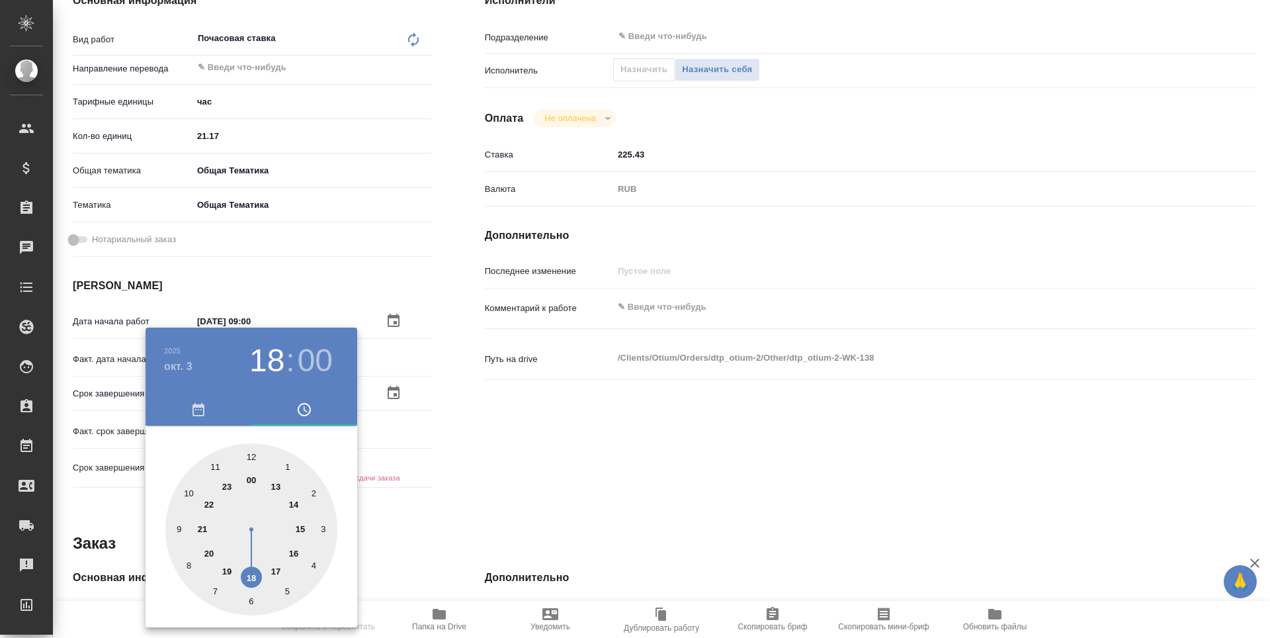
drag, startPoint x: 179, startPoint y: 529, endPoint x: 227, endPoint y: 496, distance: 58.5
click at [178, 530] on div at bounding box center [251, 529] width 172 height 172
type textarea "x"
type input "03.10.2025 09:00"
type textarea "x"
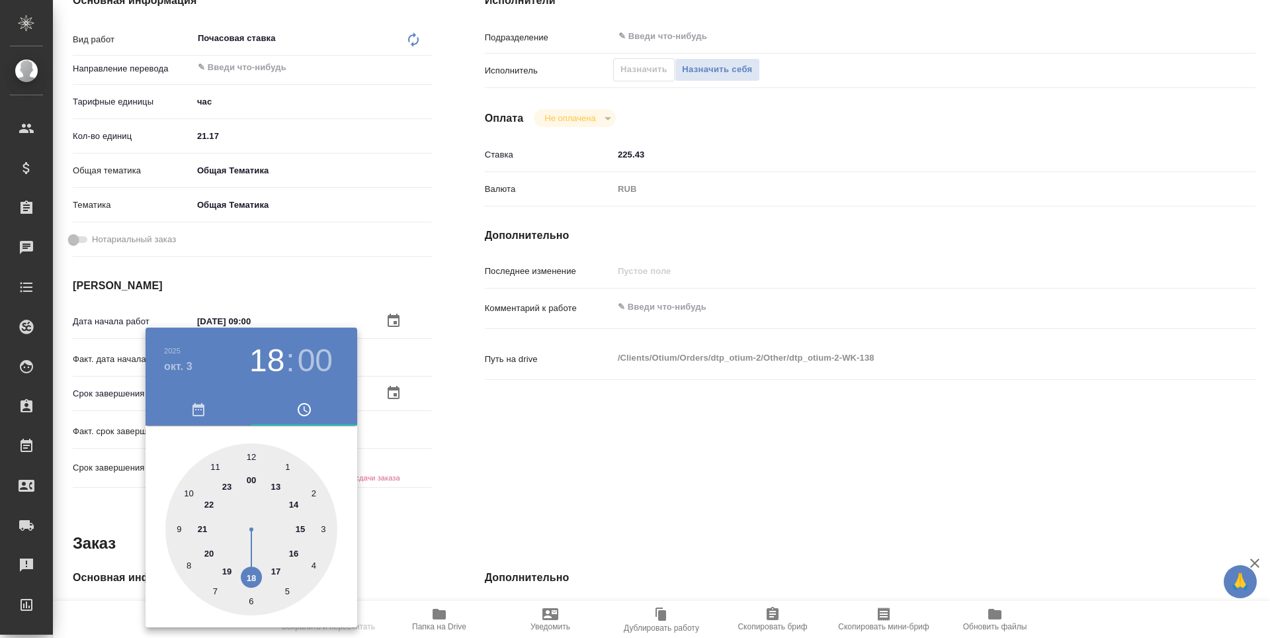
type textarea "x"
click at [447, 467] on div at bounding box center [635, 319] width 1270 height 638
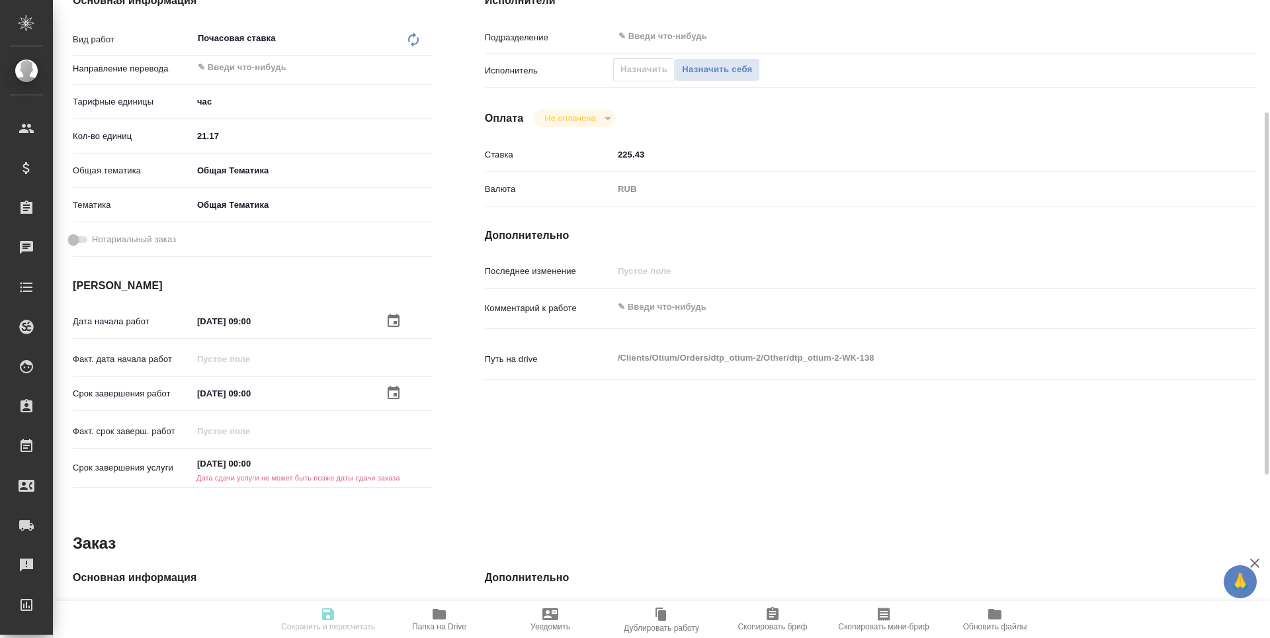
click at [396, 321] on icon "button" at bounding box center [394, 319] width 12 height 13
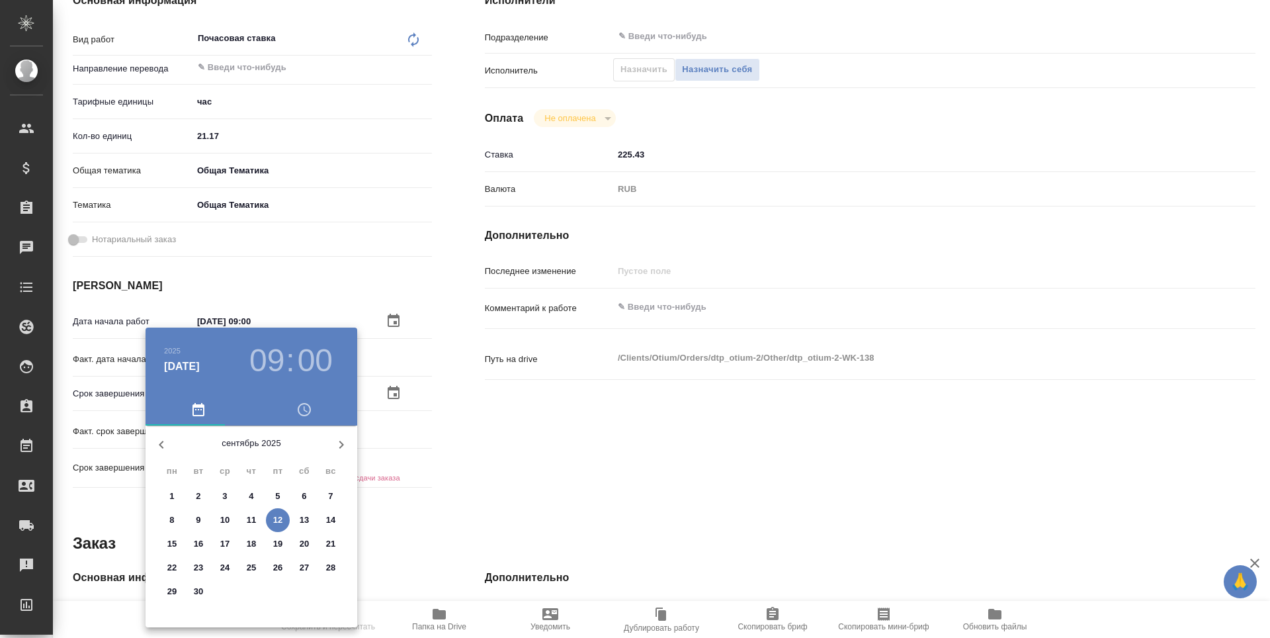
click at [170, 595] on p "29" at bounding box center [172, 591] width 10 height 13
type textarea "x"
type input "29.09.2025 09:00"
type textarea "x"
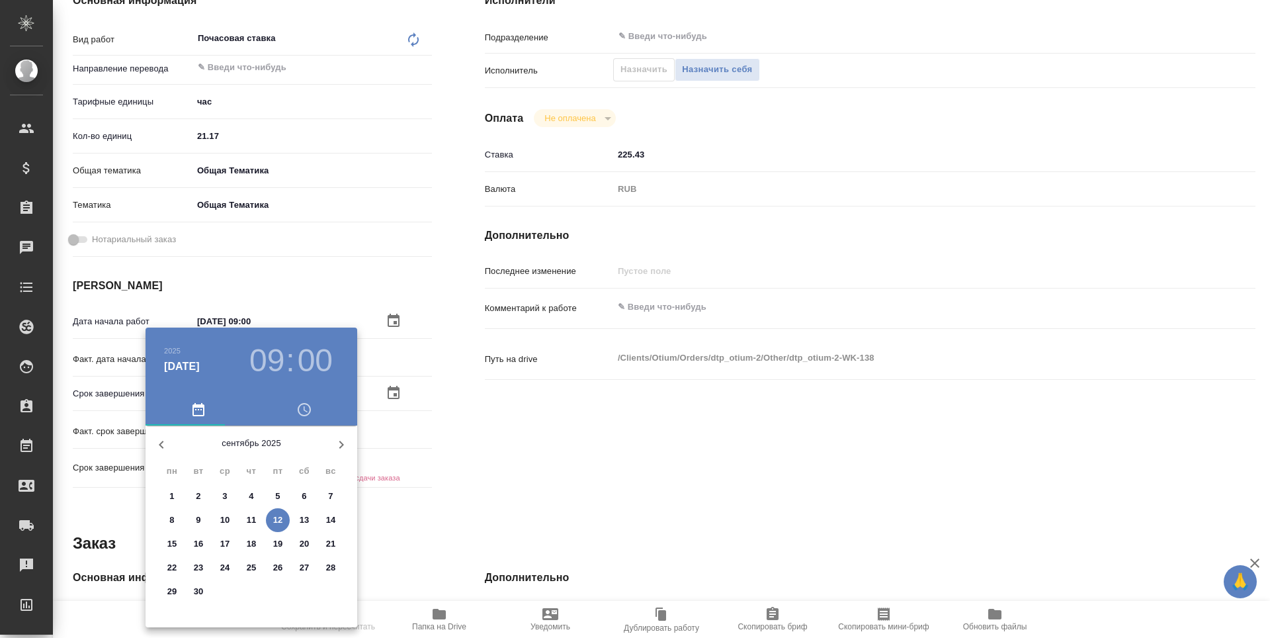
type textarea "x"
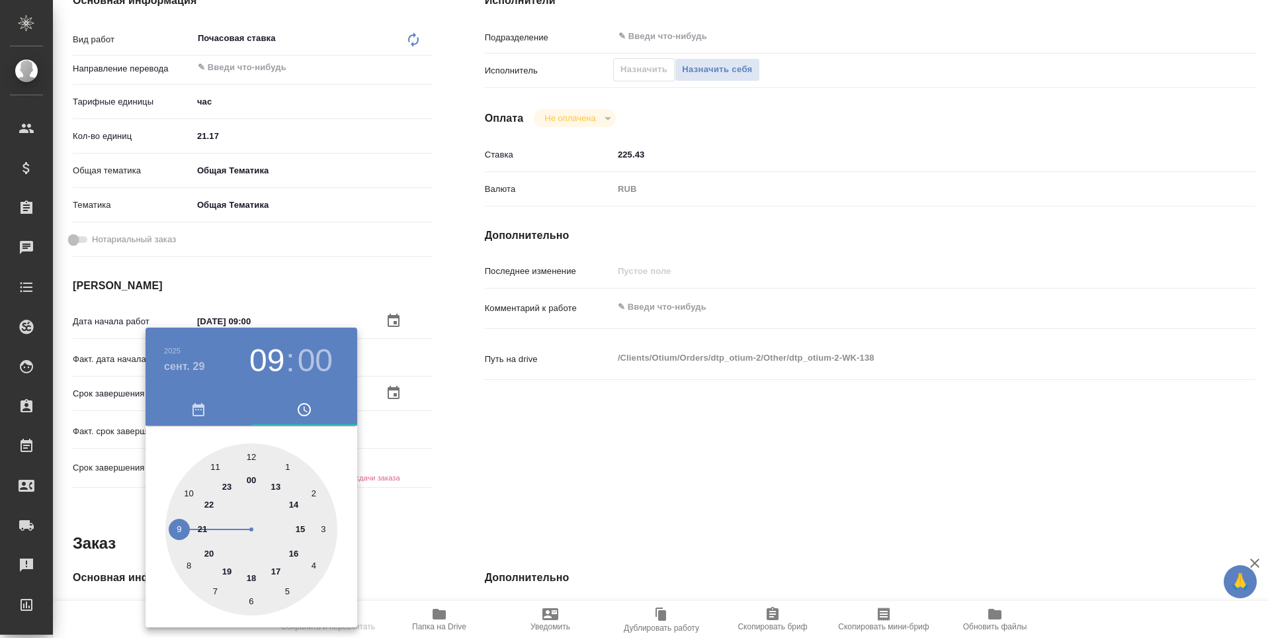
click at [650, 468] on div at bounding box center [635, 319] width 1270 height 638
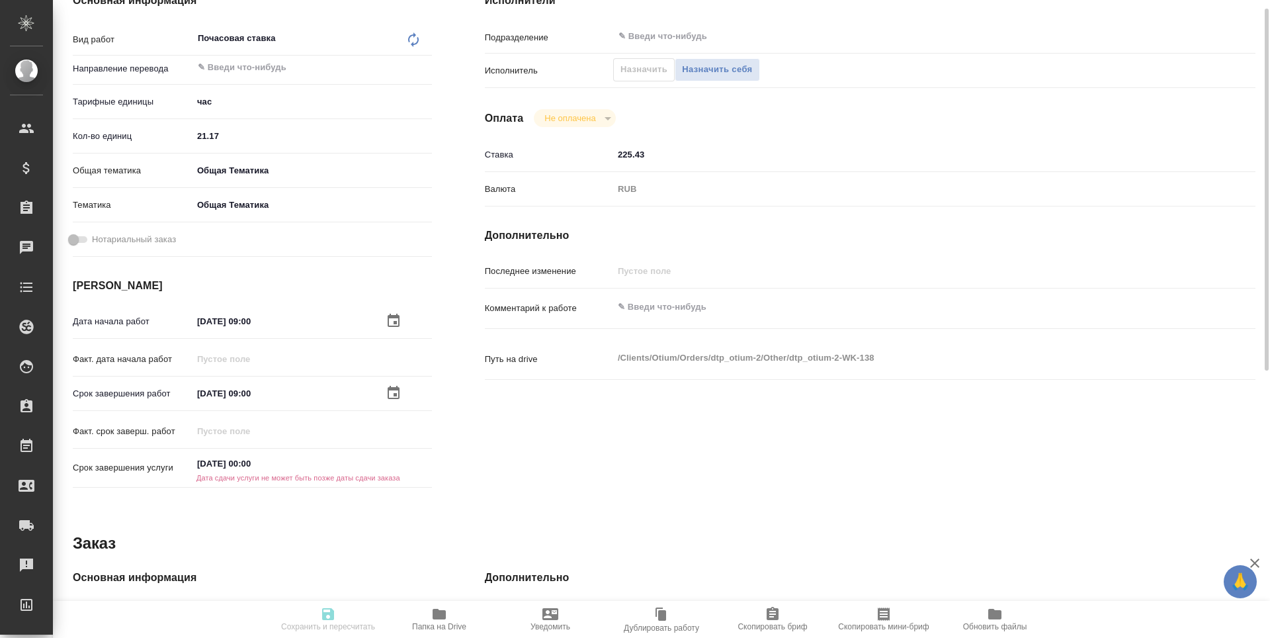
scroll to position [132, 0]
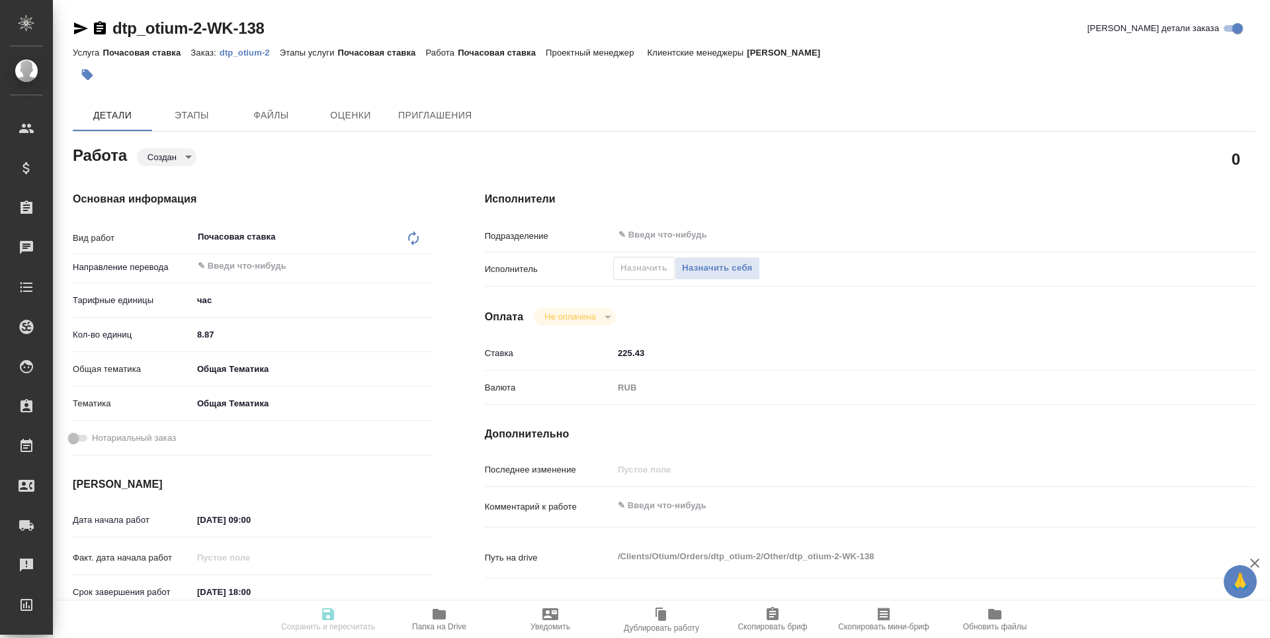
type textarea "x"
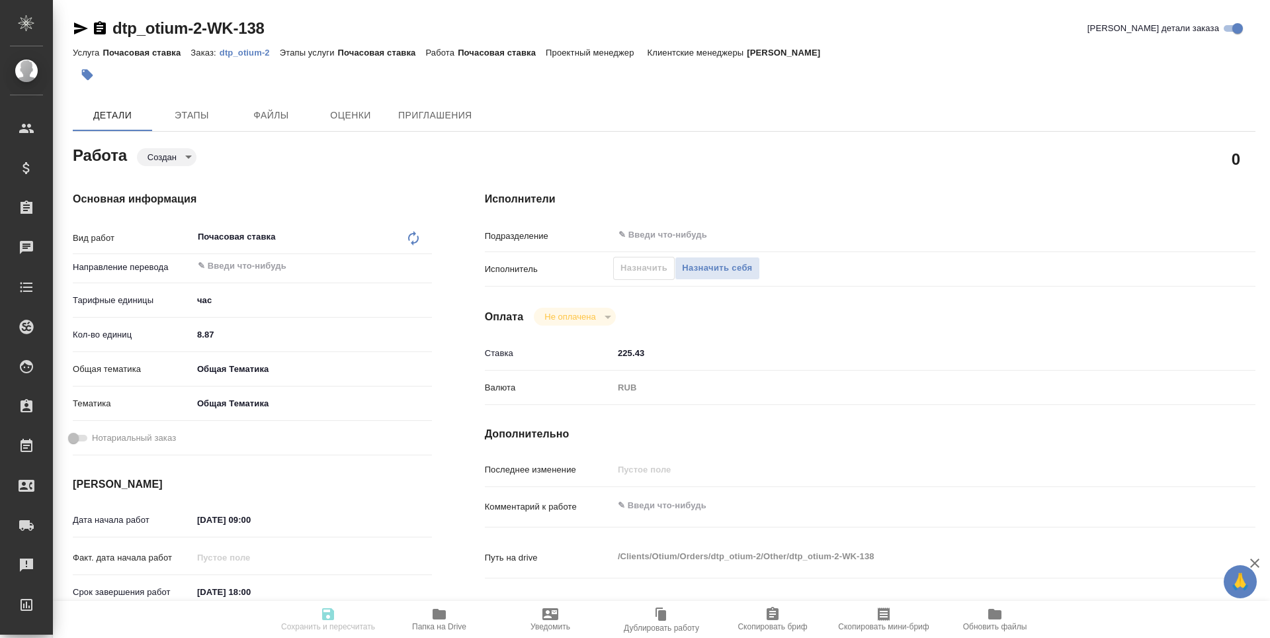
type textarea "x"
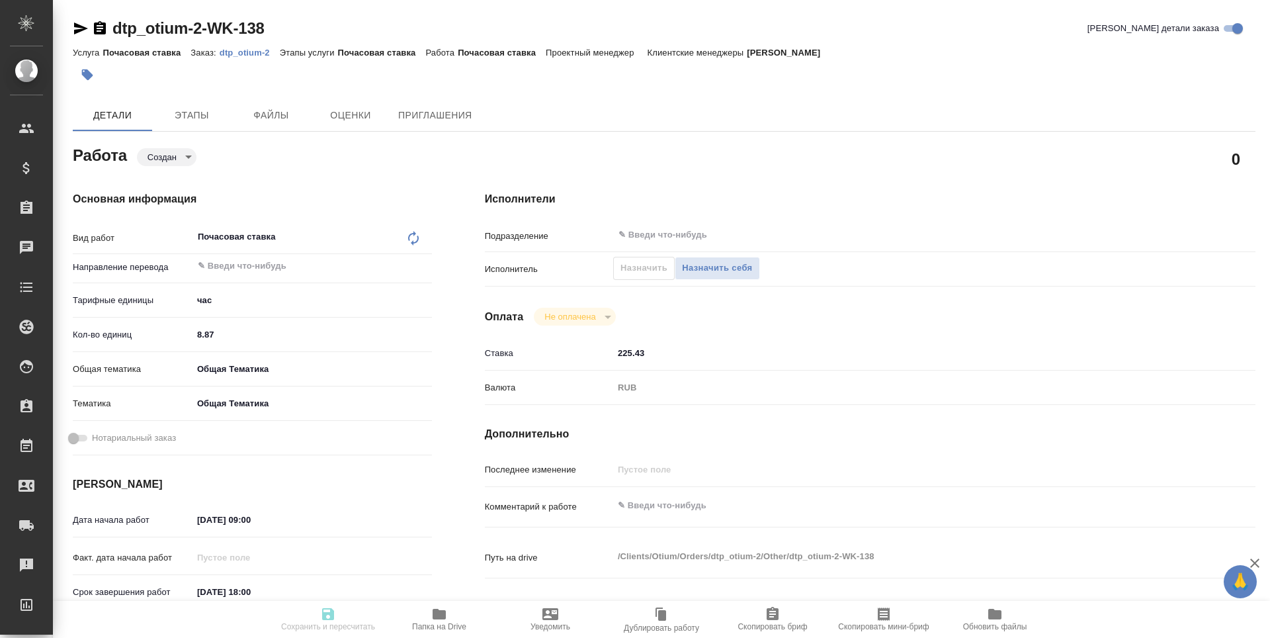
type textarea "x"
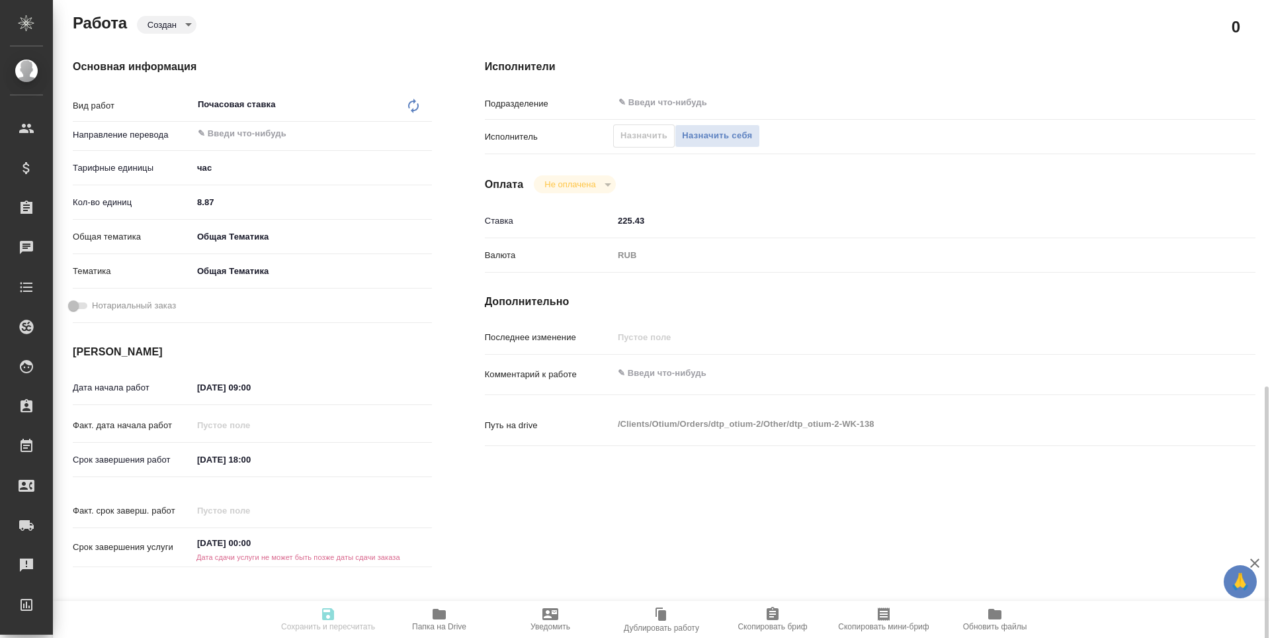
scroll to position [331, 0]
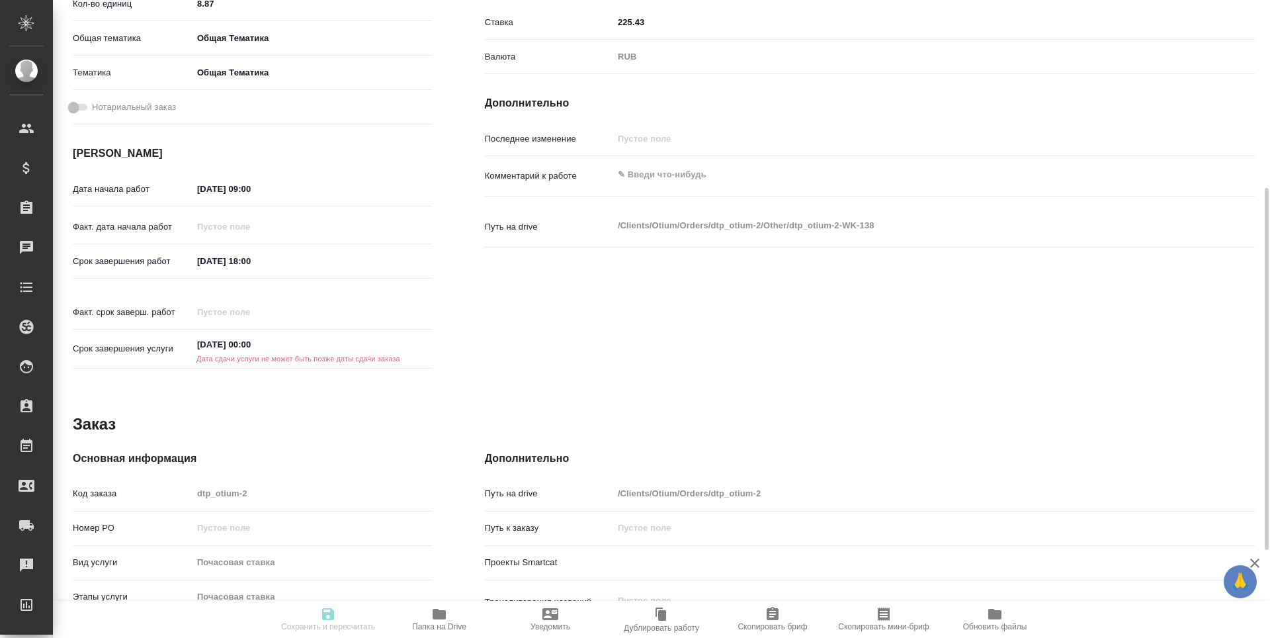
type textarea "x"
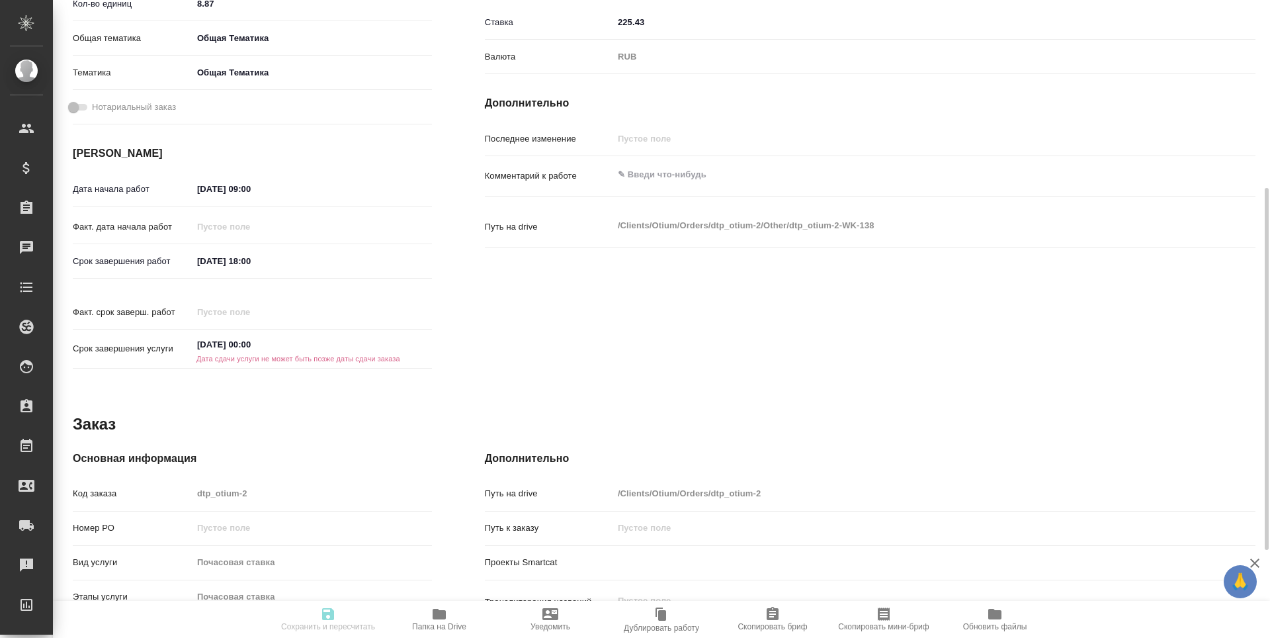
type textarea "x"
